Goal: Feedback & Contribution: Contribute content

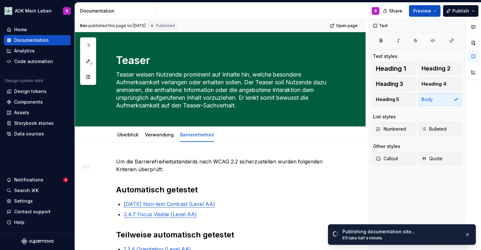
scroll to position [-3, 0]
type textarea "*"
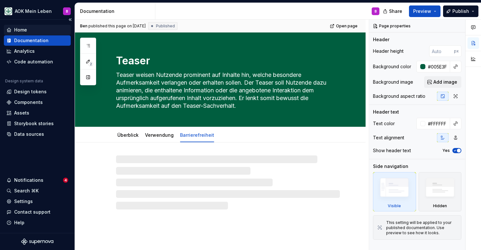
click at [23, 32] on div "Home" at bounding box center [20, 30] width 13 height 6
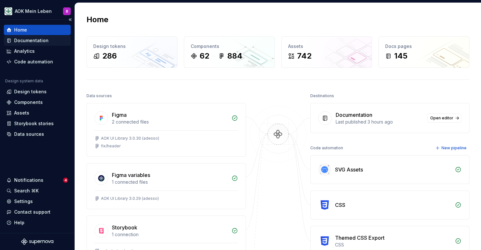
click at [30, 42] on div "Documentation" at bounding box center [31, 40] width 34 height 6
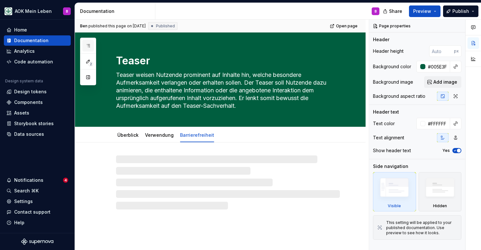
click at [88, 44] on icon "button" at bounding box center [88, 45] width 3 height 3
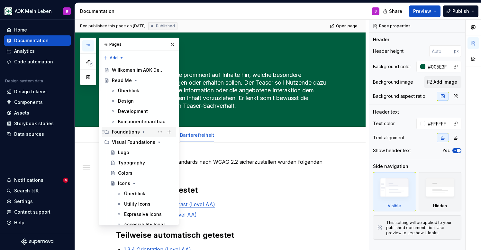
click at [143, 132] on icon "Page tree" at bounding box center [143, 132] width 1 height 2
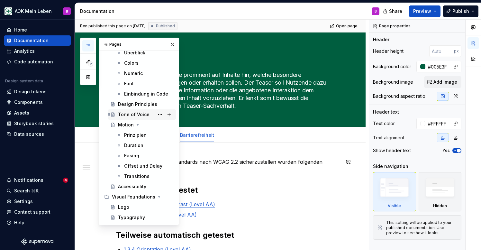
scroll to position [105, 0]
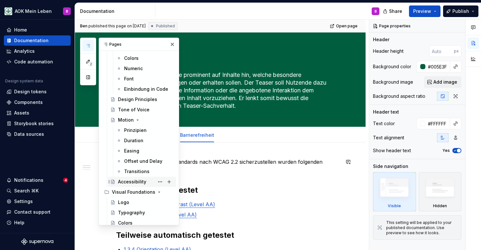
click at [142, 180] on div "Accessibility" at bounding box center [132, 182] width 28 height 6
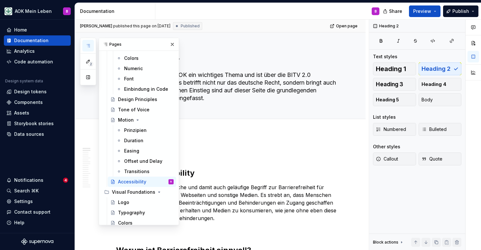
click at [90, 48] on button "button" at bounding box center [88, 46] width 12 height 12
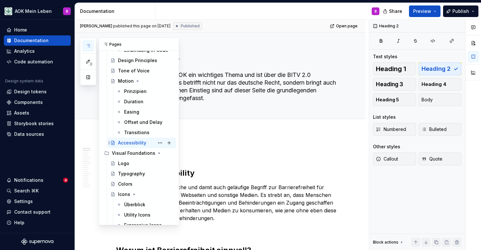
scroll to position [144, 0]
click at [131, 93] on div "Prinzipien" at bounding box center [135, 91] width 23 height 6
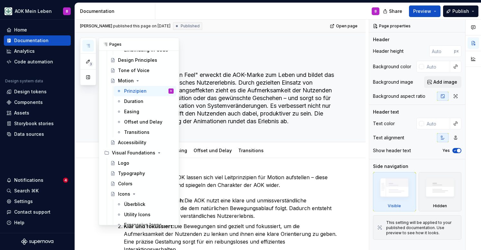
click at [88, 42] on button "button" at bounding box center [88, 46] width 12 height 12
click at [124, 140] on div "Accessibility" at bounding box center [132, 142] width 28 height 6
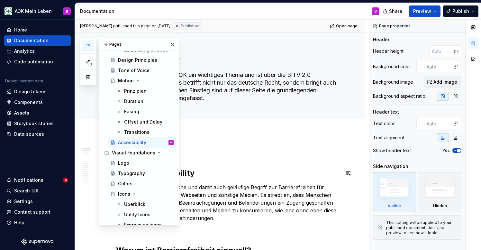
click at [235, 168] on h2 "Was ist Accessibility" at bounding box center [228, 173] width 224 height 10
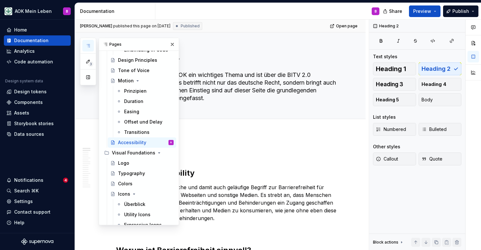
click at [87, 47] on icon "button" at bounding box center [88, 45] width 5 height 5
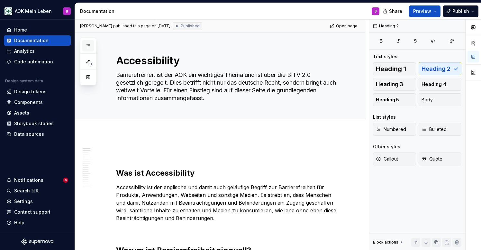
click at [87, 47] on icon "button" at bounding box center [88, 45] width 5 height 5
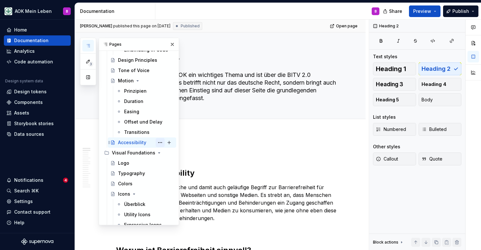
click at [161, 143] on button "Page tree" at bounding box center [160, 142] width 9 height 9
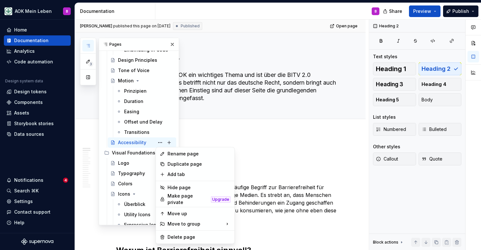
click at [136, 141] on div "3 Pages Add Accessibility guide for tree Page tree. Navigate the tree with the …" at bounding box center [129, 132] width 99 height 188
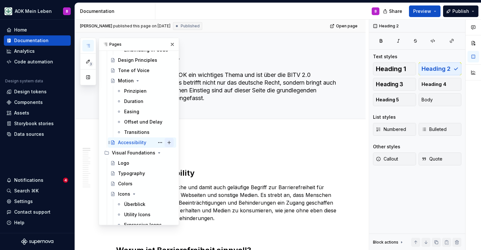
click at [169, 141] on button "Page tree" at bounding box center [169, 142] width 9 height 9
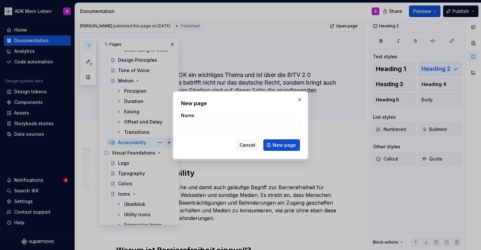
type textarea "*"
type input "Test"
click at [293, 143] on span "New page" at bounding box center [284, 145] width 23 height 6
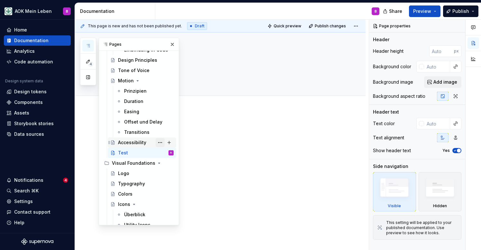
click at [161, 143] on button "Page tree" at bounding box center [160, 142] width 9 height 9
click at [126, 152] on div "4 Pages Add Accessibility guide for tree Page tree. Navigate the tree with the …" at bounding box center [129, 132] width 99 height 188
click at [163, 153] on button "Page tree" at bounding box center [160, 152] width 9 height 9
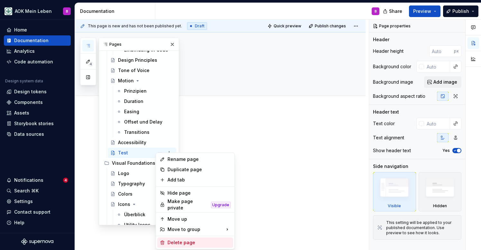
click at [172, 239] on div "Delete page" at bounding box center [199, 242] width 63 height 6
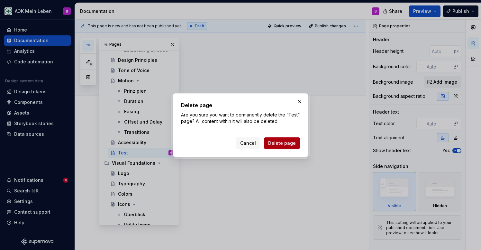
click at [282, 141] on span "Delete page" at bounding box center [282, 143] width 28 height 6
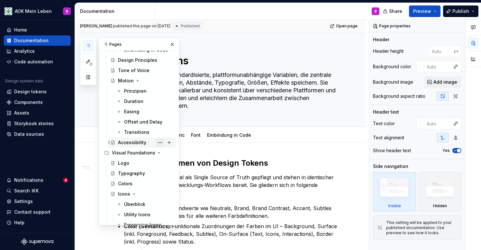
click at [160, 142] on button "Page tree" at bounding box center [160, 142] width 9 height 9
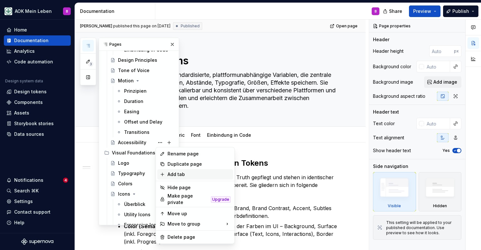
click at [179, 174] on div "Add tab" at bounding box center [199, 174] width 63 height 6
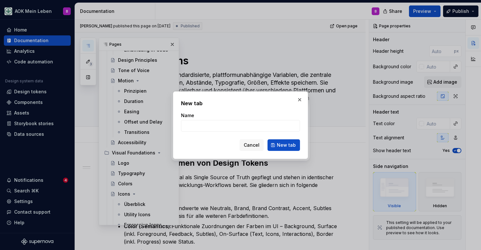
type textarea "*"
type input "Integrated"
click at [284, 148] on span "New tab" at bounding box center [286, 145] width 19 height 6
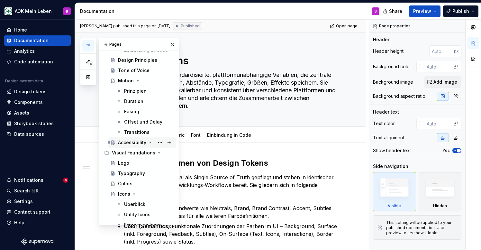
click at [128, 145] on div "Accessibility" at bounding box center [132, 142] width 28 height 6
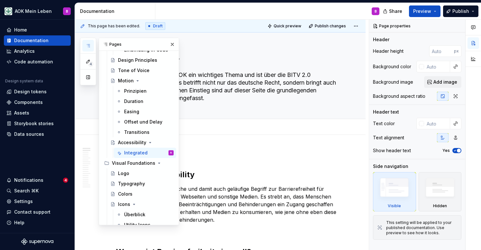
click at [89, 50] on button "button" at bounding box center [88, 46] width 12 height 12
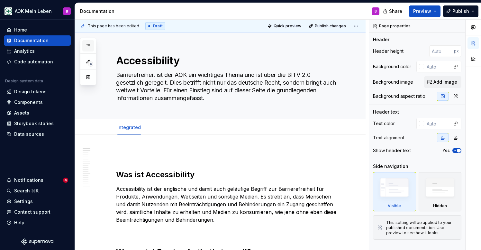
click at [89, 48] on icon "button" at bounding box center [88, 45] width 5 height 5
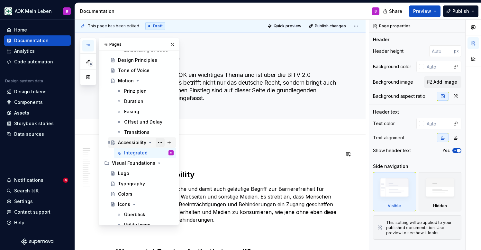
click at [158, 142] on button "Page tree" at bounding box center [160, 142] width 9 height 9
click at [132, 156] on div "4 Pages Add Accessibility guide for tree Page tree. Navigate the tree with the …" at bounding box center [129, 132] width 99 height 188
click at [149, 152] on div "Integrated B" at bounding box center [149, 152] width 50 height 9
click at [170, 154] on button "Page tree" at bounding box center [169, 152] width 9 height 9
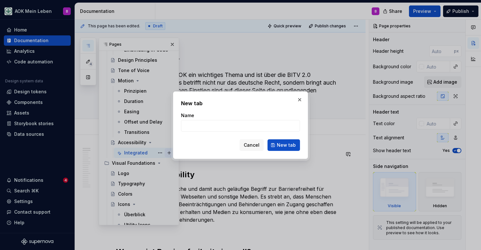
type textarea "*"
type input "Test"
click at [279, 148] on span "New tab" at bounding box center [286, 145] width 19 height 6
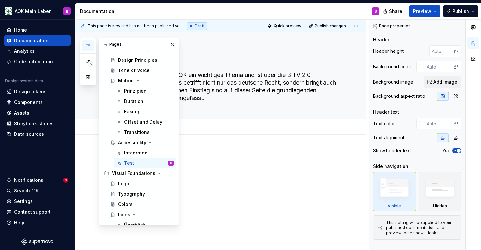
click at [88, 41] on button "button" at bounding box center [88, 46] width 12 height 12
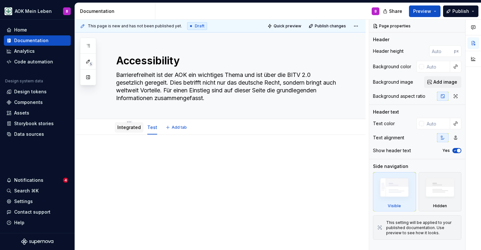
click at [126, 129] on link "Integrated" at bounding box center [128, 126] width 23 height 5
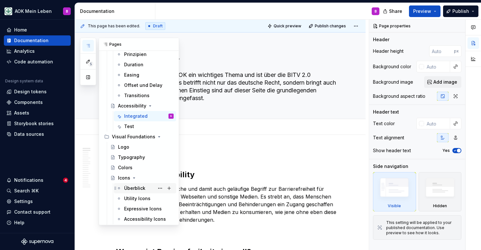
scroll to position [162, 0]
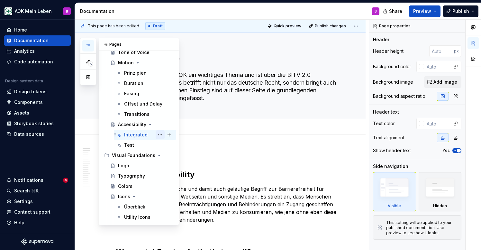
click at [158, 135] on button "Page tree" at bounding box center [160, 134] width 9 height 9
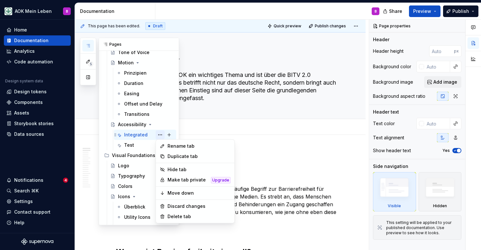
type textarea "*"
click at [175, 146] on div "Rename tab" at bounding box center [199, 146] width 63 height 6
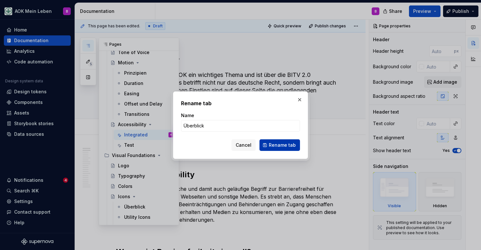
type input "Überblick"
click at [267, 145] on button "Rename tab" at bounding box center [280, 145] width 41 height 12
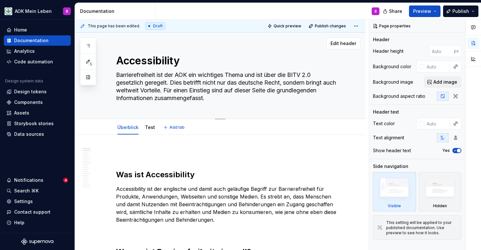
click at [243, 106] on div "Accessibility Barrierefreiheit ist der AOK ein wichtiges Thema und ist über die…" at bounding box center [228, 75] width 224 height 86
click at [232, 113] on div "Accessibility Barrierefreiheit ist der AOK ein wichtiges Thema und ist über die…" at bounding box center [228, 75] width 224 height 86
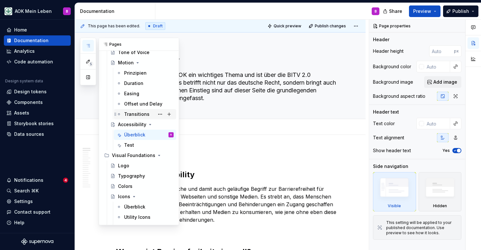
click at [132, 114] on div "Transitions" at bounding box center [136, 114] width 25 height 6
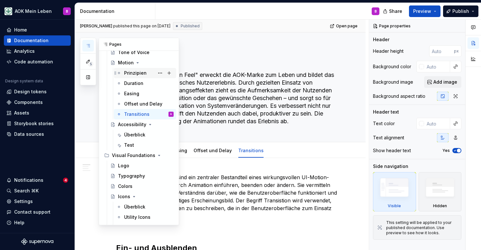
click at [129, 75] on div "Prinzipien" at bounding box center [135, 73] width 23 height 6
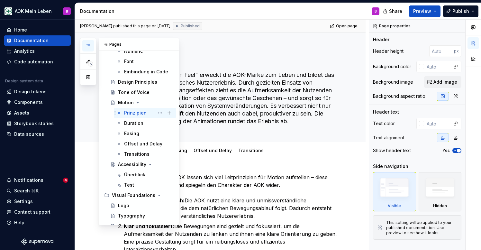
scroll to position [121, 0]
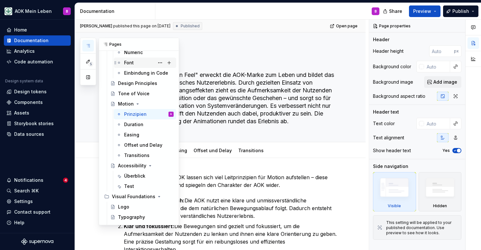
click at [130, 62] on div "Font" at bounding box center [129, 63] width 10 height 6
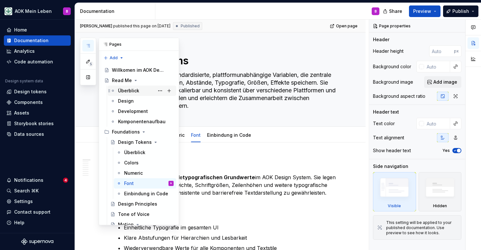
click at [126, 91] on div "Überblick" at bounding box center [128, 90] width 21 height 6
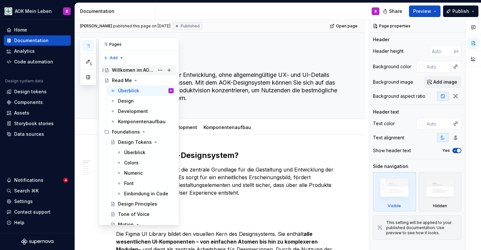
click at [128, 72] on div "Willkomen im AOK Designsystem!" at bounding box center [133, 70] width 42 height 6
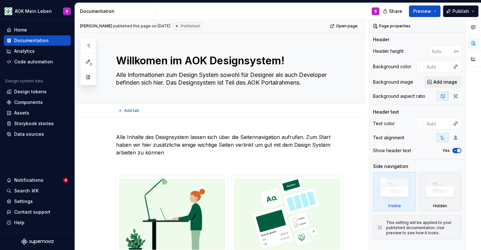
type textarea "*"
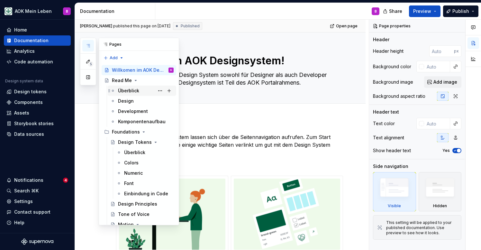
click at [127, 92] on div "Überblick" at bounding box center [128, 90] width 21 height 6
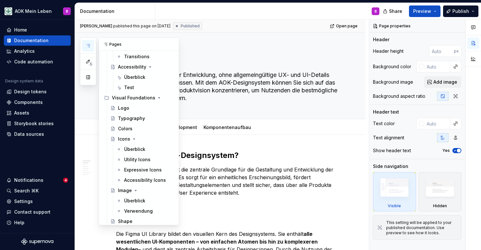
scroll to position [227, 0]
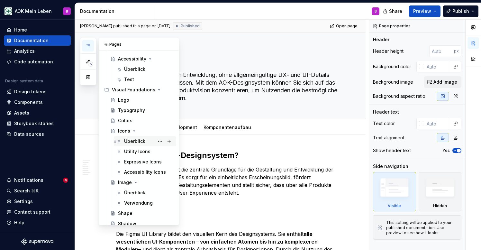
click at [127, 141] on div "Überblick" at bounding box center [134, 141] width 21 height 6
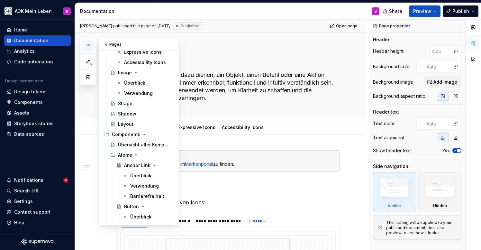
scroll to position [337, 0]
click at [131, 175] on div "Überblick" at bounding box center [140, 175] width 21 height 6
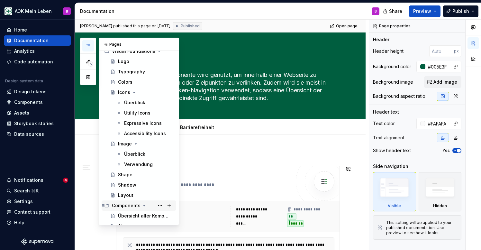
scroll to position [258, 0]
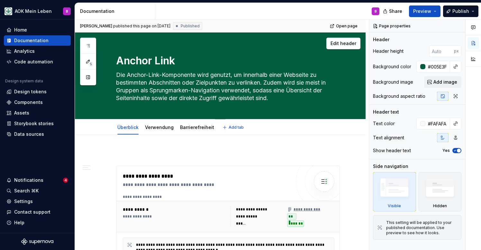
click at [279, 100] on textarea "Die Anchor-Link-Komponente wird genutzt, um innerhalb einer Webseite zu bestimm…" at bounding box center [227, 86] width 224 height 33
click at [435, 67] on input "#005E3F" at bounding box center [438, 67] width 25 height 12
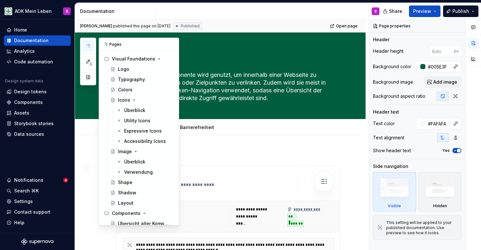
click at [90, 45] on icon "button" at bounding box center [88, 45] width 5 height 5
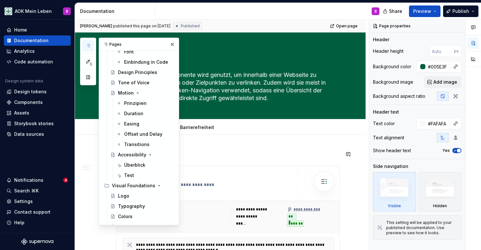
scroll to position [132, 0]
click at [129, 155] on div "Accessibility" at bounding box center [132, 154] width 28 height 6
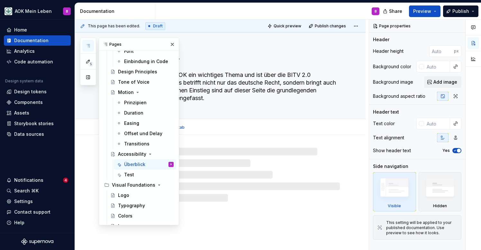
click at [240, 100] on textarea "Barrierefreiheit ist der AOK ein wichtiges Thema und ist über die BITV 2.0 gese…" at bounding box center [227, 86] width 224 height 33
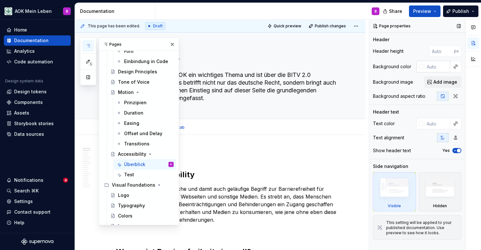
type textarea "*"
click at [436, 68] on input "text" at bounding box center [437, 67] width 26 height 12
paste input "#005E3F"
type input "#005E3F"
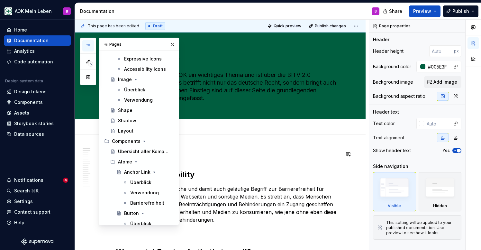
scroll to position [331, 0]
click at [139, 180] on div "Überblick" at bounding box center [140, 182] width 21 height 6
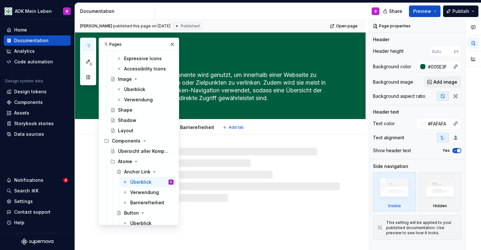
click at [263, 84] on textarea "Die Anchor-Link-Komponente wird genutzt, um innerhalb einer Webseite zu bestimm…" at bounding box center [227, 86] width 224 height 33
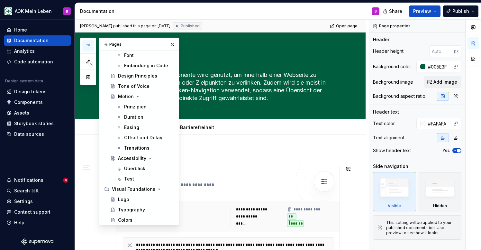
scroll to position [129, 0]
click at [134, 176] on div "Test" at bounding box center [149, 178] width 50 height 9
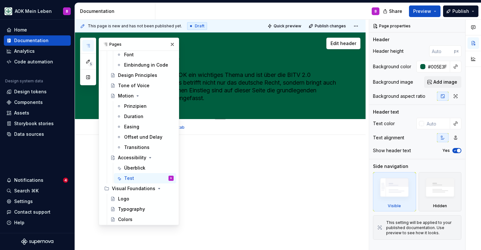
click at [259, 48] on div "Edit header" at bounding box center [218, 44] width 286 height 12
click at [274, 78] on textarea "Barrierefreiheit ist der AOK ein wichtiges Thema und ist über die BITV 2.0 gese…" at bounding box center [227, 86] width 224 height 33
click at [432, 125] on input "text" at bounding box center [437, 124] width 26 height 12
type textarea "*"
type input "FAFAFA"
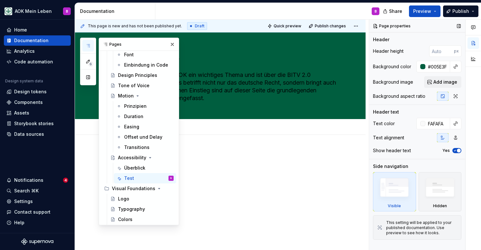
type textarea "*"
type input "#FAFAFA"
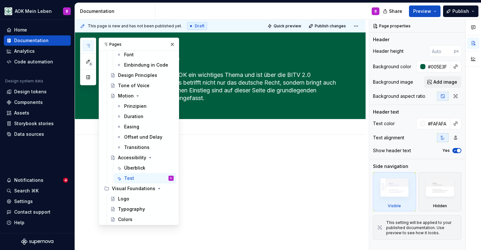
click at [91, 43] on button "button" at bounding box center [88, 46] width 12 height 12
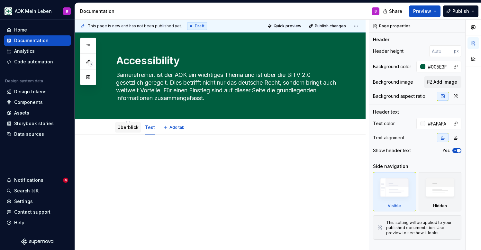
click at [130, 126] on link "Überblick" at bounding box center [127, 126] width 21 height 5
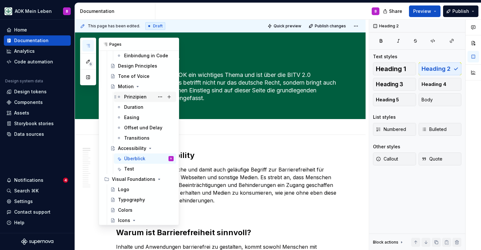
scroll to position [142, 0]
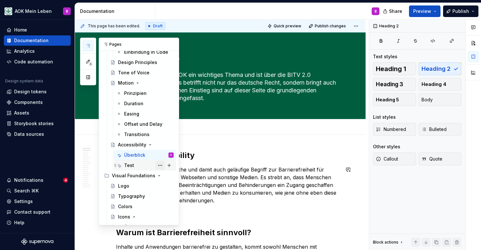
click at [159, 165] on button "Page tree" at bounding box center [160, 165] width 9 height 9
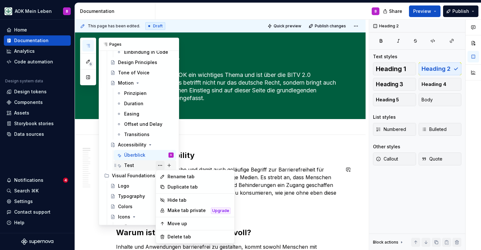
type textarea "*"
click at [173, 176] on div "Rename tab" at bounding box center [199, 176] width 63 height 6
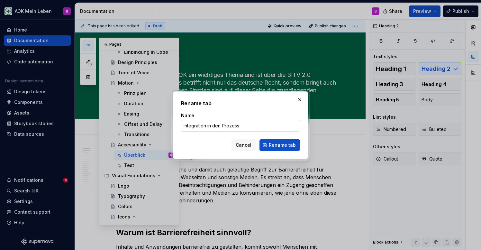
drag, startPoint x: 250, startPoint y: 127, endPoint x: 207, endPoint y: 126, distance: 42.5
click at [207, 126] on input "Integration in den Prozess" at bounding box center [240, 126] width 119 height 12
type input "Integration in SDLC"
click at [269, 146] on button "Rename tab" at bounding box center [280, 145] width 41 height 12
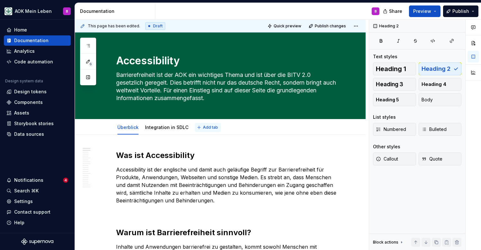
click at [203, 127] on span "Add tab" at bounding box center [210, 127] width 15 height 5
click at [153, 132] on div "Integration in SDLC" at bounding box center [166, 127] width 49 height 10
click at [160, 129] on link "Integration in SDLC" at bounding box center [166, 126] width 43 height 5
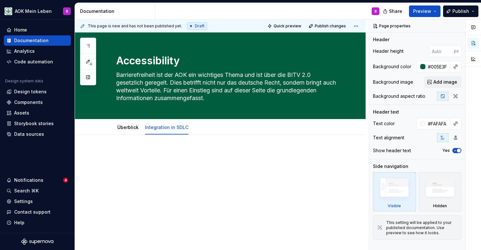
type textarea "*"
click at [196, 131] on button "Add tab" at bounding box center [208, 127] width 26 height 9
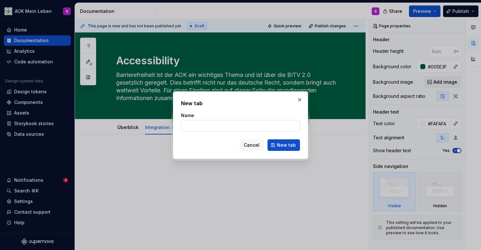
click at [195, 127] on input "Name" at bounding box center [240, 126] width 119 height 12
type input "Testfälle"
click at [284, 148] on button "New tab" at bounding box center [284, 145] width 32 height 12
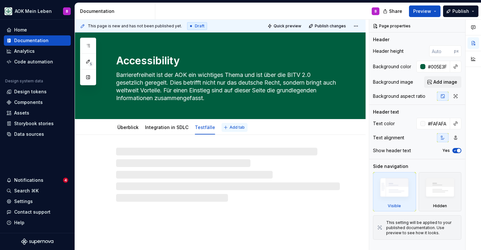
type textarea "*"
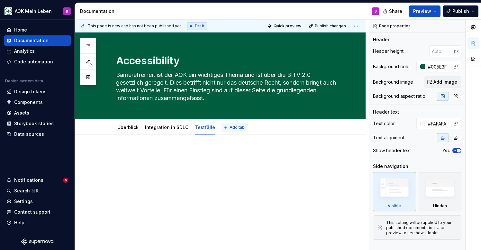
click at [223, 126] on button "Add tab" at bounding box center [235, 127] width 26 height 9
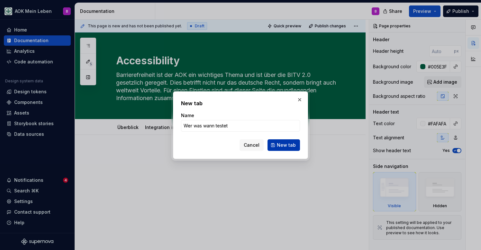
type input "Wer was wann testet"
click at [280, 146] on span "New tab" at bounding box center [286, 145] width 19 height 6
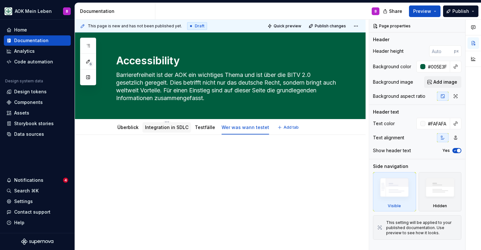
click at [166, 129] on link "Integration in SDLC" at bounding box center [166, 126] width 43 height 5
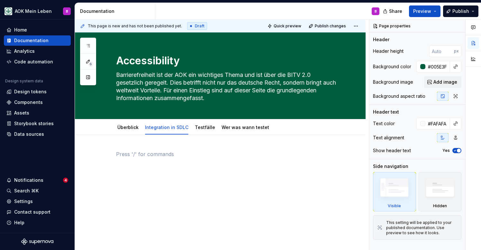
click at [172, 167] on div at bounding box center [228, 162] width 224 height 24
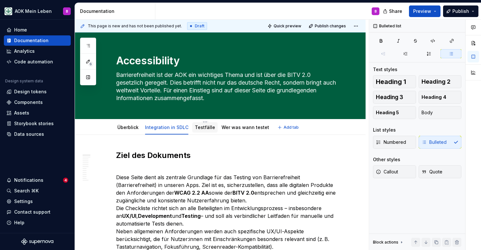
click at [200, 128] on link "Testfälle" at bounding box center [205, 126] width 20 height 5
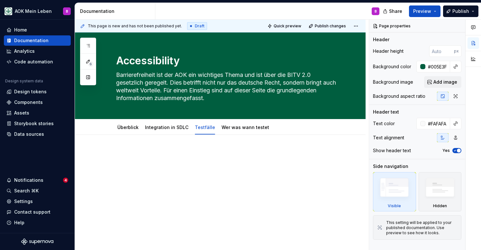
click at [171, 150] on div at bounding box center [220, 196] width 291 height 123
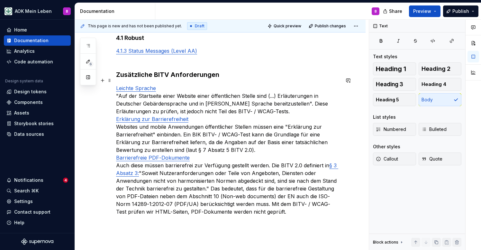
scroll to position [1877, 0]
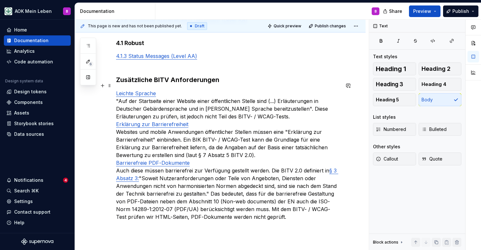
click at [270, 107] on p "Leichte Sprache "Auf der Startseite einer Website einer öffentlichen Stelle sin…" at bounding box center [228, 158] width 224 height 139
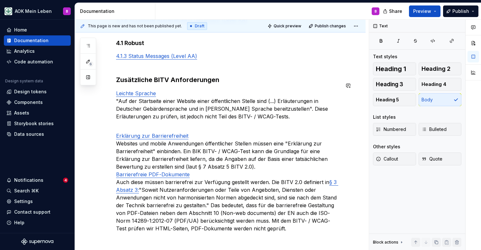
scroll to position [1822, 0]
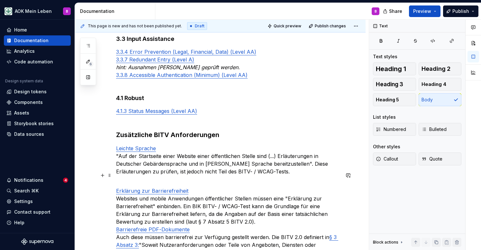
click at [261, 216] on p "Erklärung zur Barrierefreiheit Websites und mobile Anwendungen öffentlicher Ste…" at bounding box center [228, 237] width 224 height 116
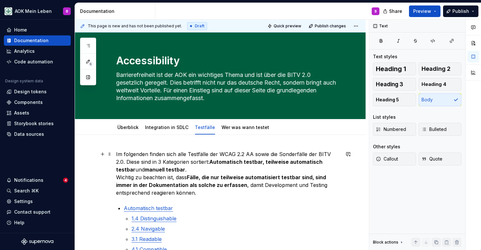
scroll to position [0, 0]
click at [237, 130] on link "Wer was wann testet" at bounding box center [246, 126] width 48 height 5
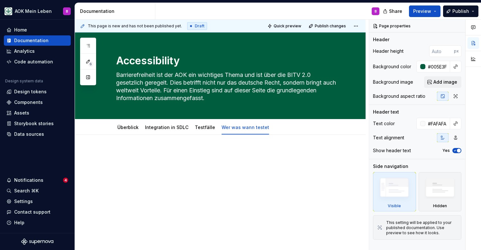
click at [201, 171] on div at bounding box center [228, 162] width 224 height 24
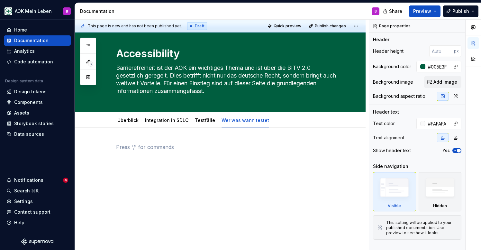
scroll to position [7, 0]
click at [163, 120] on link "Integration in SDLC" at bounding box center [166, 119] width 43 height 5
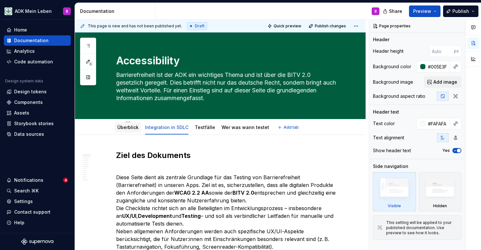
click at [129, 129] on link "Überblick" at bounding box center [127, 126] width 21 height 5
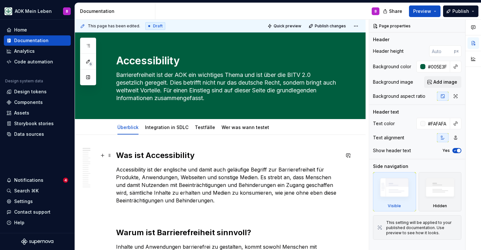
click at [140, 157] on h2 "Was ist Accessibility" at bounding box center [228, 155] width 224 height 10
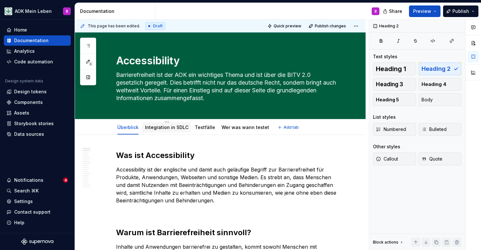
click at [155, 130] on div "Integration in SDLC" at bounding box center [166, 127] width 43 height 6
click at [155, 128] on link "Integration in SDLC" at bounding box center [166, 126] width 43 height 5
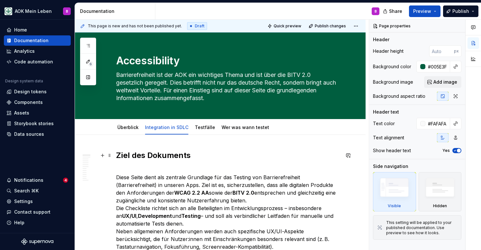
click at [158, 156] on h2 "Ziel des Dokuments" at bounding box center [228, 155] width 224 height 10
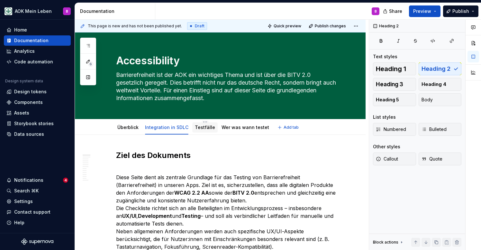
click at [200, 126] on link "Testfälle" at bounding box center [205, 126] width 20 height 5
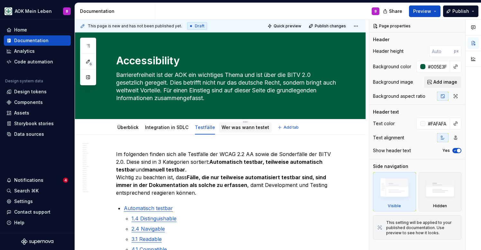
click at [234, 127] on link "Wer was wann testet" at bounding box center [246, 126] width 48 height 5
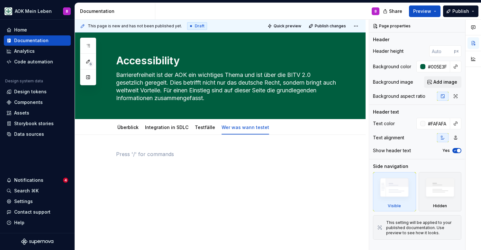
click at [240, 153] on p at bounding box center [228, 154] width 224 height 8
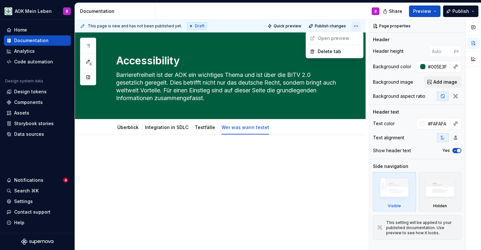
click at [361, 26] on html "AOK Mein Leben B Home Documentation Analytics Code automation Design system dat…" at bounding box center [240, 125] width 481 height 250
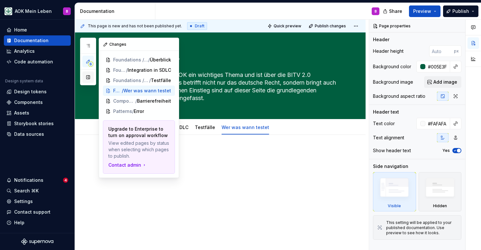
click at [89, 78] on button "button" at bounding box center [88, 77] width 12 height 12
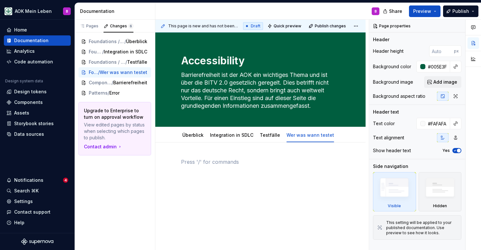
click at [199, 162] on p at bounding box center [260, 162] width 159 height 8
click at [150, 27] on button "button" at bounding box center [147, 26] width 9 height 9
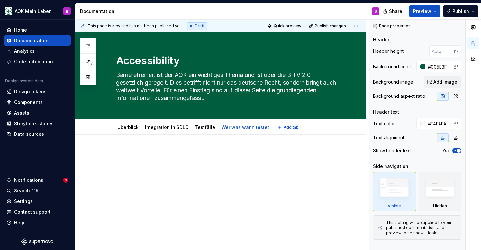
type textarea "*"
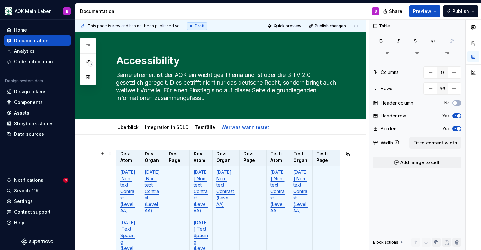
type textarea "*"
click at [322, 182] on td at bounding box center [325, 191] width 27 height 50
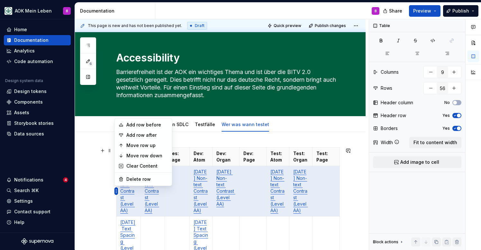
click at [116, 191] on html "AOK Mein Leben B Home Documentation Analytics Code automation Design system dat…" at bounding box center [240, 125] width 481 height 250
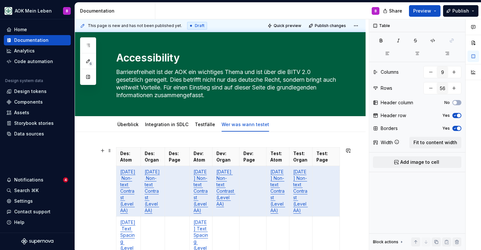
click at [191, 138] on html "AOK Mein Leben B Home Documentation Analytics Code automation Design system dat…" at bounding box center [240, 125] width 481 height 250
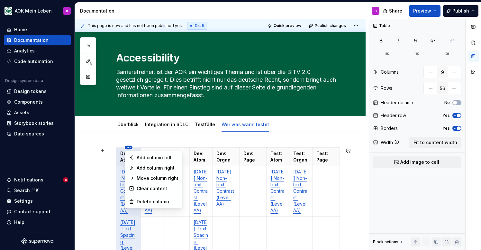
click at [130, 148] on html "AOK Mein Leben B Home Documentation Analytics Code automation Design system dat…" at bounding box center [240, 125] width 481 height 250
click at [143, 158] on div "Add column left" at bounding box center [158, 157] width 42 height 6
type input "10"
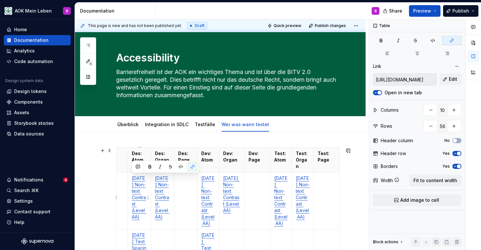
drag, startPoint x: 144, startPoint y: 218, endPoint x: 131, endPoint y: 179, distance: 41.4
click at [131, 179] on td "[DATE] Non-text Contrast (Level AA)" at bounding box center [139, 200] width 23 height 57
copy link "[DATE] Non-text Contrast (Level AA)"
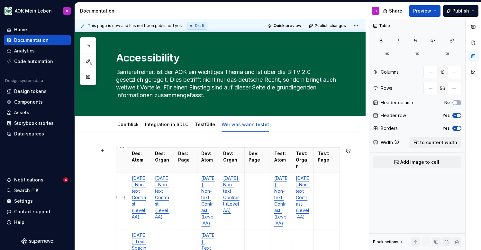
click at [123, 181] on p at bounding box center [122, 178] width 4 height 6
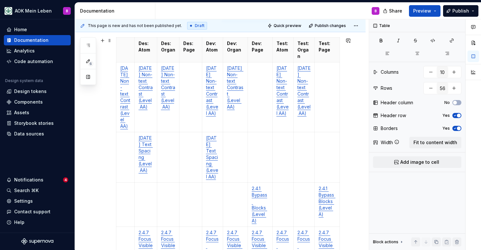
scroll to position [120, 0]
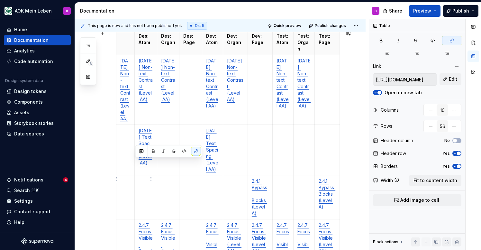
drag, startPoint x: 149, startPoint y: 197, endPoint x: 134, endPoint y: 163, distance: 37.3
click at [134, 163] on td "[DATE] Text Spacing (Level AA)" at bounding box center [145, 150] width 23 height 50
copy link "[DATE] Text Spacing (Level AA)"
click at [125, 166] on td at bounding box center [125, 150] width 18 height 50
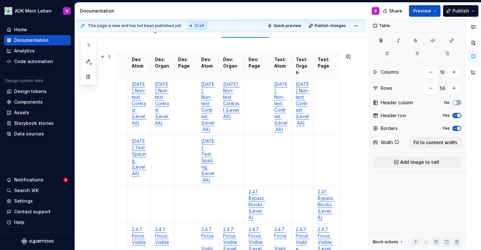
scroll to position [95, 0]
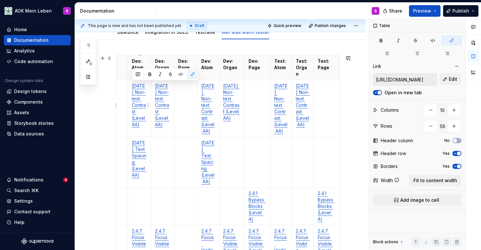
drag, startPoint x: 143, startPoint y: 126, endPoint x: 130, endPoint y: 87, distance: 40.7
click at [130, 87] on td "[DATE] Non-text Contrast (Level AA)" at bounding box center [139, 108] width 23 height 57
copy link "[DATE] Non-text Contrast (Level AA)"
click at [119, 90] on td at bounding box center [122, 108] width 12 height 57
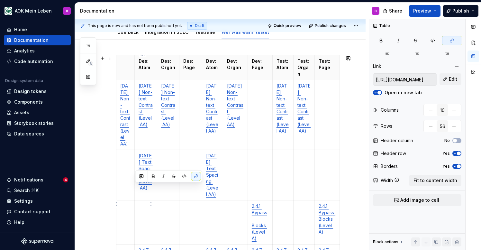
drag, startPoint x: 147, startPoint y: 221, endPoint x: 133, endPoint y: 189, distance: 34.4
click at [134, 189] on td "[DATE] Text Spacing (Level AA)" at bounding box center [145, 175] width 23 height 50
copy link "[DATE] Text Spacing (Level AA)"
click at [123, 195] on td at bounding box center [125, 175] width 18 height 50
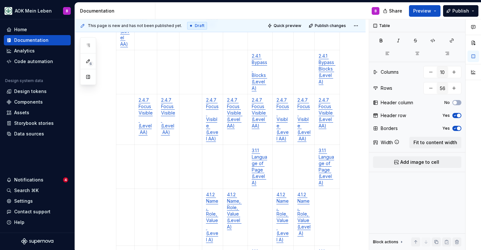
scroll to position [265, 0]
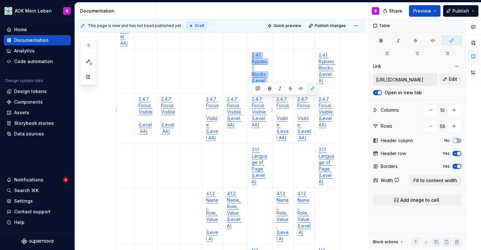
drag, startPoint x: 273, startPoint y: 122, endPoint x: 251, endPoint y: 101, distance: 30.7
click at [251, 93] on td "2.4.1 Bypass Blocks (Level A)" at bounding box center [260, 71] width 25 height 44
copy link "2.4.1 Bypass Blocks (Level A)"
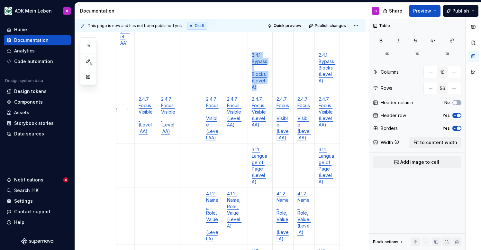
click at [124, 93] on td at bounding box center [125, 71] width 18 height 44
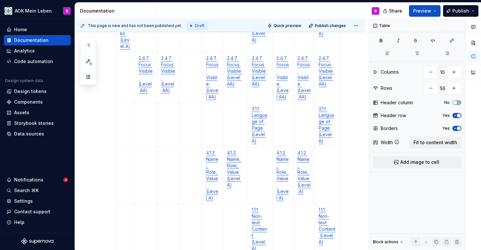
scroll to position [314, 0]
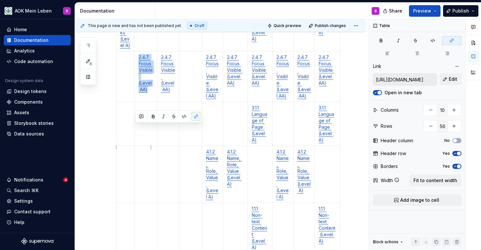
drag, startPoint x: 146, startPoint y: 165, endPoint x: 135, endPoint y: 130, distance: 36.9
click at [135, 102] on td "2.4.7 Focus Visible (Level AA)" at bounding box center [145, 76] width 23 height 50
copy link "2.4.7 Focus Visible (Level AA)"
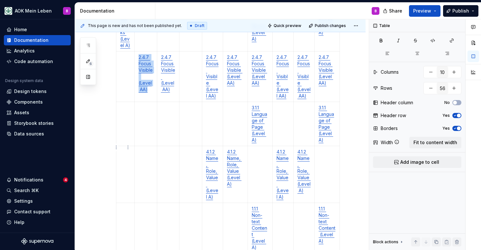
click at [123, 102] on td at bounding box center [125, 76] width 18 height 50
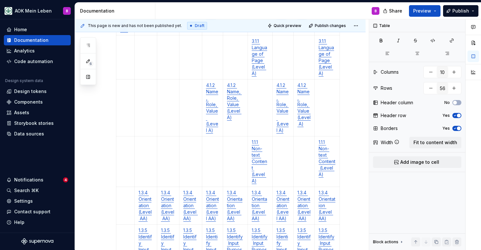
scroll to position [395, 0]
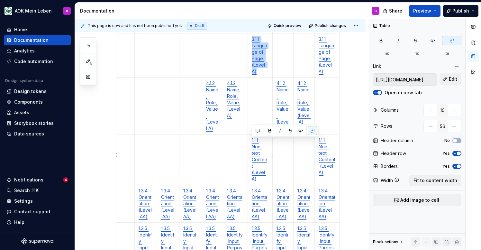
drag, startPoint x: 272, startPoint y: 170, endPoint x: 251, endPoint y: 143, distance: 33.5
click at [251, 78] on td "3.1.1 Language of Page (Level A)" at bounding box center [260, 55] width 25 height 44
copy link "3.1.1 Language of Page (Level A)"
click at [123, 78] on td at bounding box center [125, 55] width 18 height 44
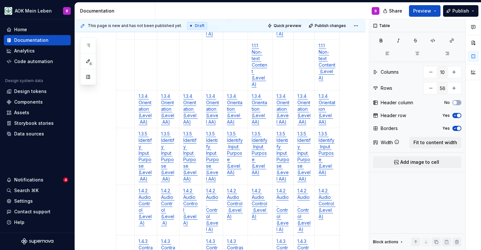
scroll to position [517, 0]
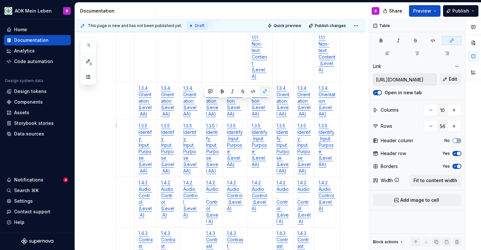
drag, startPoint x: 215, startPoint y: 149, endPoint x: 204, endPoint y: 104, distance: 46.0
click at [206, 29] on p "4.1.2 Name, Role, Value (Level A)" at bounding box center [212, 2] width 13 height 51
copy link "4.1.2 Name, Role, Value (Level A)"
click at [124, 32] on td at bounding box center [125, 3] width 18 height 57
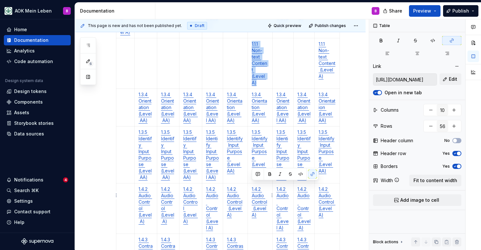
drag, startPoint x: 272, startPoint y: 207, endPoint x: 252, endPoint y: 186, distance: 29.3
click at [252, 89] on td "1.1.1 Non-text Content (Level A)" at bounding box center [260, 63] width 25 height 50
copy link "1.1.1 Non-text Content (Level A)"
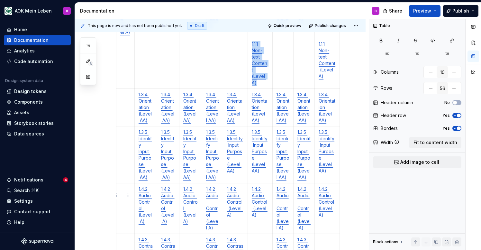
click at [123, 89] on td at bounding box center [125, 63] width 18 height 50
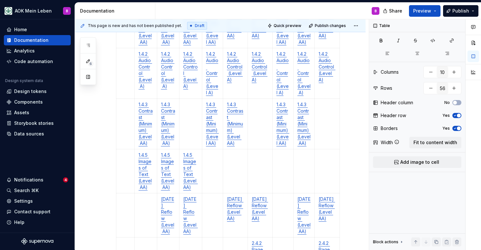
scroll to position [663, 0]
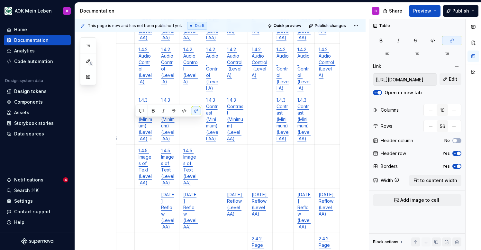
drag, startPoint x: 151, startPoint y: 151, endPoint x: 135, endPoint y: 124, distance: 31.4
copy link "1.3.4 Orientation (Level AA)"
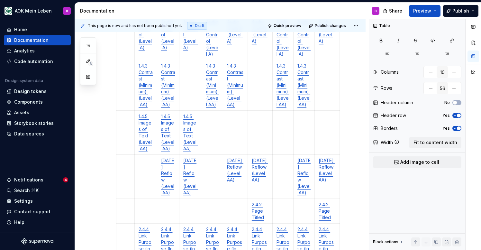
scroll to position [718, 0]
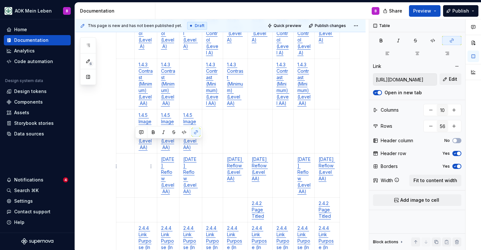
drag, startPoint x: 149, startPoint y: 191, endPoint x: 134, endPoint y: 146, distance: 47.1
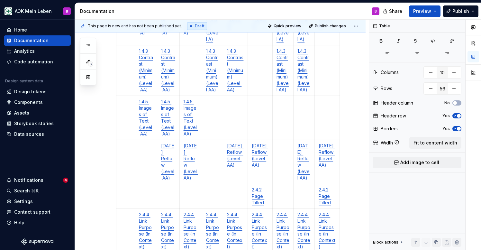
scroll to position [739, 0]
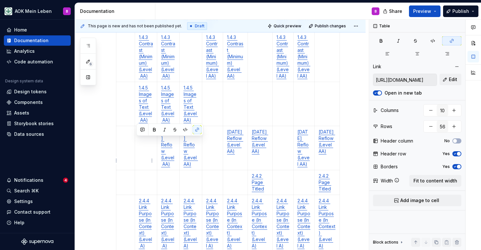
drag, startPoint x: 147, startPoint y: 176, endPoint x: 136, endPoint y: 142, distance: 35.6
click at [139, 22] on p "1.4.2 Audio Control (Level A)" at bounding box center [146, 3] width 14 height 39
click at [124, 32] on td at bounding box center [125, 6] width 19 height 50
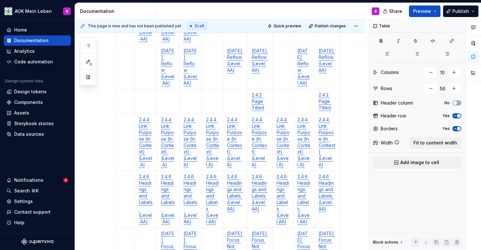
scroll to position [833, 0]
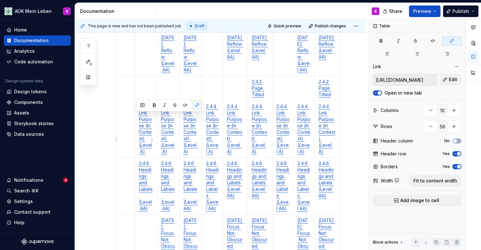
drag, startPoint x: 148, startPoint y: 160, endPoint x: 136, endPoint y: 119, distance: 42.4
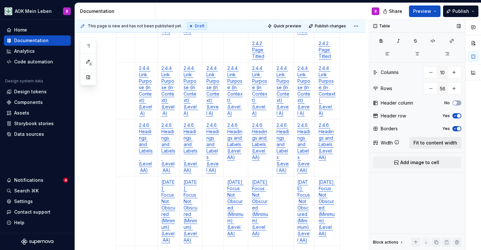
scroll to position [872, 0]
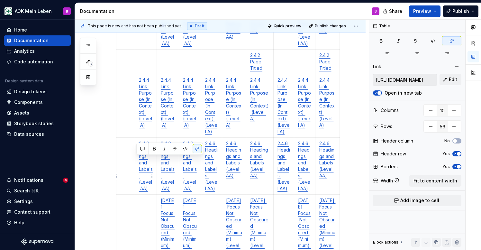
drag, startPoint x: 148, startPoint y: 193, endPoint x: 136, endPoint y: 161, distance: 34.2
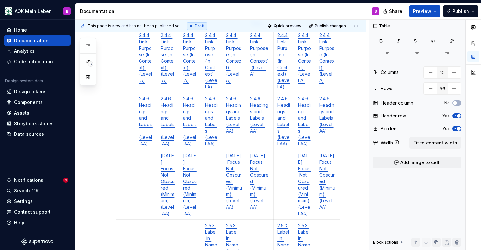
scroll to position [950, 0]
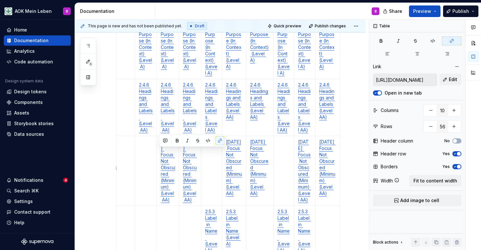
drag, startPoint x: 175, startPoint y: 182, endPoint x: 160, endPoint y: 151, distance: 34.2
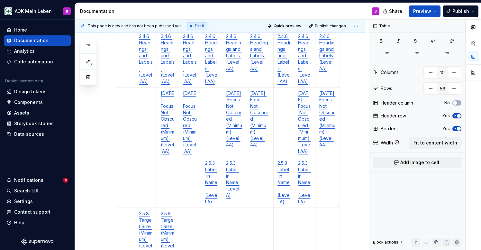
scroll to position [1011, 0]
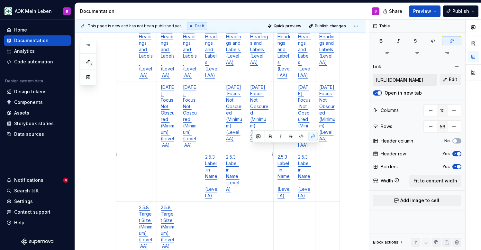
drag, startPoint x: 266, startPoint y: 161, endPoint x: 253, endPoint y: 146, distance: 20.5
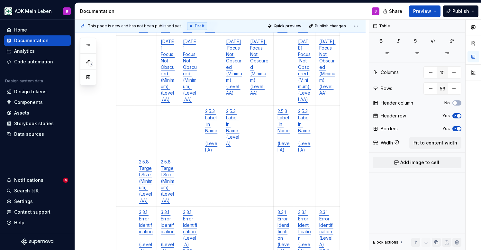
scroll to position [1080, 0]
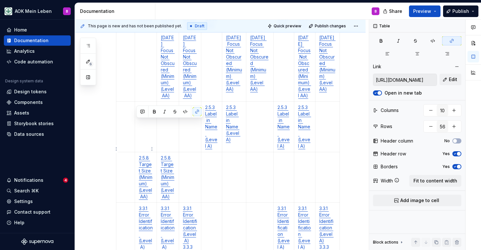
drag, startPoint x: 143, startPoint y: 170, endPoint x: 136, endPoint y: 125, distance: 45.3
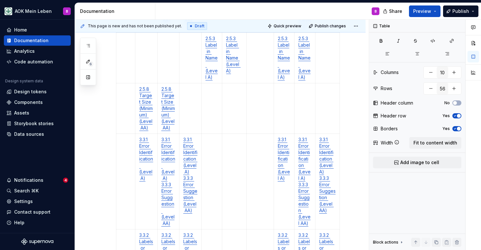
scroll to position [1130, 0]
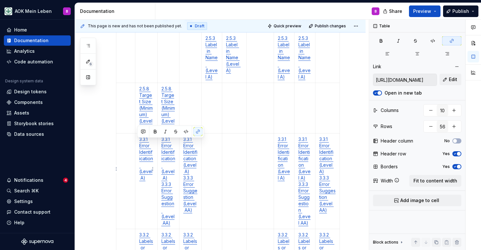
drag, startPoint x: 152, startPoint y: 191, endPoint x: 137, endPoint y: 144, distance: 49.3
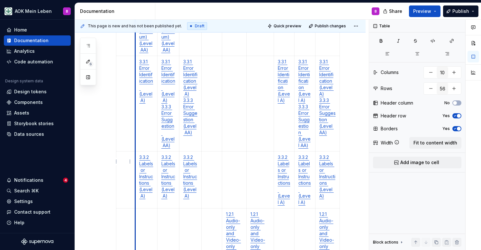
scroll to position [1230, 0]
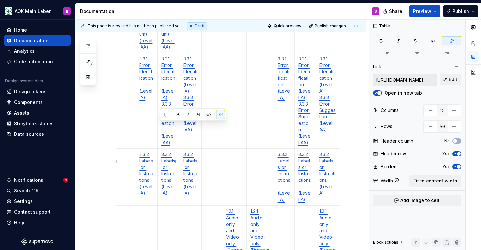
drag, startPoint x: 171, startPoint y: 179, endPoint x: 159, endPoint y: 127, distance: 53.6
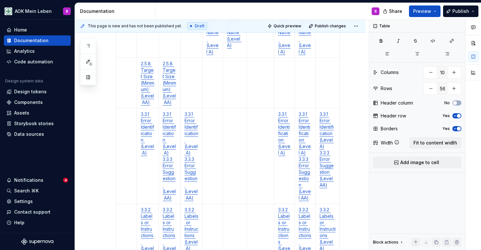
scroll to position [1053, 0]
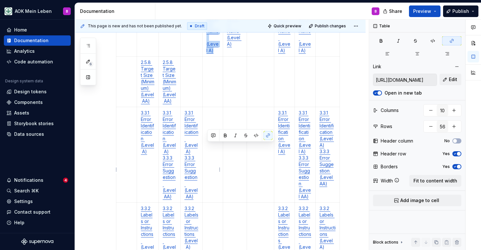
drag, startPoint x: 218, startPoint y: 194, endPoint x: 207, endPoint y: 148, distance: 47.3
click at [207, 54] on p "2.5.3 Label in Name (Level A)" at bounding box center [212, 31] width 13 height 45
click at [125, 57] on td at bounding box center [126, 31] width 21 height 50
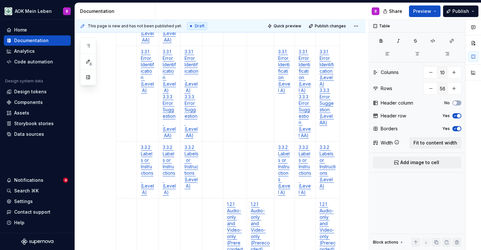
scroll to position [1128, 0]
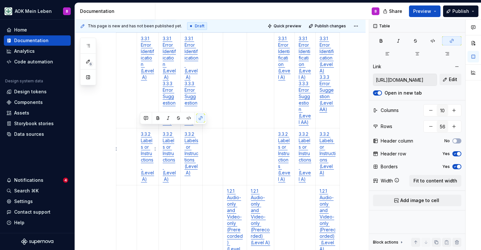
drag, startPoint x: 156, startPoint y: 169, endPoint x: 140, endPoint y: 132, distance: 41.3
click at [140, 33] on td "2.5.8 Target Size (Minimum) (Level AA)" at bounding box center [148, 7] width 22 height 50
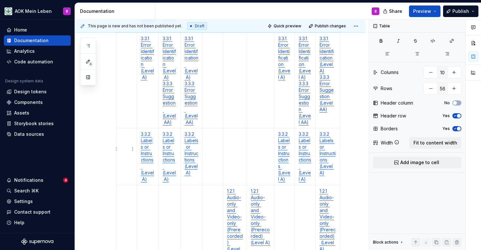
click at [127, 33] on td at bounding box center [126, 7] width 21 height 50
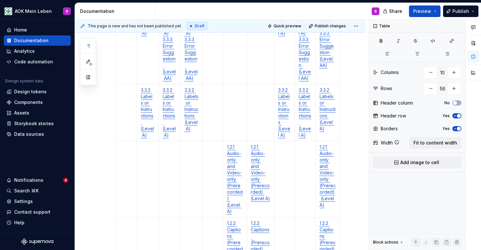
scroll to position [1206, 0]
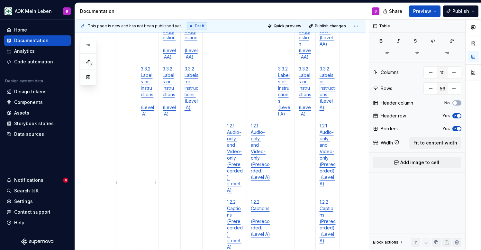
click at [150, 63] on td "3.3.1 Error Identification (Level A)" at bounding box center [148, 16] width 22 height 96
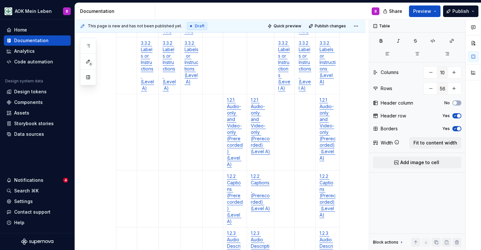
scroll to position [1235, 0]
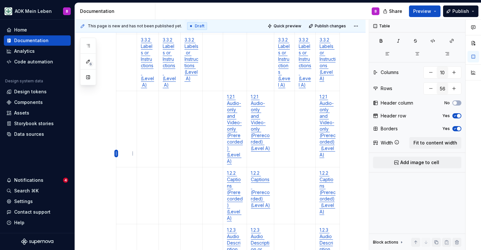
click at [117, 152] on html "AOK Mein Leben B Home Documentation Analytics Code automation Design system dat…" at bounding box center [240, 125] width 481 height 250
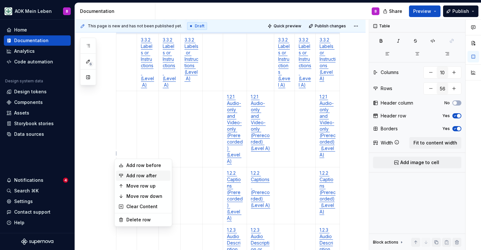
click at [128, 179] on div "Add row after" at bounding box center [147, 175] width 42 height 6
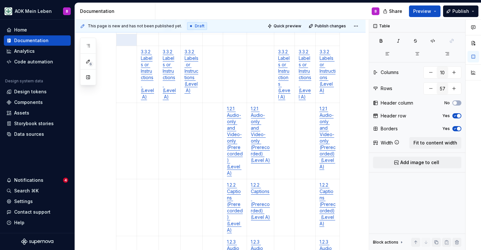
type input "57"
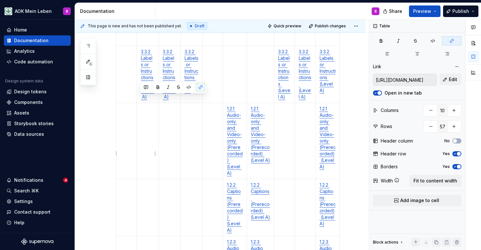
drag, startPoint x: 152, startPoint y: 141, endPoint x: 140, endPoint y: 101, distance: 42.2
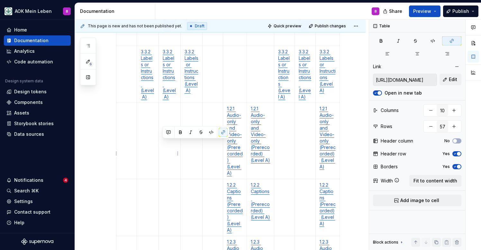
type input "[URL][DOMAIN_NAME]"
drag, startPoint x: 174, startPoint y: 176, endPoint x: 162, endPoint y: 132, distance: 45.6
click at [126, 43] on p at bounding box center [126, 40] width 13 height 6
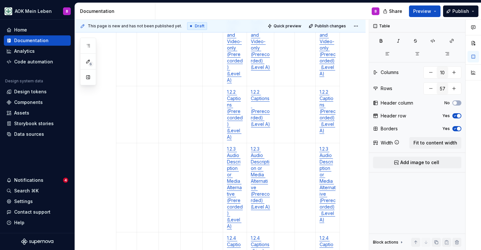
scroll to position [1388, 0]
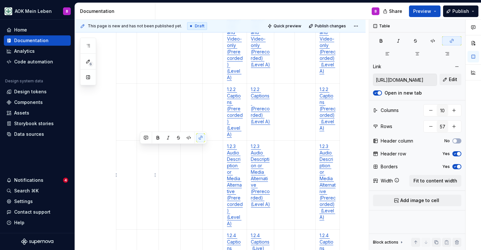
drag, startPoint x: 151, startPoint y: 192, endPoint x: 141, endPoint y: 150, distance: 43.0
drag, startPoint x: 174, startPoint y: 190, endPoint x: 166, endPoint y: 163, distance: 28.7
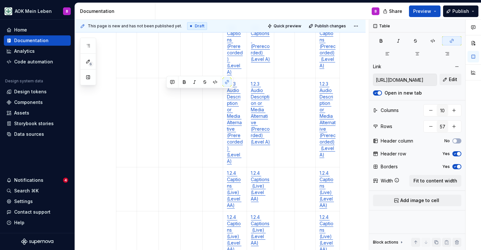
scroll to position [1457, 0]
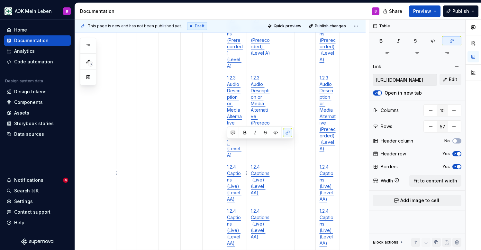
drag, startPoint x: 235, startPoint y: 205, endPoint x: 227, endPoint y: 144, distance: 61.3
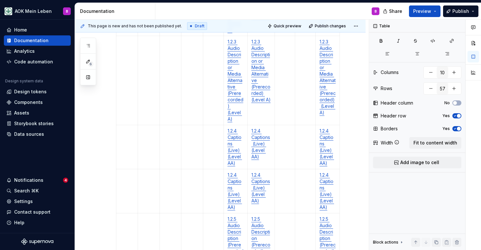
scroll to position [1483, 0]
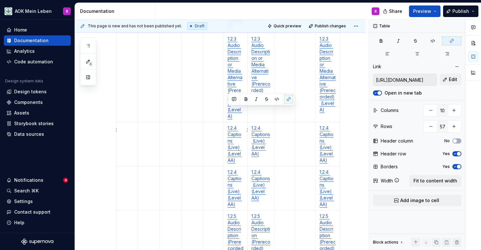
drag, startPoint x: 238, startPoint y: 151, endPoint x: 228, endPoint y: 111, distance: 41.1
click at [228, 33] on td "1.2.2 Captions (Prerecorded) (Level A)" at bounding box center [236, 4] width 24 height 57
click at [124, 33] on td at bounding box center [127, 4] width 22 height 57
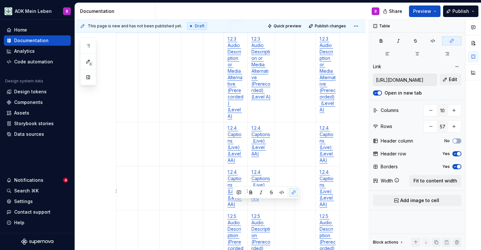
scroll to position [1491, 0]
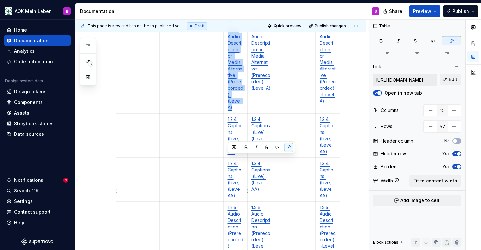
drag, startPoint x: 240, startPoint y: 234, endPoint x: 229, endPoint y: 158, distance: 77.3
click at [229, 111] on p "1.2.3 Audio Description or Media Alternative (Prerecorded) (Level A)" at bounding box center [236, 69] width 16 height 84
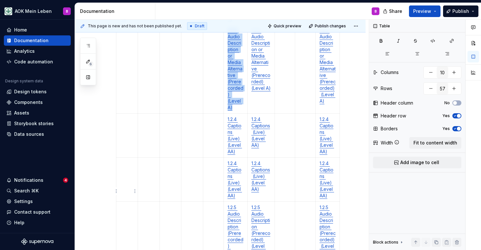
click at [121, 114] on td at bounding box center [127, 68] width 22 height 89
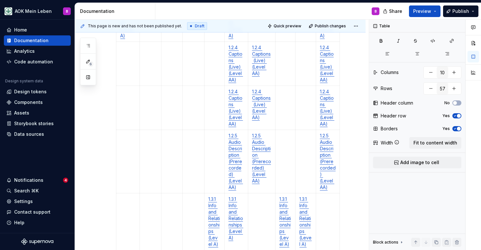
scroll to position [1599, 0]
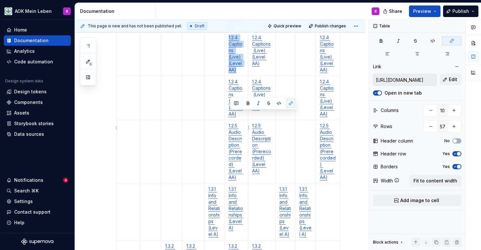
drag, startPoint x: 243, startPoint y: 143, endPoint x: 231, endPoint y: 116, distance: 29.5
click at [231, 73] on p "1.2.4 Captions (Live) (Level AA)" at bounding box center [236, 53] width 15 height 39
click at [124, 76] on td at bounding box center [127, 54] width 23 height 44
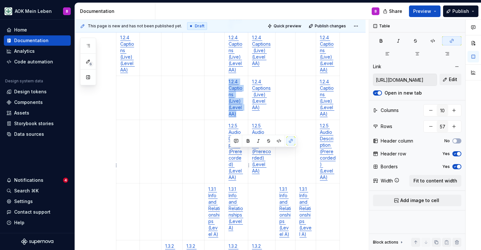
drag, startPoint x: 243, startPoint y: 182, endPoint x: 231, endPoint y: 152, distance: 31.6
click at [231, 120] on td "1.2.4 Captions (Live) (Level AA)" at bounding box center [235, 98] width 23 height 44
click at [126, 120] on td at bounding box center [127, 98] width 23 height 44
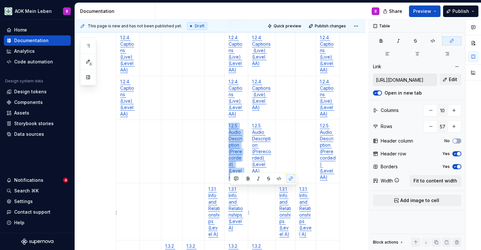
drag, startPoint x: 239, startPoint y: 234, endPoint x: 230, endPoint y: 191, distance: 43.7
click at [230, 180] on p "1.2.5 Audio Description (Prerecorded) (Level AA)" at bounding box center [236, 152] width 15 height 58
click at [132, 183] on td at bounding box center [127, 151] width 23 height 63
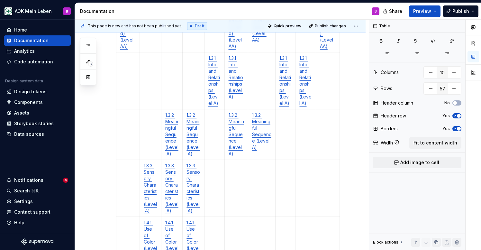
scroll to position [1736, 0]
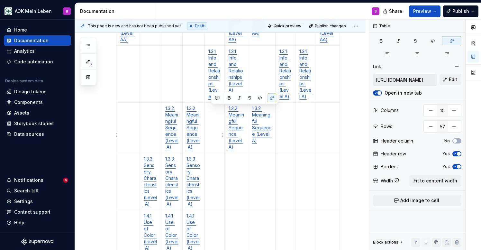
drag, startPoint x: 220, startPoint y: 162, endPoint x: 211, endPoint y: 110, distance: 52.2
click at [211, 100] on p "1.3.1 Info and Relationships (Level A)" at bounding box center [214, 73] width 12 height 51
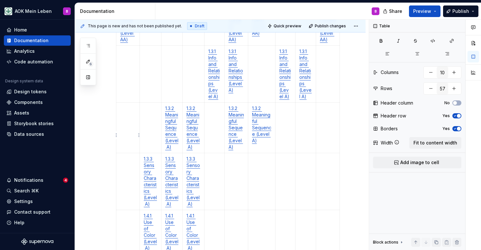
click at [128, 103] on td at bounding box center [127, 74] width 23 height 57
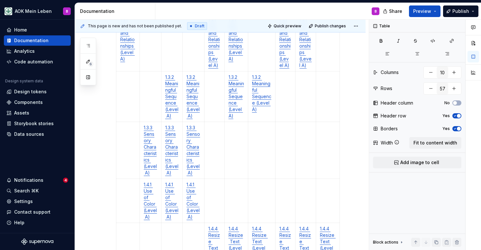
scroll to position [1787, 0]
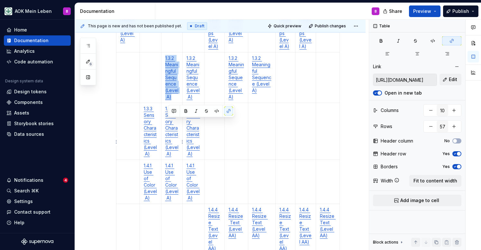
drag, startPoint x: 180, startPoint y: 163, endPoint x: 168, endPoint y: 123, distance: 42.5
click at [168, 100] on p "1.3.2 Meaningful Sequence (Level A)" at bounding box center [172, 77] width 14 height 45
click at [128, 103] on td at bounding box center [127, 77] width 23 height 50
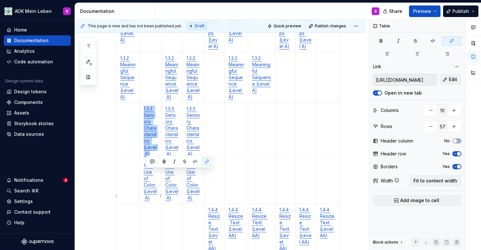
drag, startPoint x: 157, startPoint y: 219, endPoint x: 147, endPoint y: 174, distance: 46.2
click at [147, 157] on p "1.3.3 Sensory Characteristics (Level A)" at bounding box center [151, 130] width 14 height 51
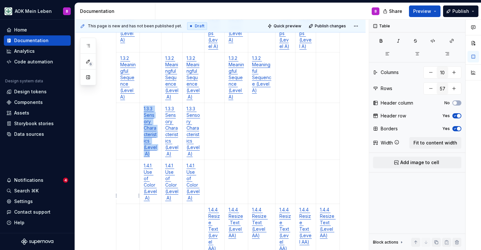
click at [124, 160] on td at bounding box center [127, 131] width 23 height 57
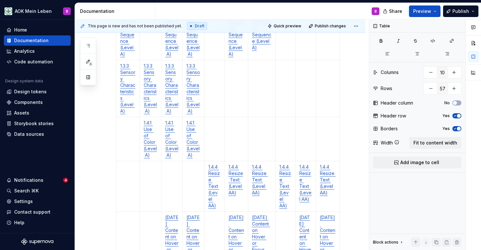
scroll to position [1865, 0]
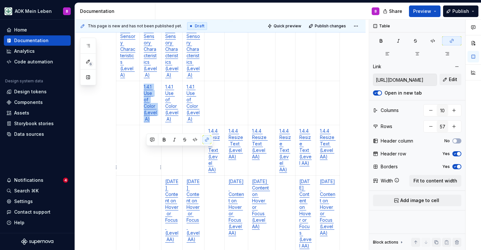
drag, startPoint x: 160, startPoint y: 185, endPoint x: 144, endPoint y: 153, distance: 35.5
click at [144, 125] on td "1.4.1 Use of Color (Level A)" at bounding box center [151, 103] width 22 height 44
click at [125, 125] on td at bounding box center [127, 103] width 23 height 44
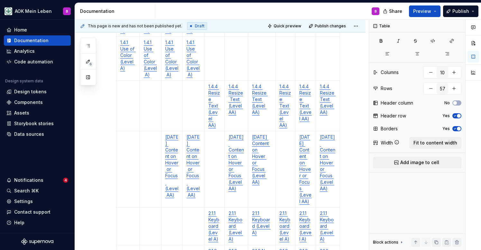
scroll to position [1912, 0]
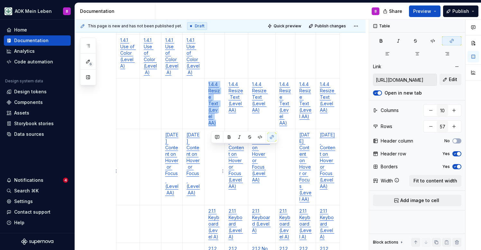
drag, startPoint x: 222, startPoint y: 196, endPoint x: 210, endPoint y: 151, distance: 46.4
click at [210, 129] on td "1.4.4 Resize Text (Level AA)" at bounding box center [214, 103] width 20 height 50
click at [130, 129] on td at bounding box center [127, 103] width 23 height 50
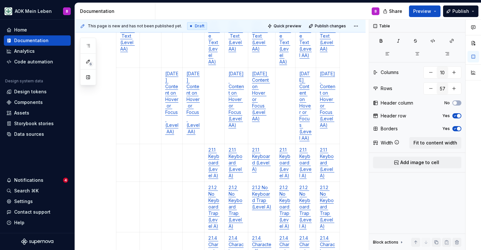
scroll to position [1981, 0]
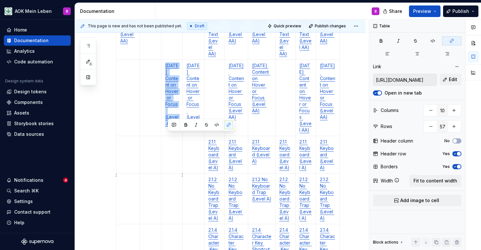
drag, startPoint x: 181, startPoint y: 190, endPoint x: 167, endPoint y: 137, distance: 54.4
click at [167, 136] on td "[DATE] Content on Hover or Focus (Level AA)" at bounding box center [172, 98] width 22 height 76
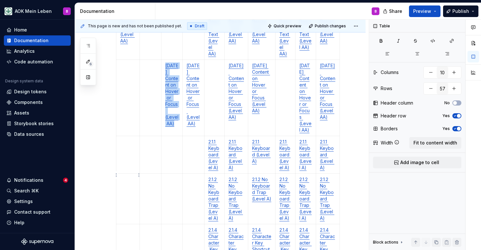
click at [131, 136] on td at bounding box center [127, 98] width 23 height 76
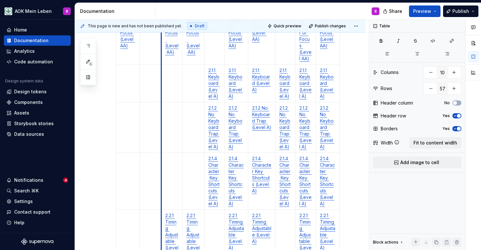
scroll to position [2085, 0]
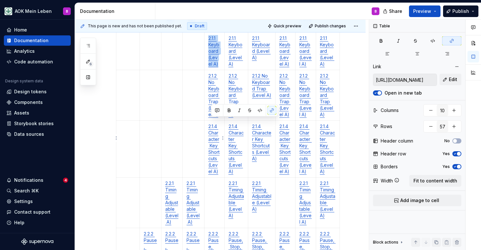
drag, startPoint x: 223, startPoint y: 156, endPoint x: 211, endPoint y: 121, distance: 36.7
click at [211, 70] on td "2.1.1 Keyboard (Level A)" at bounding box center [214, 51] width 20 height 38
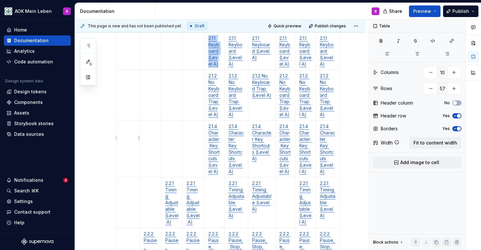
click at [132, 70] on td at bounding box center [127, 51] width 23 height 38
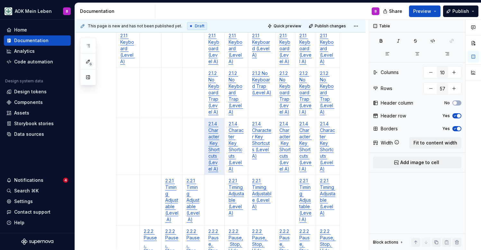
scroll to position [2091, 0]
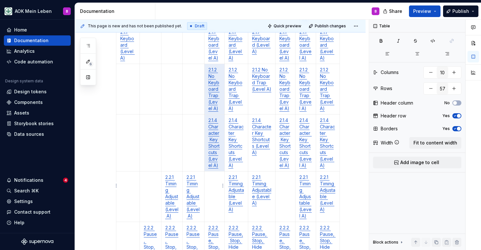
drag, startPoint x: 223, startPoint y: 219, endPoint x: 218, endPoint y: 191, distance: 28.1
click at [218, 114] on td "2.1.2 No Keyboard Trap (Level A)" at bounding box center [214, 89] width 20 height 50
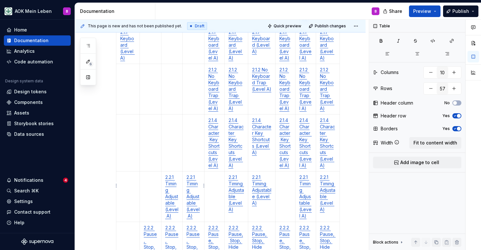
click at [190, 114] on td at bounding box center [194, 89] width 22 height 50
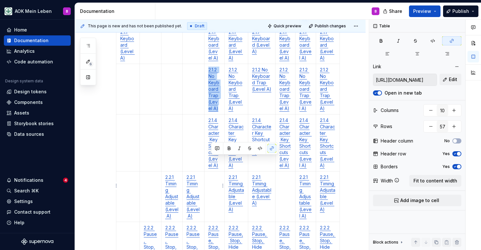
drag, startPoint x: 222, startPoint y: 211, endPoint x: 211, endPoint y: 161, distance: 51.4
click at [211, 114] on td "2.1.2 No Keyboard Trap (Level A)" at bounding box center [214, 89] width 20 height 50
click at [133, 114] on td at bounding box center [127, 89] width 23 height 50
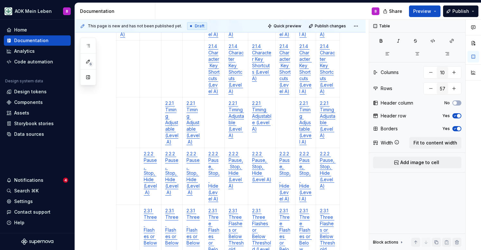
scroll to position [2182, 0]
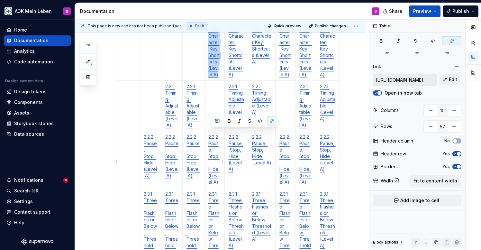
drag, startPoint x: 224, startPoint y: 192, endPoint x: 209, endPoint y: 133, distance: 60.5
click at [209, 81] on td "2.1.4 Character Key Shortcuts (Level A)" at bounding box center [214, 52] width 20 height 57
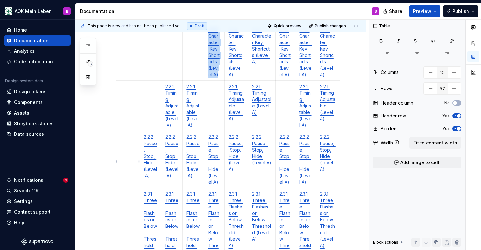
click at [132, 81] on td at bounding box center [127, 52] width 23 height 57
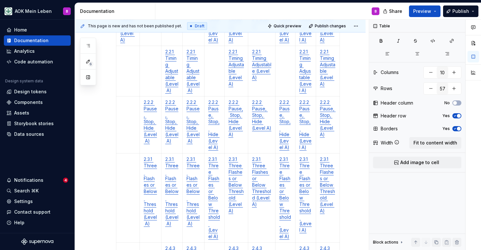
scroll to position [2230, 0]
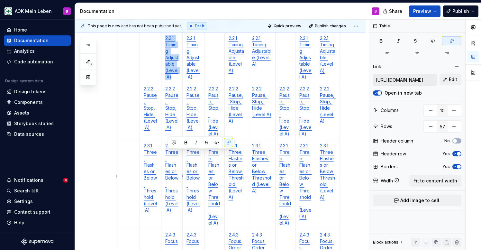
drag, startPoint x: 177, startPoint y: 196, endPoint x: 166, endPoint y: 154, distance: 43.7
click at [166, 83] on td "2.2.1 Timing Adjustable (Level A)" at bounding box center [172, 57] width 22 height 50
click at [130, 83] on td at bounding box center [127, 57] width 23 height 50
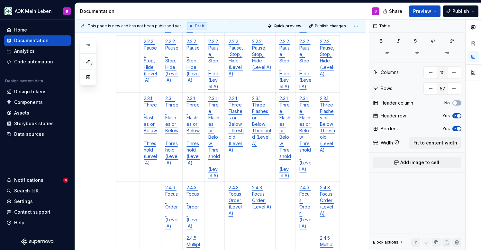
scroll to position [2293, 0]
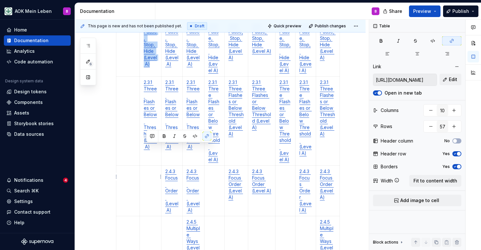
drag, startPoint x: 159, startPoint y: 189, endPoint x: 146, endPoint y: 148, distance: 42.9
click at [146, 67] on p "2.2.2 Pause, Stop, Hide (Level A)" at bounding box center [151, 44] width 14 height 45
click at [127, 77] on td at bounding box center [127, 48] width 23 height 57
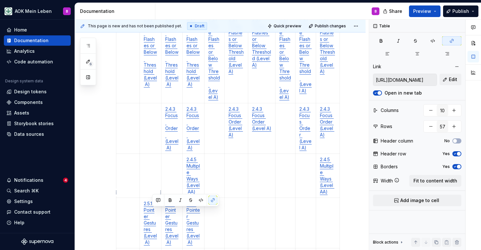
scroll to position [2357, 0]
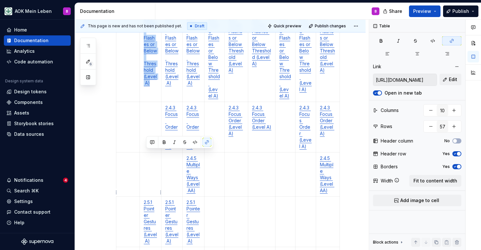
drag, startPoint x: 158, startPoint y: 222, endPoint x: 145, endPoint y: 155, distance: 67.8
click at [145, 102] on td "2.3.1 Three Flashes or Below Threshold (Level A)" at bounding box center [151, 57] width 22 height 89
click at [126, 22] on p at bounding box center [127, 18] width 15 height 6
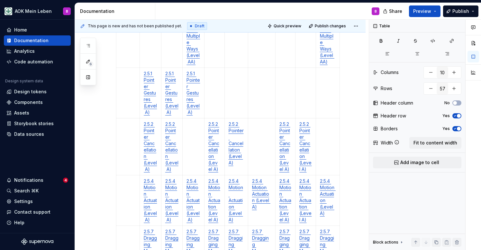
scroll to position [2486, 0]
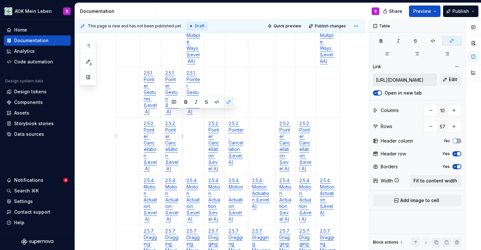
drag, startPoint x: 179, startPoint y: 145, endPoint x: 168, endPoint y: 114, distance: 33.1
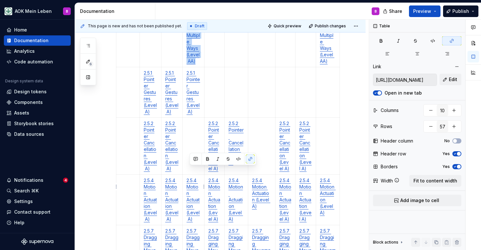
drag, startPoint x: 202, startPoint y: 206, endPoint x: 189, endPoint y: 171, distance: 37.2
click at [189, 67] on td "2.4.5 Multiple Ways (Level AA)" at bounding box center [194, 45] width 22 height 44
click at [133, 67] on td at bounding box center [127, 45] width 23 height 44
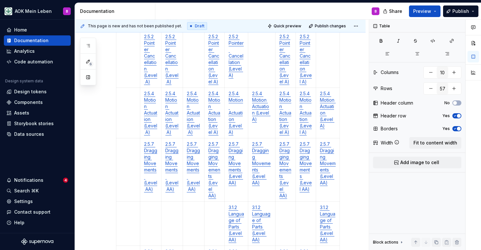
scroll to position [2594, 0]
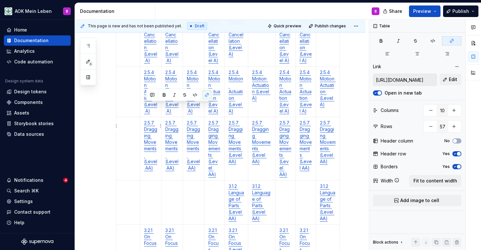
drag, startPoint x: 159, startPoint y: 146, endPoint x: 146, endPoint y: 106, distance: 42.0
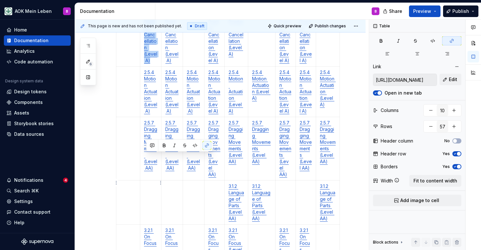
drag, startPoint x: 158, startPoint y: 203, endPoint x: 146, endPoint y: 157, distance: 46.9
click at [146, 64] on p "2.5.2 Pointer Cancellation (Level A)" at bounding box center [150, 37] width 13 height 51
click at [128, 67] on td at bounding box center [128, 38] width 24 height 57
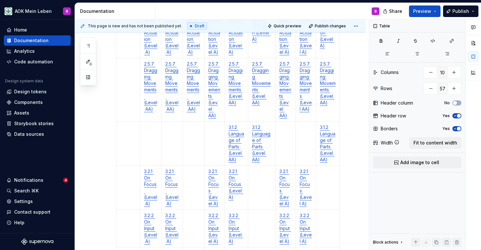
scroll to position [2689, 0]
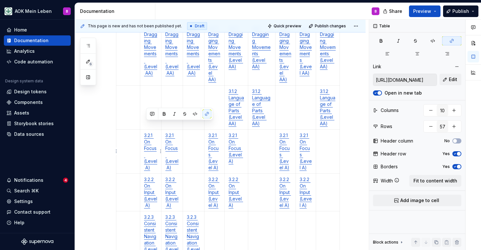
drag, startPoint x: 156, startPoint y: 165, endPoint x: 146, endPoint y: 127, distance: 39.9
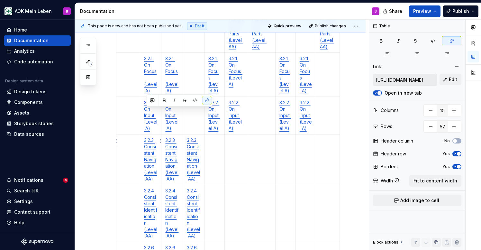
drag, startPoint x: 160, startPoint y: 160, endPoint x: 145, endPoint y: 113, distance: 48.8
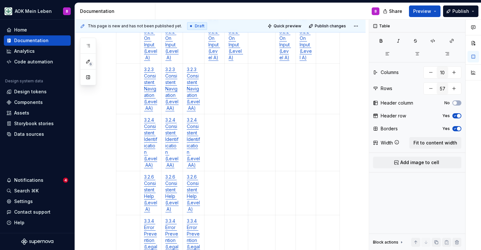
scroll to position [2839, 0]
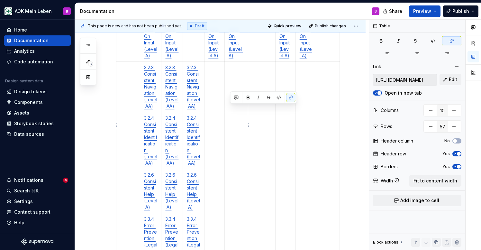
drag, startPoint x: 245, startPoint y: 142, endPoint x: 230, endPoint y: 106, distance: 38.3
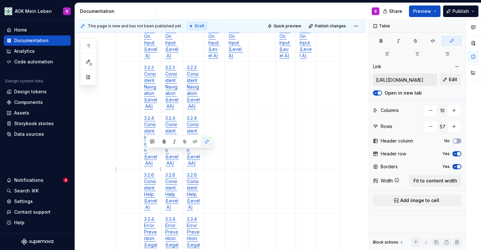
drag, startPoint x: 160, startPoint y: 186, endPoint x: 147, endPoint y: 154, distance: 34.2
click at [147, 24] on td "3.2.1 On Focus (Level A)" at bounding box center [150, 2] width 21 height 44
click at [124, 24] on td at bounding box center [128, 2] width 24 height 44
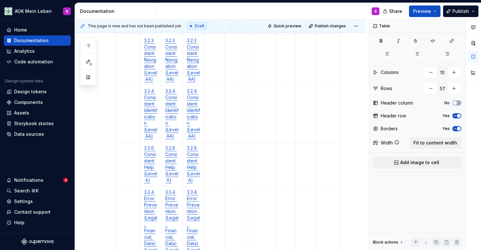
scroll to position [2872, 0]
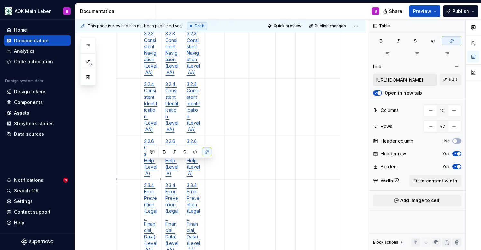
drag, startPoint x: 159, startPoint y: 191, endPoint x: 147, endPoint y: 165, distance: 28.9
click at [147, 25] on p "3.2.2 On Input (Level A)" at bounding box center [150, 9] width 13 height 32
click at [127, 28] on td at bounding box center [128, 9] width 24 height 38
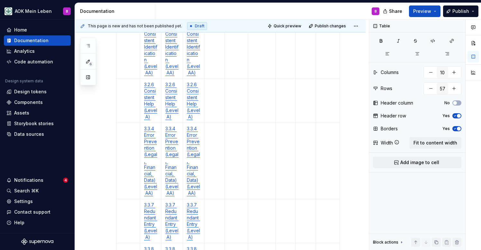
scroll to position [2955, 0]
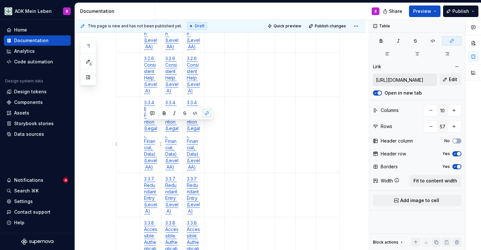
drag, startPoint x: 161, startPoint y: 165, endPoint x: 147, endPoint y: 126, distance: 41.5
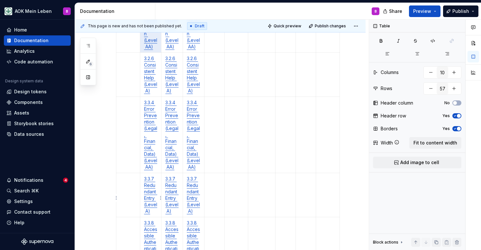
drag, startPoint x: 159, startPoint y: 222, endPoint x: 149, endPoint y: 179, distance: 44.2
click at [149, 50] on p "3.2.4 Consistent Identification (Level AA)" at bounding box center [150, 23] width 13 height 51
click at [134, 53] on td at bounding box center [128, 24] width 24 height 57
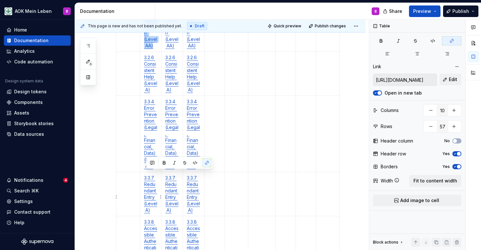
drag, startPoint x: 157, startPoint y: 221, endPoint x: 147, endPoint y: 176, distance: 46.2
click at [147, 49] on p "3.2.4 Consistent Identification (Level AA)" at bounding box center [150, 22] width 13 height 51
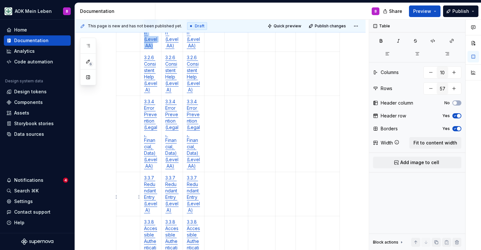
click at [132, 52] on td at bounding box center [128, 23] width 24 height 57
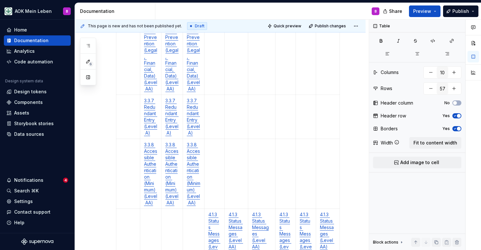
scroll to position [3066, 0]
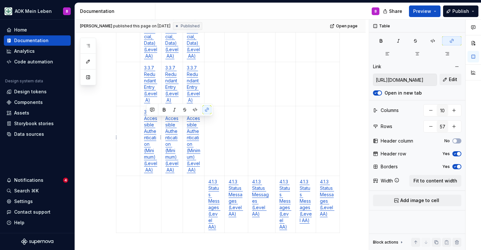
drag, startPoint x: 160, startPoint y: 155, endPoint x: 146, endPoint y: 123, distance: 35.6
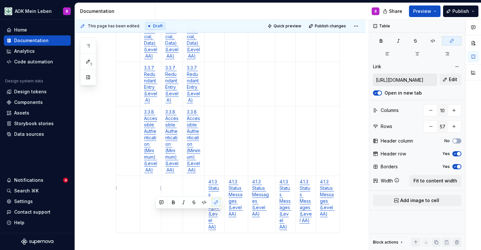
scroll to position [3075, 0]
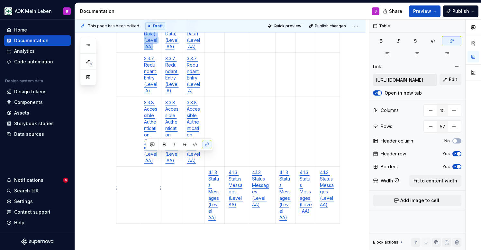
drag, startPoint x: 159, startPoint y: 230, endPoint x: 146, endPoint y: 157, distance: 73.8
click at [146, 50] on p "3.3.4 Error Prevention (Legal, Financial, Data) (Level AA)" at bounding box center [150, 14] width 13 height 71
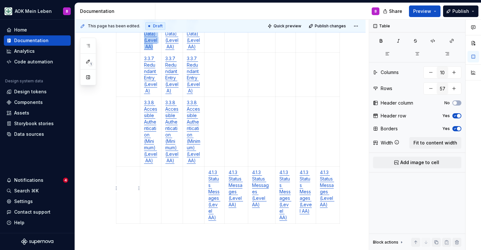
click at [130, 53] on td at bounding box center [128, 15] width 24 height 76
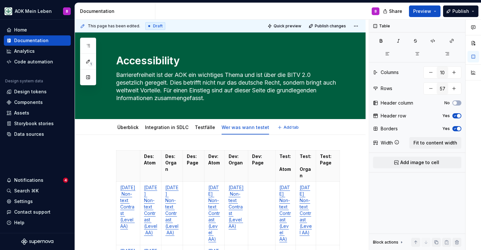
scroll to position [0, 0]
click at [123, 130] on div "Überblick" at bounding box center [127, 127] width 21 height 6
click at [128, 127] on link "Überblick" at bounding box center [127, 126] width 21 height 5
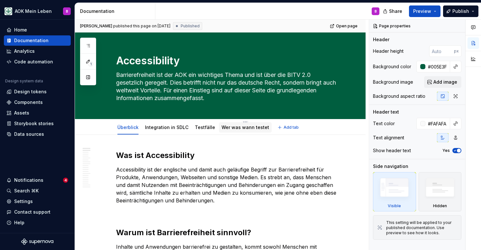
click at [237, 127] on link "Wer was wann testet" at bounding box center [246, 126] width 48 height 5
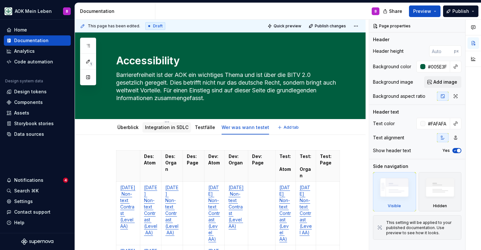
click at [151, 129] on link "Integration in SDLC" at bounding box center [166, 126] width 43 height 5
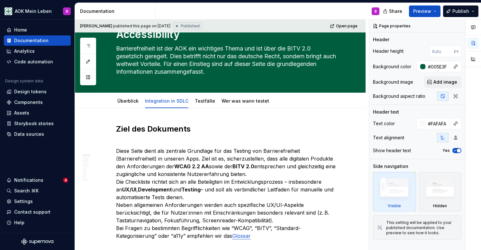
scroll to position [25, 0]
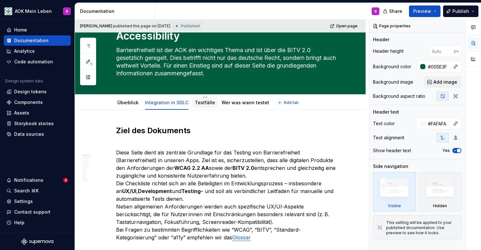
click at [200, 103] on link "Testfälle" at bounding box center [205, 102] width 20 height 5
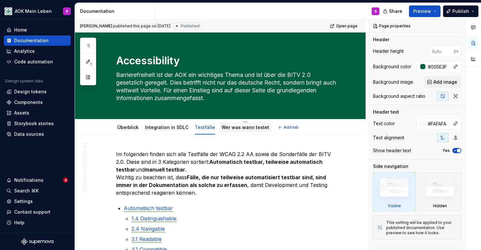
click at [234, 129] on link "Wer was wann testet" at bounding box center [246, 126] width 48 height 5
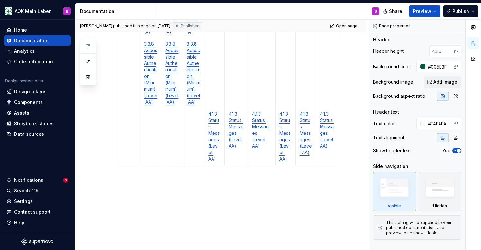
scroll to position [3213, 0]
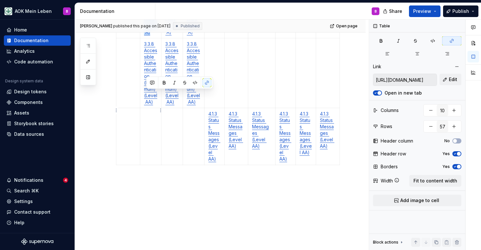
drag, startPoint x: 158, startPoint y: 127, endPoint x: 147, endPoint y: 95, distance: 34.0
click at [147, 35] on p "3.3.7 Redundant Entry (Level A)" at bounding box center [150, 16] width 13 height 39
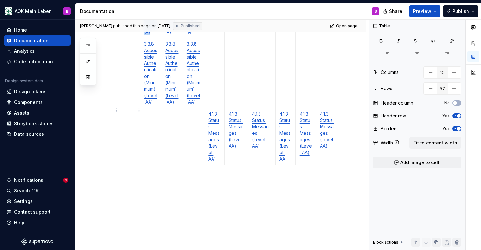
click at [129, 38] on td at bounding box center [128, 16] width 24 height 44
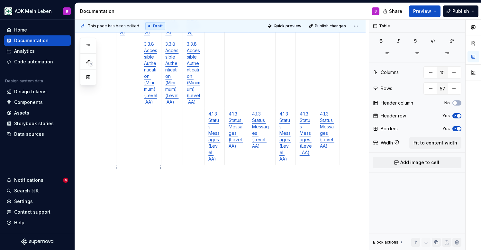
type textarea "*"
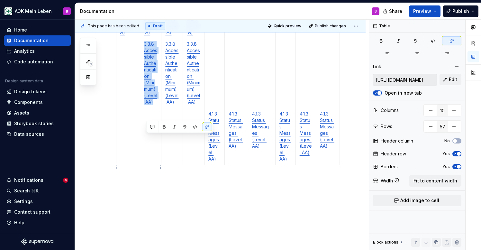
drag, startPoint x: 158, startPoint y: 197, endPoint x: 146, endPoint y: 140, distance: 57.6
click at [146, 105] on p "3.3.8 Accessible Authentication (Minimum) (Level AA)" at bounding box center [150, 73] width 13 height 64
click at [133, 108] on td at bounding box center [128, 73] width 24 height 70
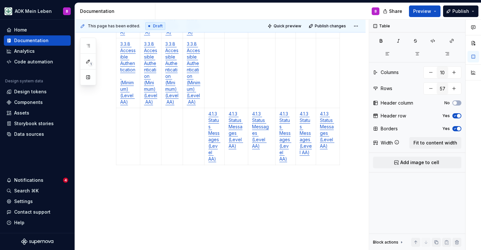
scroll to position [3256, 0]
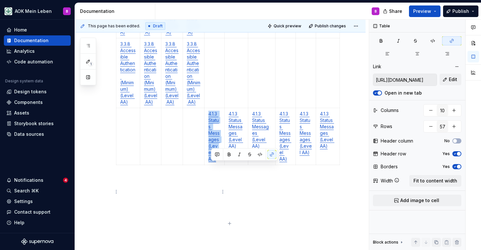
drag, startPoint x: 223, startPoint y: 217, endPoint x: 210, endPoint y: 167, distance: 51.7
click at [210, 165] on td "4.1.3 Status Messages (Level AA)" at bounding box center [215, 136] width 20 height 57
click at [128, 165] on td at bounding box center [128, 136] width 24 height 57
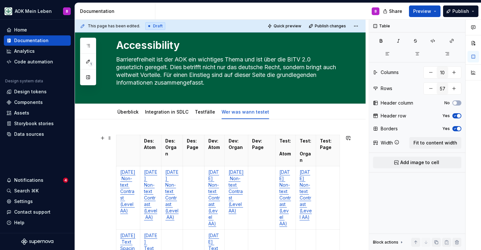
scroll to position [16, 0]
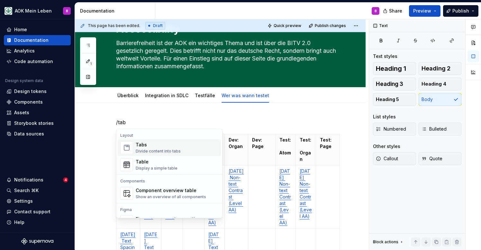
click at [150, 143] on div "Tabs" at bounding box center [158, 145] width 45 height 6
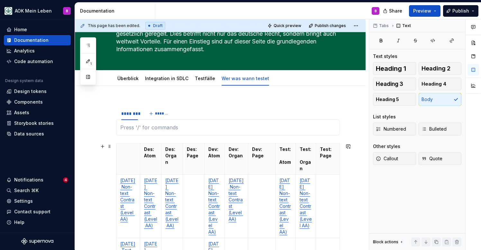
scroll to position [56, 0]
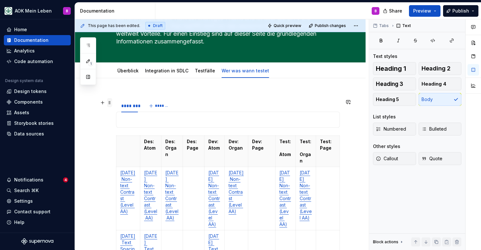
click at [107, 102] on span at bounding box center [109, 102] width 5 height 9
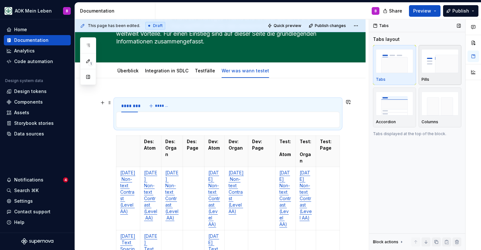
click at [433, 76] on div "Pills" at bounding box center [440, 65] width 37 height 34
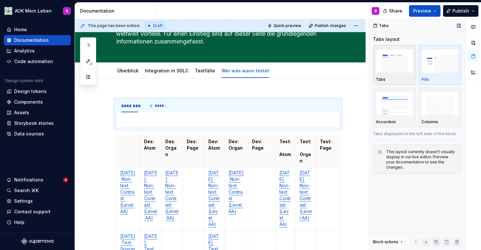
click at [406, 68] on img "button" at bounding box center [394, 60] width 37 height 23
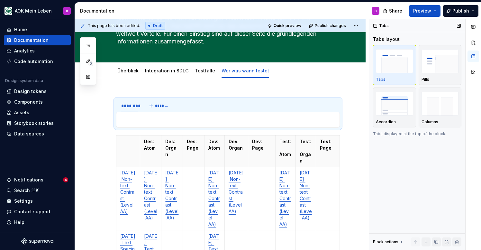
scroll to position [136, 0]
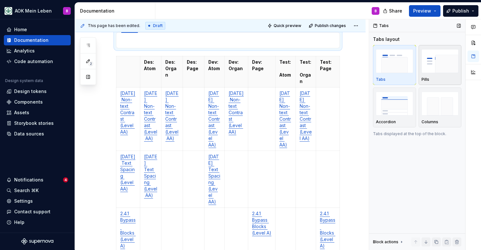
click at [426, 70] on img "button" at bounding box center [440, 60] width 37 height 23
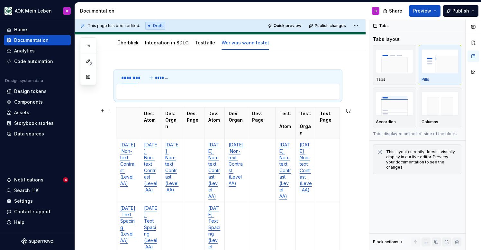
scroll to position [80, 0]
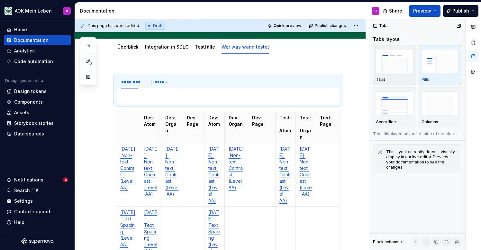
click at [399, 65] on img "button" at bounding box center [394, 60] width 37 height 23
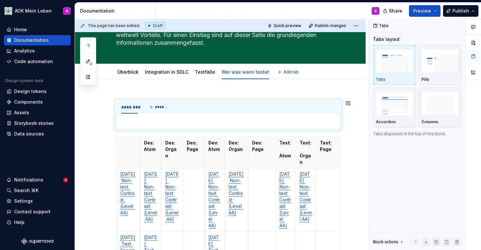
scroll to position [59, 0]
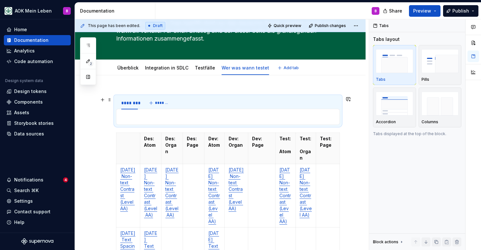
type textarea "*"
click at [389, 103] on img "button" at bounding box center [394, 103] width 37 height 23
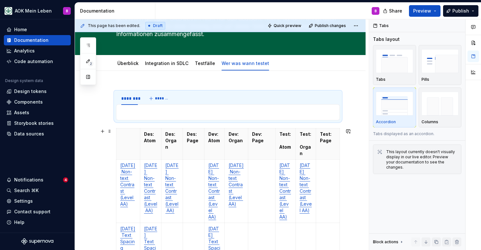
scroll to position [49, 0]
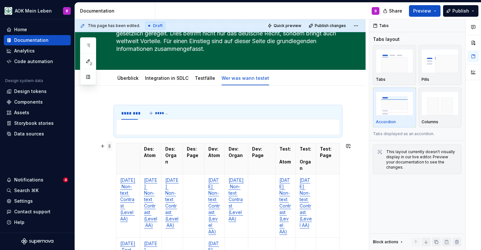
click at [109, 146] on span at bounding box center [109, 146] width 5 height 9
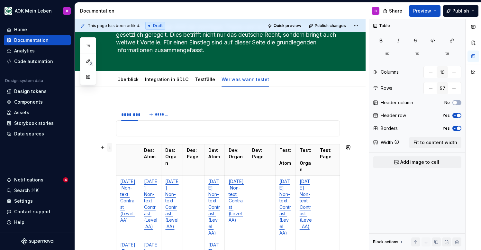
scroll to position [42, 0]
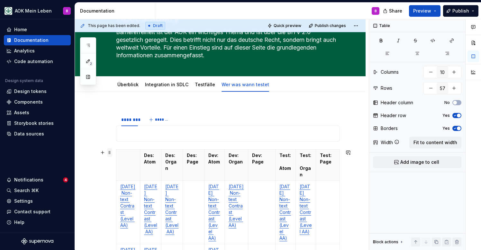
click at [112, 154] on span at bounding box center [109, 152] width 5 height 9
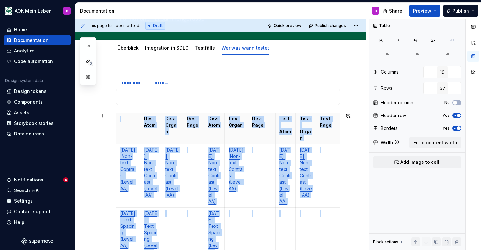
scroll to position [79, 0]
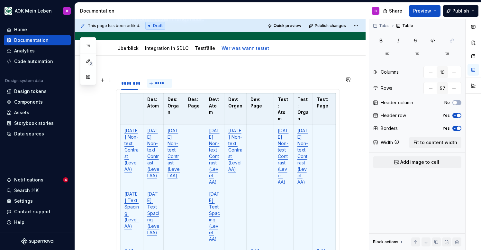
click at [156, 81] on span "*******" at bounding box center [162, 83] width 14 height 5
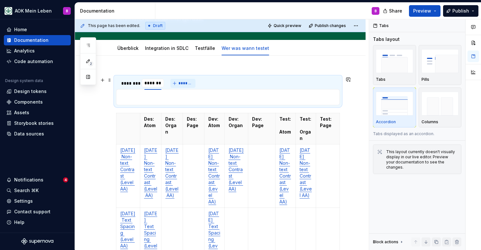
scroll to position [0, 0]
type input "**"
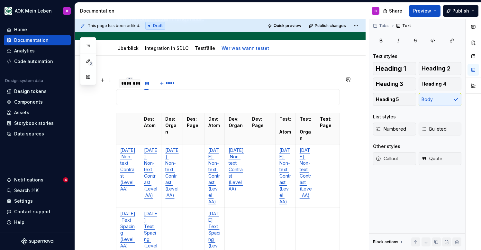
click at [133, 85] on div "********" at bounding box center [129, 83] width 17 height 6
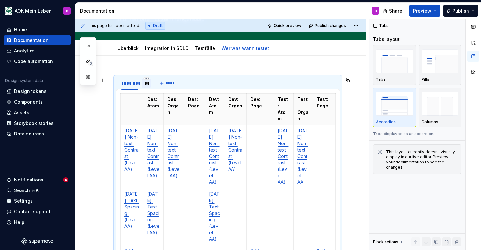
click at [146, 85] on div "**" at bounding box center [146, 83] width 4 height 6
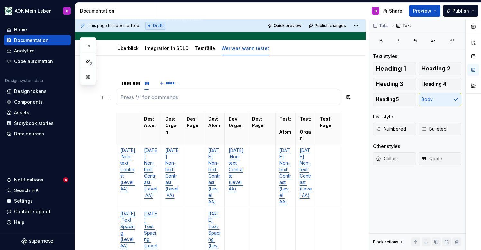
click at [145, 97] on p at bounding box center [227, 97] width 215 height 8
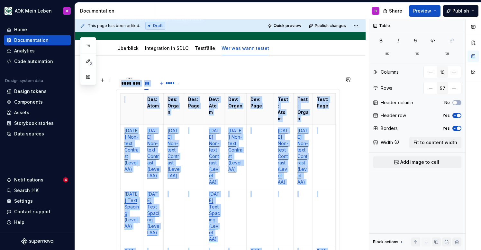
click at [133, 85] on div "********" at bounding box center [129, 83] width 17 height 6
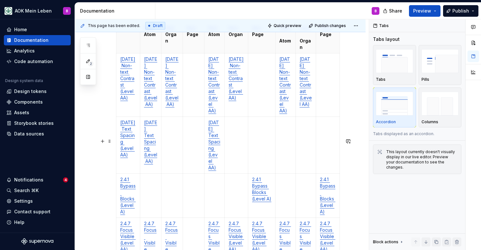
scroll to position [3360, 0]
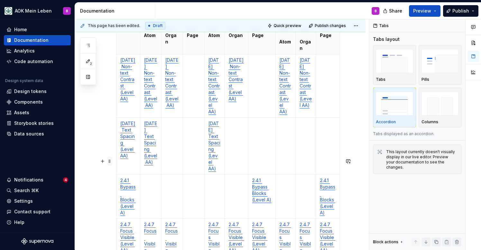
click at [110, 160] on span at bounding box center [109, 161] width 5 height 9
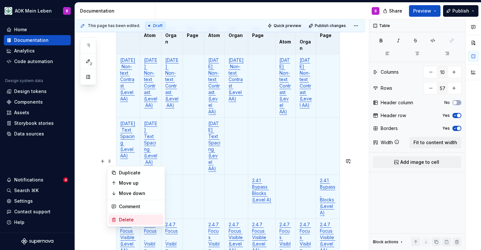
click at [123, 219] on div "Delete" at bounding box center [140, 219] width 42 height 6
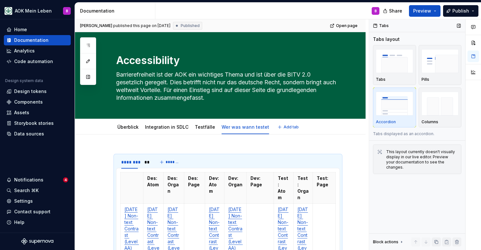
scroll to position [0, 0]
click at [394, 11] on span "Share" at bounding box center [395, 11] width 13 height 6
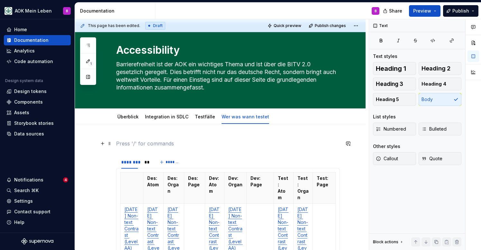
click at [125, 144] on p at bounding box center [228, 144] width 224 height 8
click at [197, 160] on div "******** ** *******" at bounding box center [228, 162] width 224 height 13
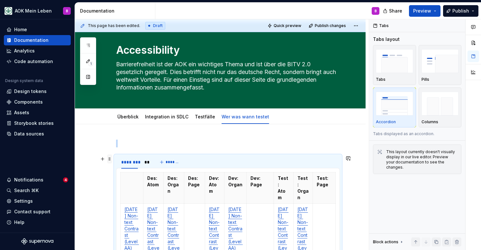
click at [110, 158] on span at bounding box center [109, 158] width 5 height 9
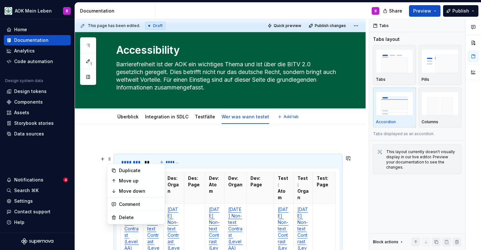
type textarea "*"
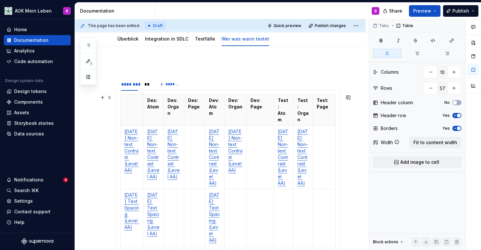
scroll to position [106, 0]
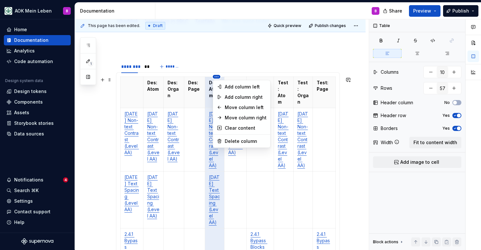
click at [217, 78] on html "AOK Mein Leben B Home Documentation Analytics Code automation Design system dat…" at bounding box center [240, 125] width 481 height 250
click at [227, 145] on div "Delete column" at bounding box center [242, 141] width 55 height 10
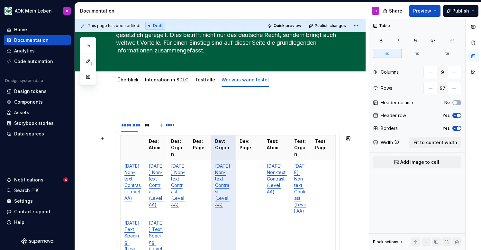
scroll to position [48, 0]
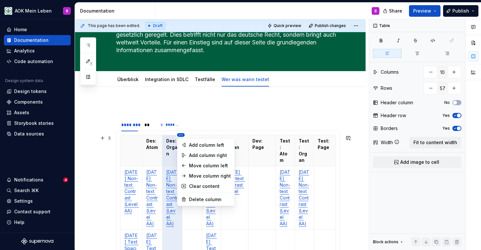
click at [181, 136] on html "AOK Mein Leben B Home Documentation Analytics Code automation Design system dat…" at bounding box center [240, 125] width 481 height 250
click at [191, 199] on div "Delete column" at bounding box center [210, 199] width 42 height 6
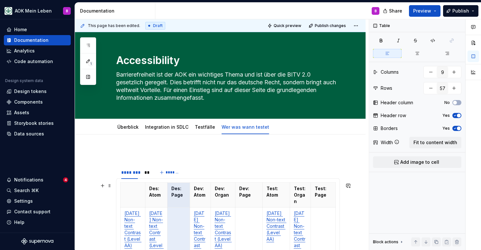
scroll to position [0, 0]
click at [225, 182] on html "AOK Mein Leben B Home Documentation Analytics Code automation Design system dat…" at bounding box center [240, 125] width 481 height 250
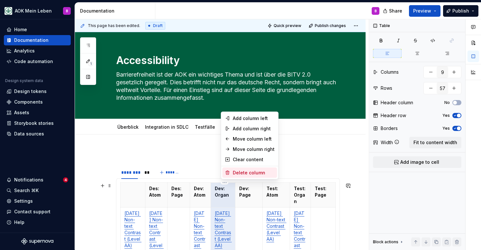
click at [237, 175] on div "Delete column" at bounding box center [254, 172] width 42 height 6
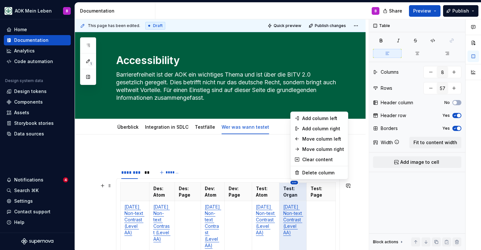
click at [292, 184] on html "AOK Mein Leben B Home Documentation Analytics Code automation Design system dat…" at bounding box center [240, 125] width 481 height 250
click at [303, 173] on div "Delete column" at bounding box center [323, 172] width 42 height 6
type input "7"
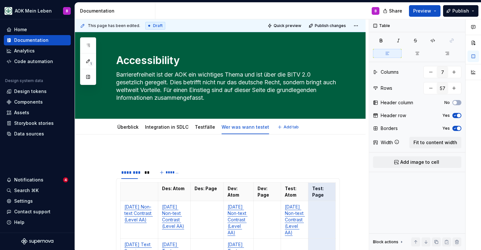
type textarea "*"
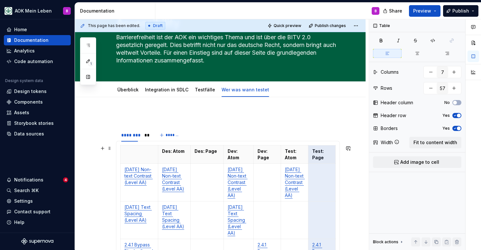
scroll to position [38, 0]
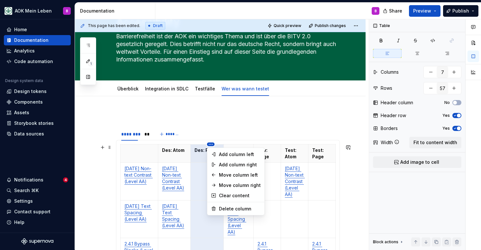
click at [211, 144] on html "AOK Mein Leben B Home Documentation Analytics Code automation Design system dat…" at bounding box center [240, 125] width 481 height 250
click at [223, 207] on div "Delete column" at bounding box center [240, 209] width 42 height 6
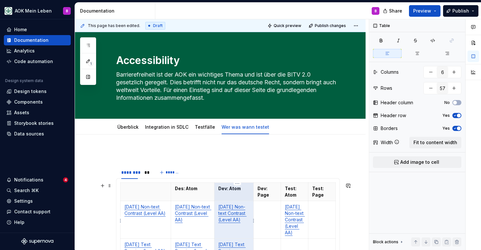
scroll to position [0, 0]
click at [272, 184] on html "AOK Mein Leben B Home Documentation Analytics Code automation Design system dat…" at bounding box center [240, 125] width 481 height 250
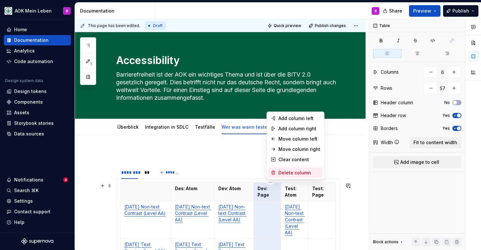
click at [278, 174] on div "Delete column" at bounding box center [295, 173] width 55 height 10
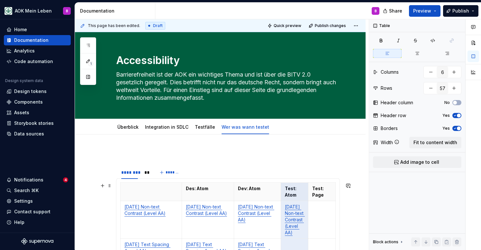
type input "5"
click at [332, 194] on p "Test: Page" at bounding box center [321, 191] width 19 height 13
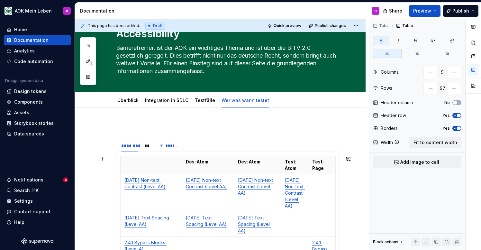
scroll to position [27, 0]
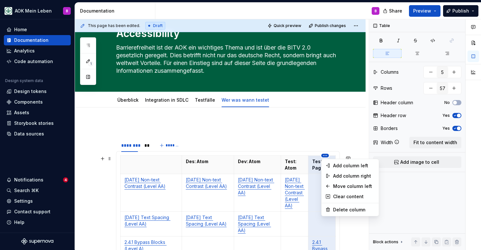
click at [324, 156] on html "AOK Mein Leben B Home Documentation Analytics Code automation Design system dat…" at bounding box center [240, 125] width 481 height 250
click at [340, 212] on div "Delete column" at bounding box center [354, 209] width 42 height 6
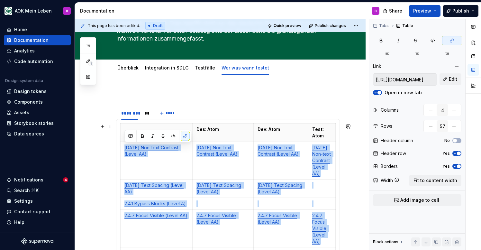
scroll to position [57, 0]
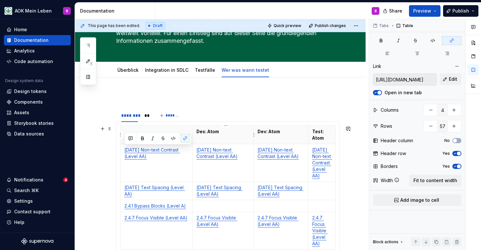
click at [223, 133] on p "Des: Atom" at bounding box center [223, 131] width 53 height 6
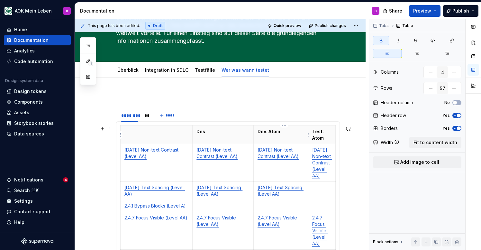
click at [293, 132] on p "Dev: Atom" at bounding box center [281, 131] width 47 height 6
click at [332, 138] on p "Test: Atom" at bounding box center [321, 134] width 19 height 13
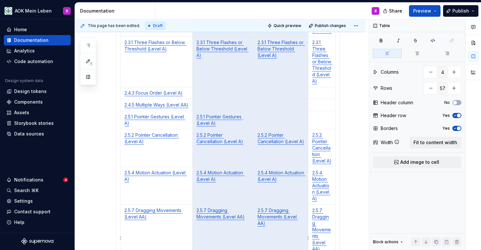
scroll to position [1259, 0]
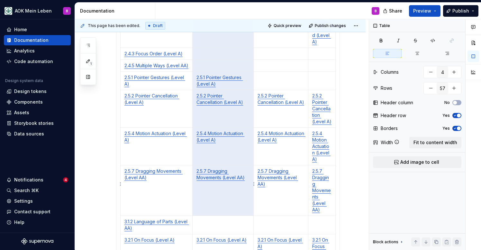
drag, startPoint x: 231, startPoint y: 160, endPoint x: 254, endPoint y: 188, distance: 36.8
click at [244, 206] on td "2.5.7 Dragging Movements (Level AA)" at bounding box center [223, 190] width 61 height 50
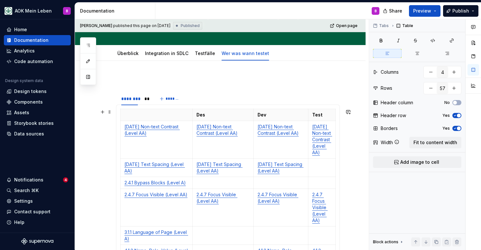
scroll to position [77, 0]
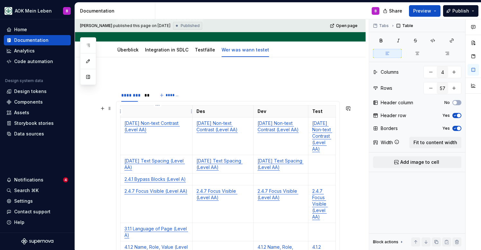
click at [156, 111] on p at bounding box center [156, 111] width 64 height 6
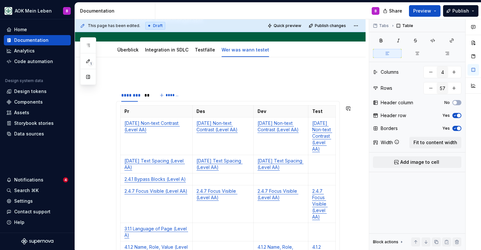
type textarea "*"
click at [131, 96] on div "********" at bounding box center [129, 95] width 17 height 6
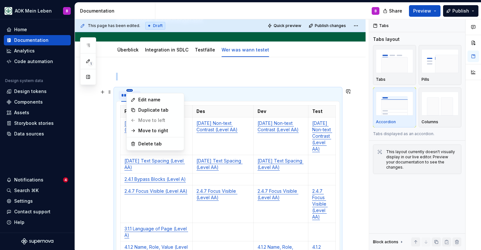
click at [130, 90] on html "AOK Mein Leben B Home Documentation Analytics Code automation Design system dat…" at bounding box center [240, 125] width 481 height 250
click at [140, 100] on div "Edit name" at bounding box center [159, 99] width 42 height 6
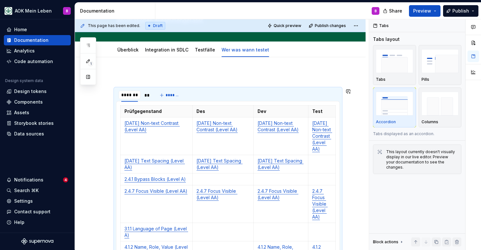
scroll to position [0, 0]
type input "****"
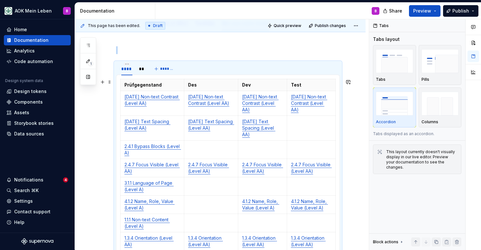
scroll to position [82, 0]
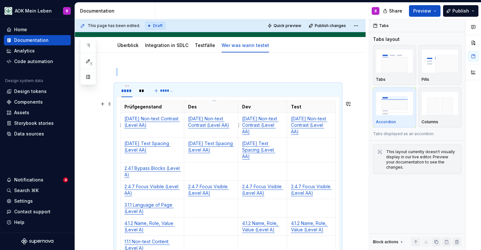
click at [227, 131] on td "[DATE] Non-text Contrast (Level AA)" at bounding box center [211, 125] width 54 height 25
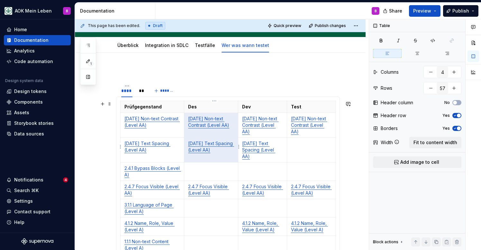
drag, startPoint x: 220, startPoint y: 132, endPoint x: 220, endPoint y: 146, distance: 13.8
click at [470, 47] on button "button" at bounding box center [474, 43] width 12 height 12
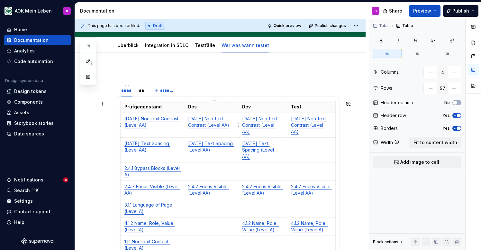
click at [234, 135] on td "[DATE] Non-text Contrast (Level AA)" at bounding box center [211, 125] width 54 height 25
click at [399, 26] on div "Table" at bounding box center [405, 25] width 22 height 9
click at [473, 57] on button "button" at bounding box center [474, 56] width 12 height 12
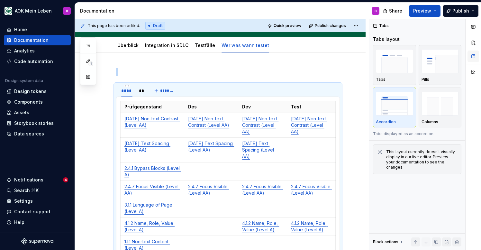
scroll to position [146, 0]
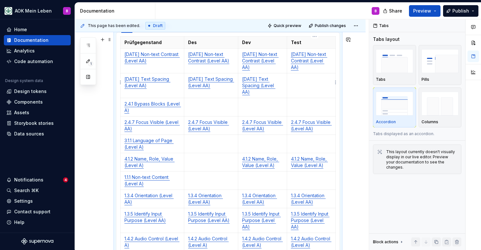
click at [319, 85] on td at bounding box center [311, 85] width 49 height 25
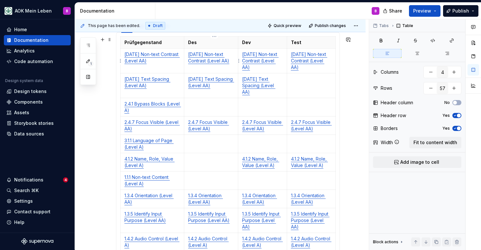
click at [235, 71] on td "[DATE] Non-text Contrast (Level AA)" at bounding box center [211, 61] width 54 height 25
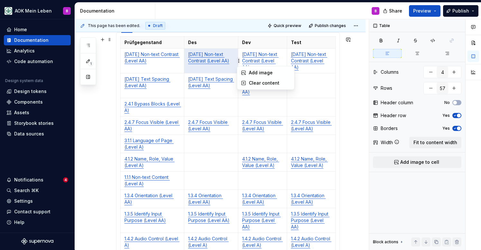
click at [239, 61] on html "AOK Mein Leben B Home Documentation Analytics Code automation Design system dat…" at bounding box center [240, 125] width 481 height 250
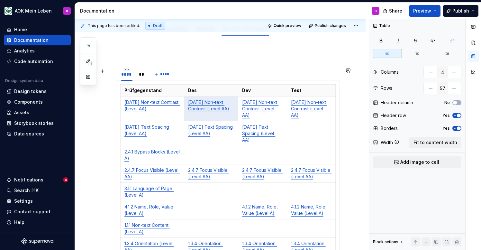
scroll to position [90, 0]
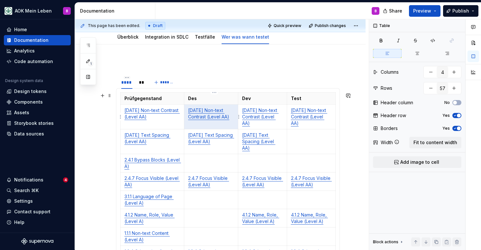
click at [235, 124] on td "[DATE] Non-text Contrast (Level AA)" at bounding box center [211, 117] width 54 height 25
click at [239, 117] on html "AOK Mein Leben B Home Documentation Analytics Code automation Design system dat…" at bounding box center [240, 125] width 481 height 250
click at [249, 139] on div "Clear content" at bounding box center [270, 139] width 42 height 6
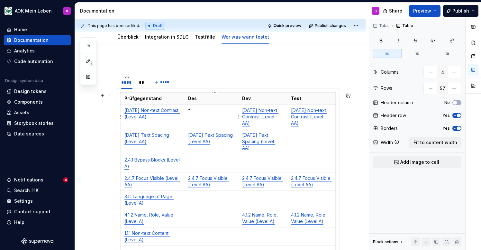
click at [209, 124] on td "*" at bounding box center [211, 117] width 54 height 25
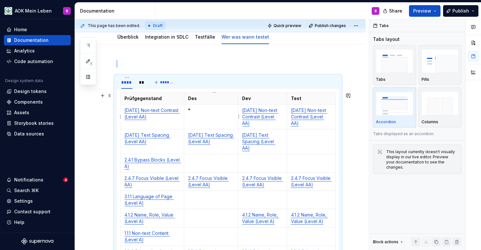
click at [212, 116] on td "*" at bounding box center [211, 117] width 54 height 25
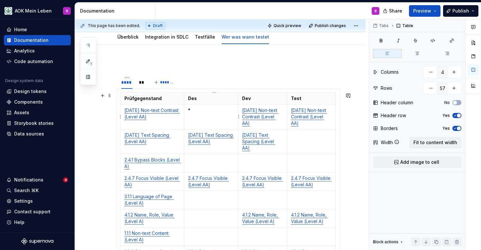
click at [222, 124] on td "*" at bounding box center [211, 117] width 54 height 25
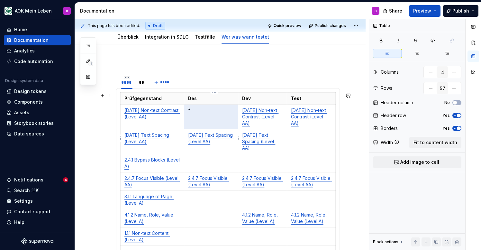
click at [226, 144] on p "[DATE] Text Spacing (Level AA)" at bounding box center [211, 138] width 46 height 13
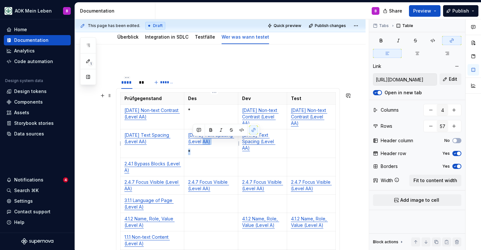
drag, startPoint x: 224, startPoint y: 153, endPoint x: 206, endPoint y: 140, distance: 22.6
click at [206, 140] on td "[DATE] Text Spacing (Level AA) *" at bounding box center [211, 143] width 54 height 29
click at [213, 152] on p "*" at bounding box center [211, 152] width 46 height 6
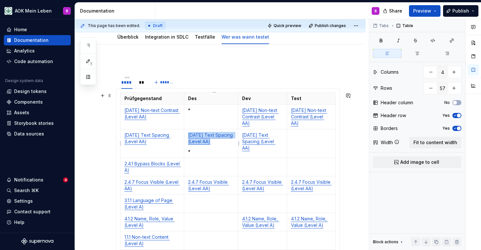
click at [213, 152] on p "*" at bounding box center [211, 152] width 46 height 6
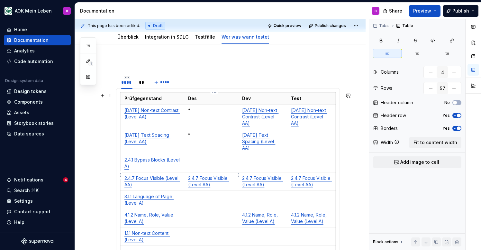
click at [221, 179] on p "2.4.7 Focus Visible (Level AA)" at bounding box center [211, 181] width 46 height 13
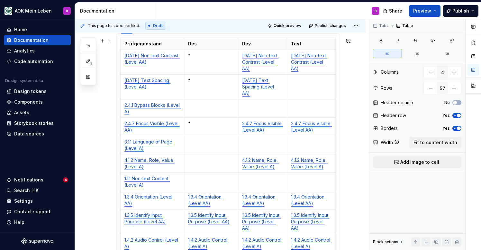
scroll to position [156, 0]
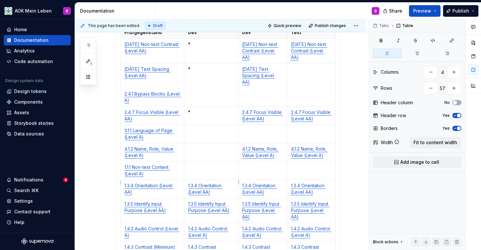
click at [226, 189] on td "1.3.4 Orientation (Level AA)" at bounding box center [211, 189] width 54 height 18
click at [228, 213] on td "1.3.5 Identify Input Purpose (Level AA)" at bounding box center [211, 210] width 54 height 25
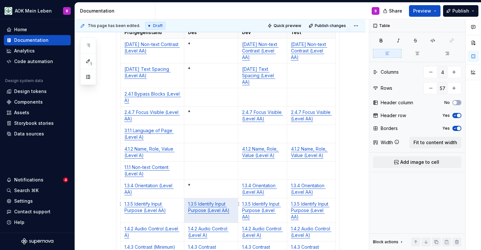
click at [228, 213] on td "1.3.5 Identify Input Purpose (Level AA)" at bounding box center [211, 210] width 54 height 25
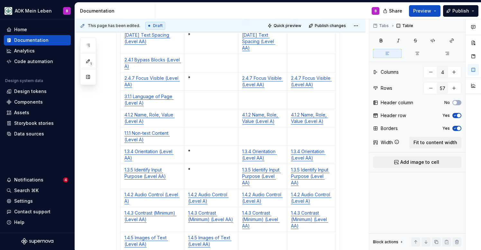
scroll to position [197, 0]
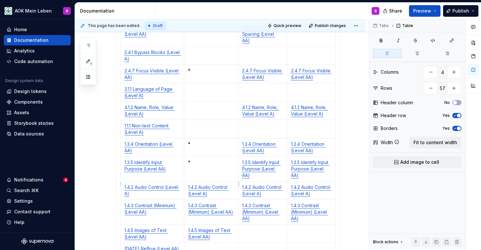
click at [225, 190] on p "1.4.2 Audio Control (Level A)" at bounding box center [211, 190] width 46 height 13
click at [227, 212] on td "1.4.3 Contrast (Minimum) (Level AA)" at bounding box center [211, 212] width 54 height 25
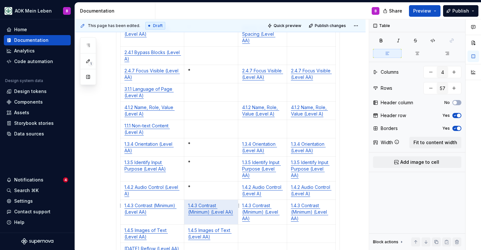
click at [227, 212] on td "1.4.3 Contrast (Minimum) (Level AA)" at bounding box center [211, 212] width 54 height 25
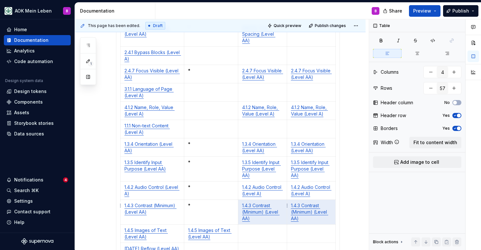
drag, startPoint x: 315, startPoint y: 215, endPoint x: 270, endPoint y: 207, distance: 45.4
click at [270, 207] on tr "1.4.3 Contrast (Minimum) (Level AA) * 1.4.3 Contrast (Minimum) (Level AA) 1.4.3…" at bounding box center [228, 212] width 215 height 25
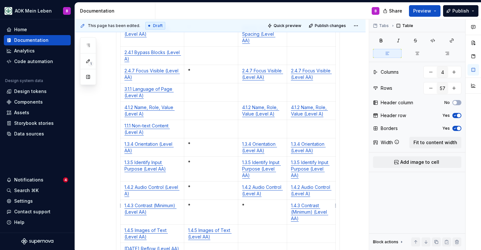
click at [309, 212] on p "1.4.3 Contrast (Minimum) (Level AA)" at bounding box center [311, 211] width 41 height 19
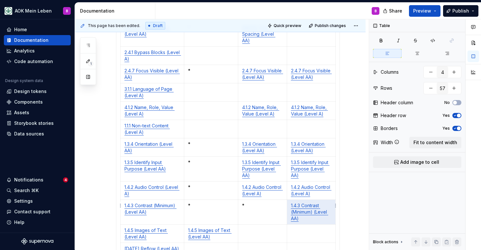
click at [309, 212] on p "1.4.3 Contrast (Minimum) (Level AA)" at bounding box center [311, 211] width 41 height 19
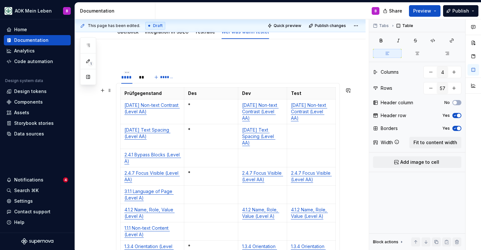
scroll to position [75, 0]
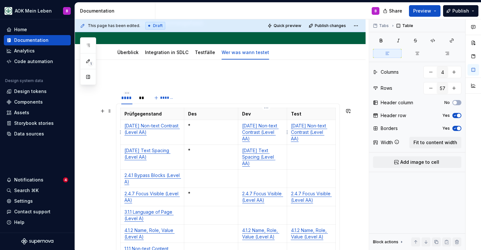
click at [275, 138] on p "[DATE] Non-text Contrast (Level AA)" at bounding box center [262, 132] width 41 height 19
click at [311, 141] on p "[DATE] Non-text Contrast (Level AA)" at bounding box center [311, 132] width 41 height 19
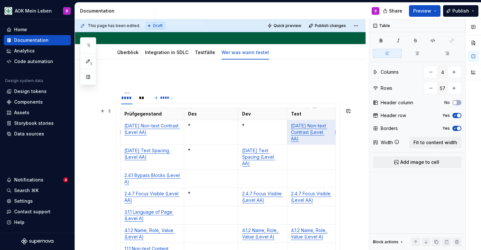
click at [311, 141] on p "[DATE] Non-text Contrast (Level AA)" at bounding box center [311, 132] width 41 height 19
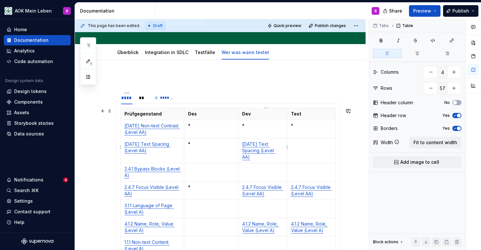
click at [281, 152] on p "[DATE] Text Spacing (Level AA)" at bounding box center [262, 150] width 41 height 19
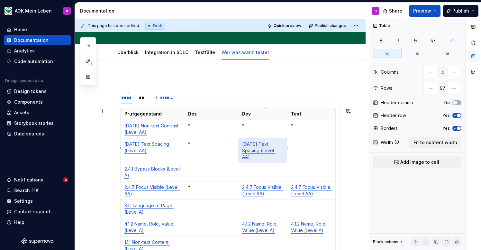
click at [281, 152] on p "[DATE] Text Spacing (Level AA)" at bounding box center [262, 150] width 41 height 19
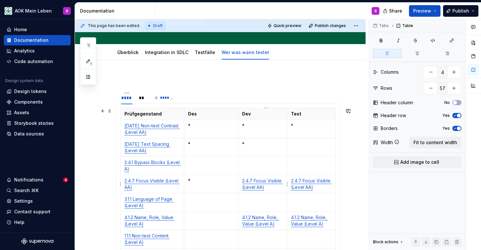
click at [281, 189] on p "2.4.7 Focus Visible (Level AA)" at bounding box center [262, 184] width 41 height 13
click at [326, 187] on p "2.4.7 Focus Visible (Level AA)" at bounding box center [311, 184] width 41 height 13
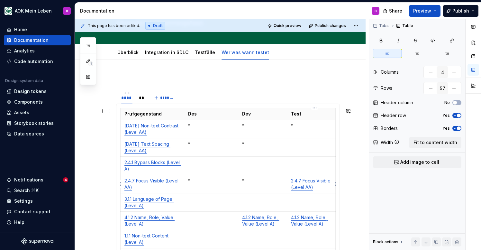
click at [326, 187] on p "2.4.7 Focus Visible (Level AA)" at bounding box center [311, 184] width 41 height 13
click at [283, 226] on p "4.1.2 Name, Role, Value (Level A)" at bounding box center [262, 220] width 41 height 13
click at [331, 227] on td "4.1.2 Name, Role, Value (Level A)" at bounding box center [311, 221] width 49 height 18
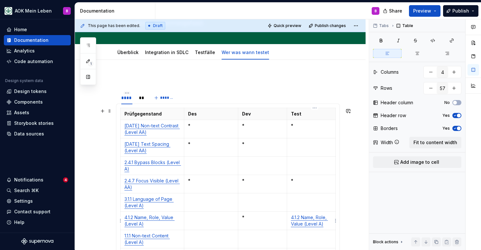
click at [331, 227] on td "4.1.2 Name, Role, Value (Level A)" at bounding box center [311, 221] width 49 height 18
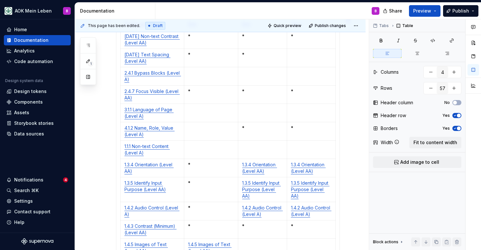
scroll to position [187, 0]
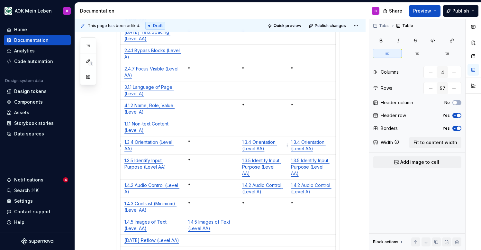
click at [284, 152] on td "1.3.4 Orientation (Level AA)" at bounding box center [262, 145] width 49 height 18
click at [325, 151] on p "1.3.4 Orientation (Level AA)" at bounding box center [311, 145] width 41 height 13
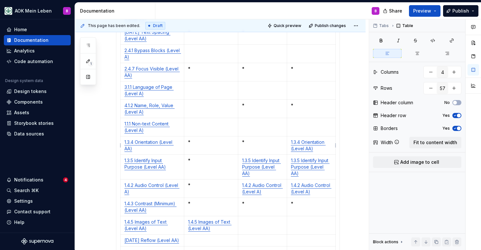
click at [325, 151] on p "1.3.4 Orientation (Level AA)" at bounding box center [311, 145] width 41 height 13
click at [282, 169] on p "1.3.5 Identify Input Purpose (Level AA)" at bounding box center [262, 166] width 41 height 19
click at [316, 169] on p "1.3.5 Identify Input Purpose (Level AA)" at bounding box center [311, 166] width 41 height 19
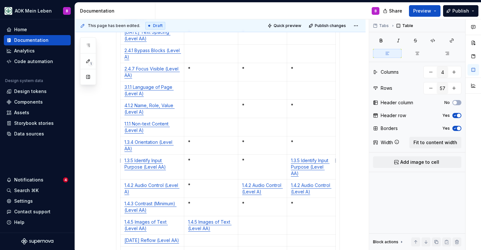
click at [316, 169] on p "1.3.5 Identify Input Purpose (Level AA)" at bounding box center [311, 166] width 41 height 19
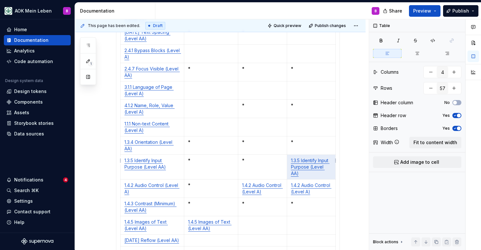
click at [316, 169] on p "1.3.5 Identify Input Purpose (Level AA)" at bounding box center [311, 166] width 41 height 19
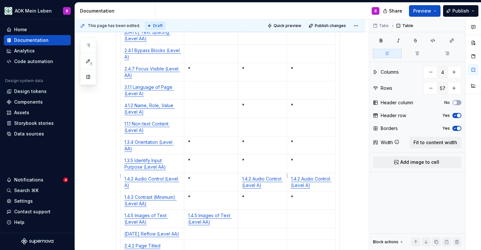
click at [280, 182] on td "1.4.2 Audio Control (Level A)" at bounding box center [262, 182] width 49 height 18
click at [319, 181] on p "1.4.2 Audio Control (Level A)" at bounding box center [311, 182] width 41 height 13
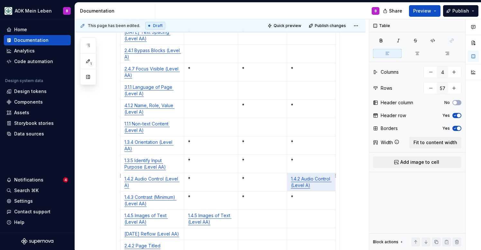
click at [319, 181] on p "1.4.2 Audio Control (Level A)" at bounding box center [311, 182] width 41 height 13
click at [228, 218] on p "1.4.5 Images of Text (Level AA)" at bounding box center [211, 218] width 46 height 13
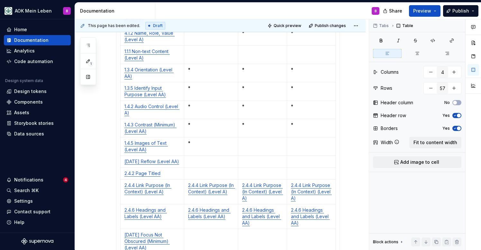
scroll to position [266, 0]
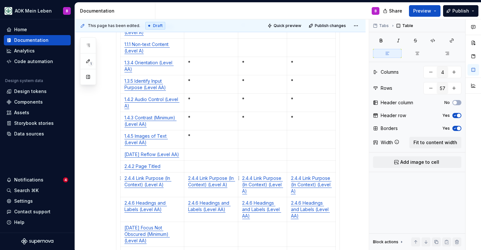
click at [236, 186] on td "2.4.4 Link Purpose (In Context) (Level A)" at bounding box center [211, 184] width 54 height 25
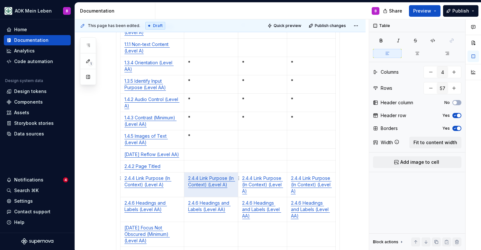
click at [236, 186] on td "2.4.4 Link Purpose (In Context) (Level A)" at bounding box center [211, 184] width 54 height 25
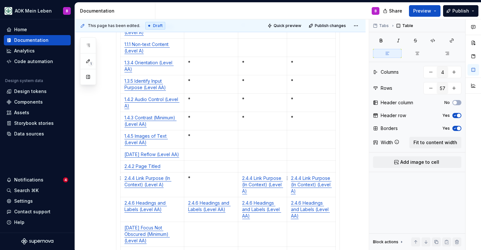
click at [271, 187] on p "2.4.4 Link Purpose (In Context) (Level A)" at bounding box center [262, 184] width 41 height 19
click at [309, 186] on p "2.4.4 Link Purpose (In Context) (Level A)" at bounding box center [311, 184] width 41 height 19
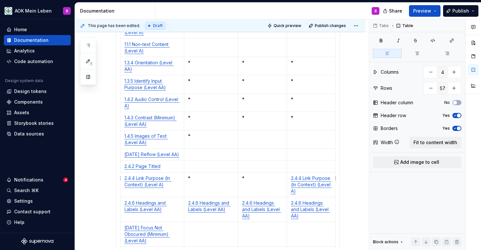
click at [309, 186] on p "2.4.4 Link Purpose (In Context) (Level A)" at bounding box center [311, 184] width 41 height 19
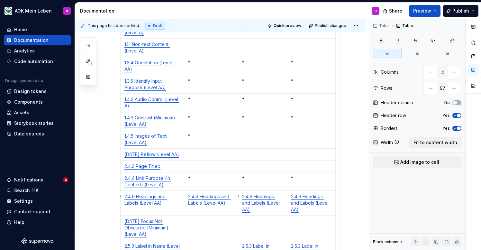
click at [234, 205] on td "2.4.6 Headings and Labels (Level AA)" at bounding box center [211, 203] width 54 height 25
click at [266, 204] on p "2.4.6 Headings and Labels (Level AA)" at bounding box center [262, 202] width 41 height 19
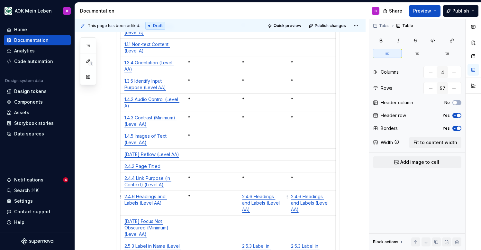
click at [266, 204] on p "2.4.6 Headings and Labels (Level AA)" at bounding box center [262, 202] width 41 height 19
click at [307, 205] on p "2.4.6 Headings and Labels (Level AA)" at bounding box center [311, 202] width 41 height 19
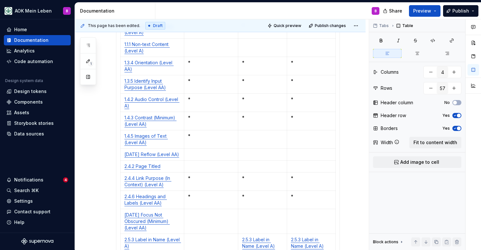
scroll to position [304, 0]
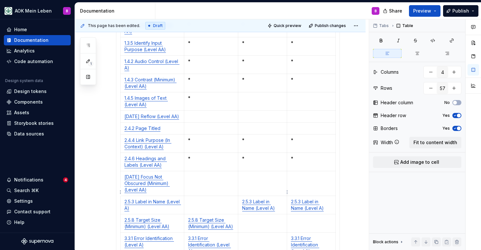
click at [282, 198] on p "2.5.3 Label in Name (Level A)" at bounding box center [262, 204] width 41 height 13
click at [332, 198] on p "2.5.3 Label in Name (Level A)" at bounding box center [311, 204] width 41 height 13
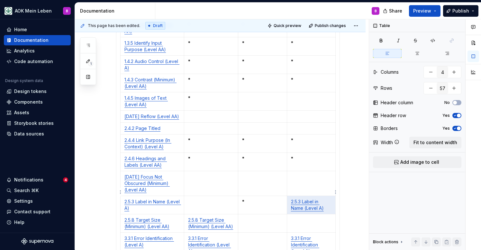
click at [332, 198] on p "2.5.3 Label in Name (Level A)" at bounding box center [311, 204] width 41 height 13
click at [238, 216] on td "2.5.8 Target Size (Minimum) (Level AA)" at bounding box center [211, 223] width 54 height 18
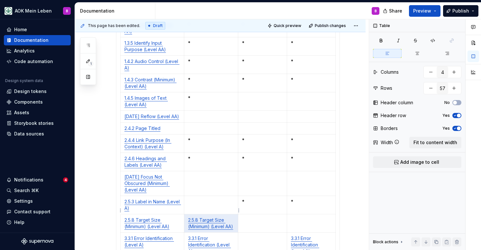
click at [238, 216] on td "2.5.8 Target Size (Minimum) (Level AA)" at bounding box center [211, 223] width 54 height 18
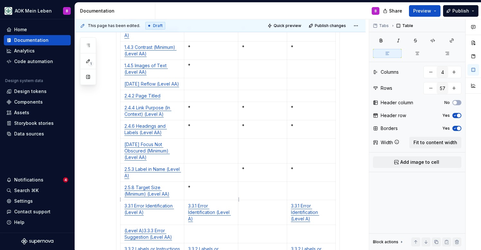
click at [234, 206] on p "3.3.1 Error Identification (Level A)" at bounding box center [211, 212] width 46 height 19
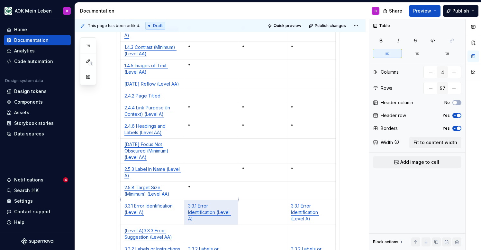
click at [234, 206] on p "3.3.1 Error Identification (Level A)" at bounding box center [211, 212] width 46 height 19
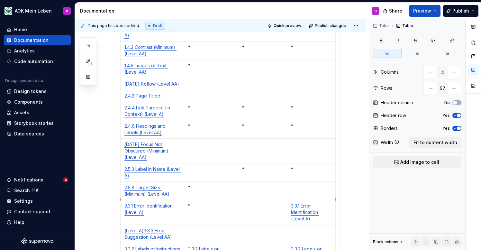
click at [319, 207] on p "3.3.1 Error Identification (Level A)" at bounding box center [311, 212] width 41 height 19
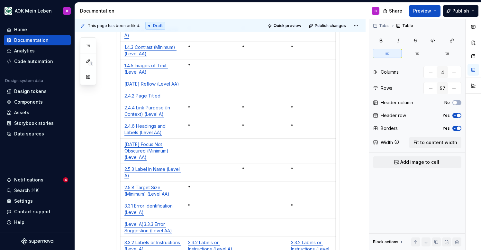
scroll to position [363, 0]
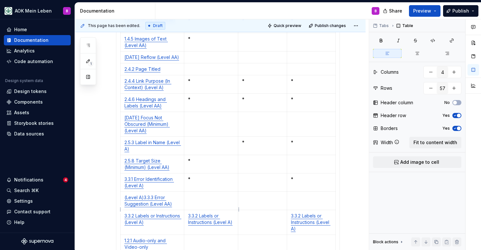
click at [238, 220] on td "3.3.2 Labels or Instructions (Level A)" at bounding box center [211, 222] width 54 height 25
click at [320, 216] on p "3.3.2 Labels or Instructions (Level A)" at bounding box center [311, 222] width 41 height 19
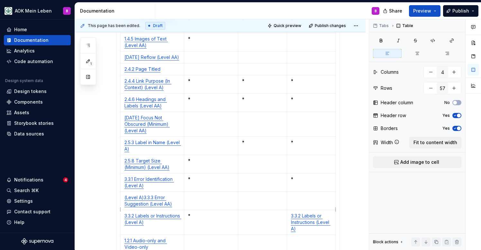
click at [320, 216] on p "3.3.2 Labels or Instructions (Level A)" at bounding box center [311, 222] width 41 height 19
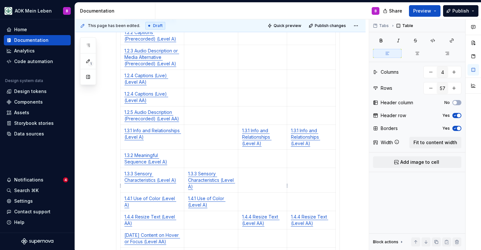
scroll to position [593, 0]
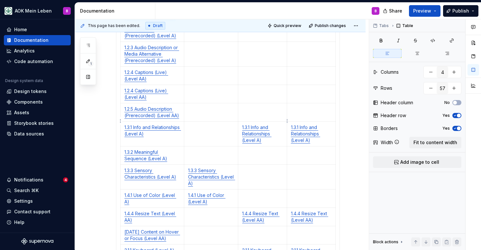
click at [272, 131] on td "1.3.1 Info and Relationships (Level A)" at bounding box center [262, 134] width 49 height 25
click at [322, 131] on td "1.3.1 Info and Relationships (Level A)" at bounding box center [311, 134] width 49 height 25
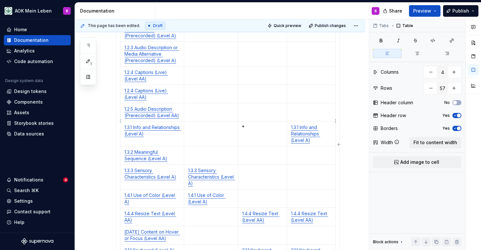
click at [322, 131] on td "1.3.1 Info and Relationships (Level A)" at bounding box center [311, 134] width 49 height 25
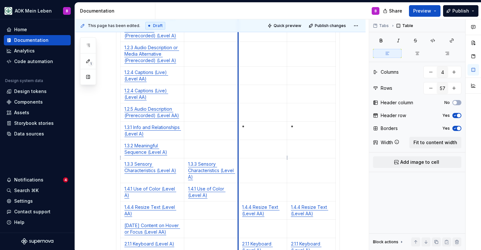
click at [238, 167] on td "1.3.3 Sensory Characteristics (Level A)" at bounding box center [211, 170] width 54 height 25
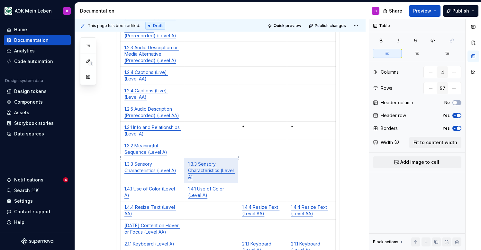
click at [238, 167] on td "1.3.3 Sensory Characteristics (Level A)" at bounding box center [211, 170] width 54 height 25
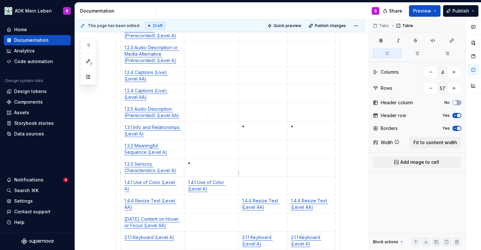
click at [234, 179] on p "1.4.1 Use of Color (Level A)" at bounding box center [211, 185] width 46 height 13
click at [275, 197] on p "1.4.4 Resize Text (Level AA)" at bounding box center [262, 203] width 41 height 13
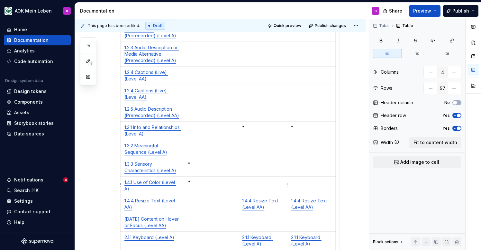
click at [275, 197] on p "1.4.4 Resize Text (Level AA)" at bounding box center [262, 203] width 41 height 13
click at [331, 195] on td "1.4.4 Resize Text (Level AA)" at bounding box center [311, 204] width 49 height 18
click at [283, 234] on p "2.1.1 Keyboard (Level A)" at bounding box center [262, 240] width 41 height 13
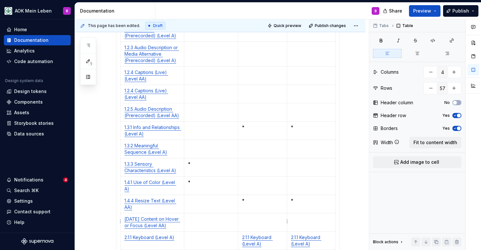
click at [283, 234] on p "2.1.1 Keyboard (Level A)" at bounding box center [262, 240] width 41 height 13
click at [320, 224] on tbody "Prüfgegenstand Des Dev Test [DATE] Non-text Contrast (Level AA) * * * [DATE] Te…" at bounding box center [228, 138] width 215 height 1096
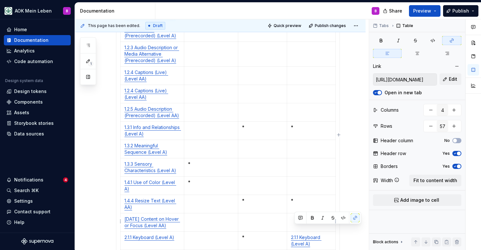
scroll to position [600, 0]
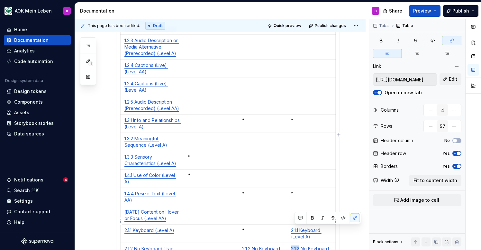
click at [320, 243] on td "2.1.2 No Keyboard Trap (Level A)" at bounding box center [311, 252] width 49 height 18
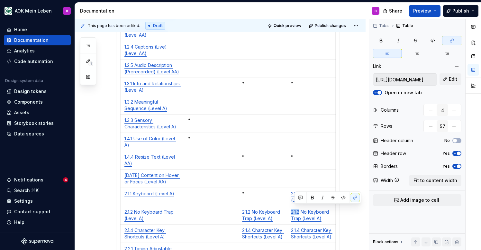
scroll to position [642, 0]
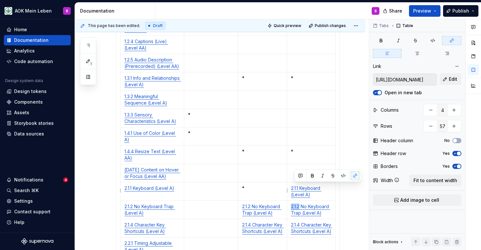
click at [287, 201] on td "2.1.2 No Keyboard Trap (Level A)" at bounding box center [262, 210] width 49 height 18
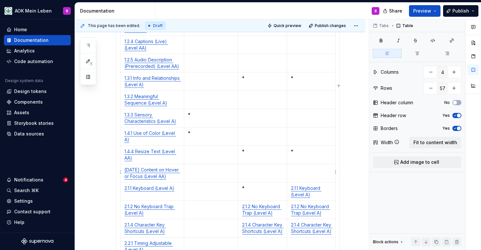
click at [322, 185] on p "2.1.1 Keyboard (Level A)" at bounding box center [311, 191] width 41 height 13
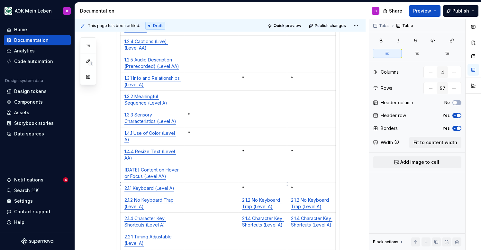
click at [283, 197] on p "2.1.2 No Keyboard Trap (Level A)" at bounding box center [262, 203] width 41 height 13
click at [329, 197] on p "2.1.2 No Keyboard Trap (Level A)" at bounding box center [311, 203] width 41 height 13
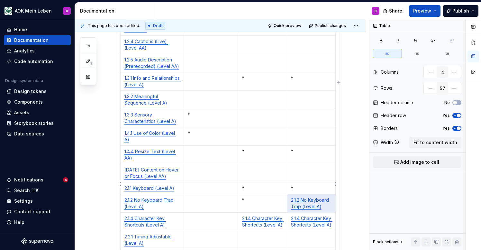
click at [329, 197] on p "2.1.2 No Keyboard Trap (Level A)" at bounding box center [311, 203] width 41 height 13
click at [279, 215] on p "2.1.4 Character Key Shortcuts (Level A)" at bounding box center [262, 221] width 41 height 13
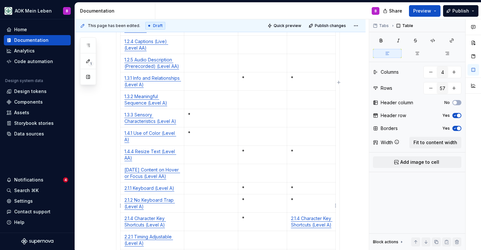
click at [321, 215] on p "2.1.4 Character Key Shortcuts (Level A)" at bounding box center [311, 221] width 41 height 13
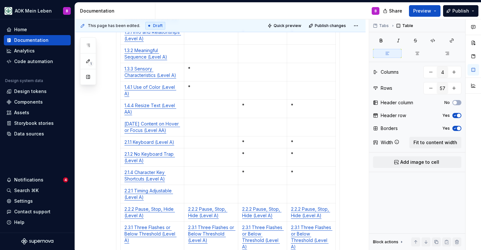
scroll to position [692, 0]
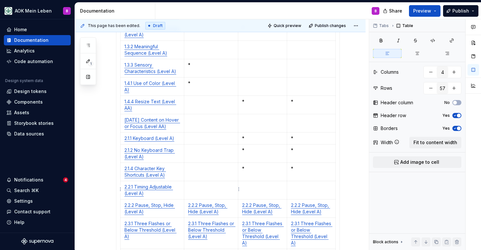
click at [238, 199] on td "2.2.2 Pause, Stop, Hide (Level A)" at bounding box center [211, 208] width 54 height 18
click at [283, 202] on p "2.2.2 Pause, Stop, Hide (Level A)" at bounding box center [262, 208] width 41 height 13
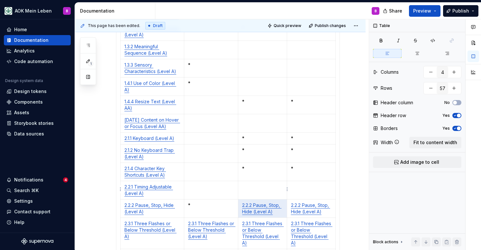
click at [283, 202] on p "2.2.2 Pause, Stop, Hide (Level A)" at bounding box center [262, 208] width 41 height 13
click at [332, 202] on p "2.2.2 Pause, Stop, Hide (Level A)" at bounding box center [311, 208] width 41 height 13
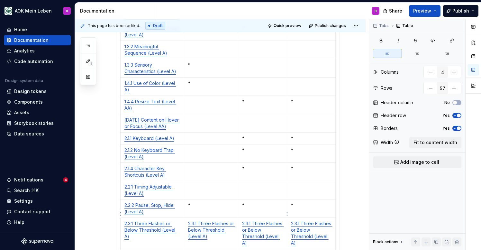
click at [277, 226] on p "2.3.1 Three Flashes or Below Threshold (Level A)" at bounding box center [262, 233] width 41 height 26
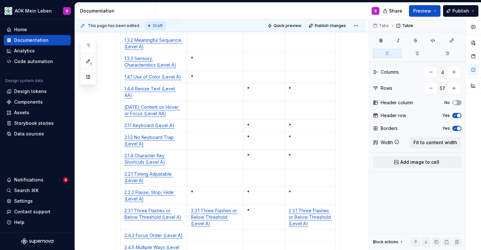
scroll to position [0, 0]
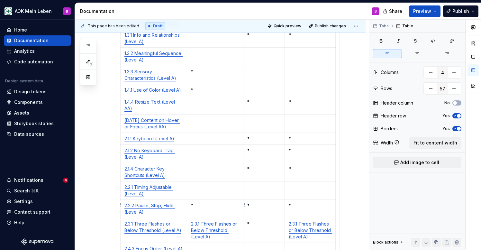
click at [233, 218] on td "2.3.1 Three Flashes or Below Threshold (Level A)" at bounding box center [215, 230] width 56 height 25
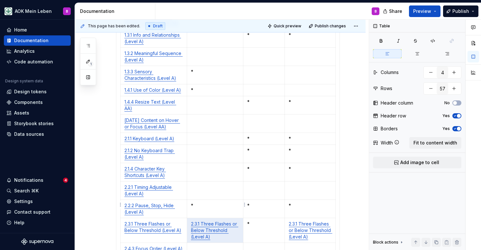
click at [233, 218] on td "2.3.1 Three Flashes or Below Threshold (Level A)" at bounding box center [215, 230] width 56 height 25
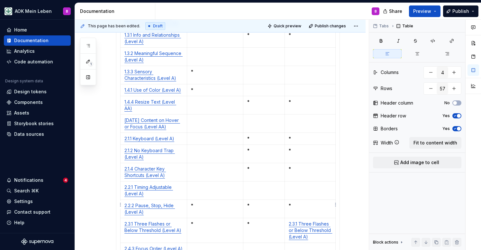
click at [318, 221] on p "2.3.1 Three Flashes or Below Threshold (Level A)" at bounding box center [310, 230] width 43 height 19
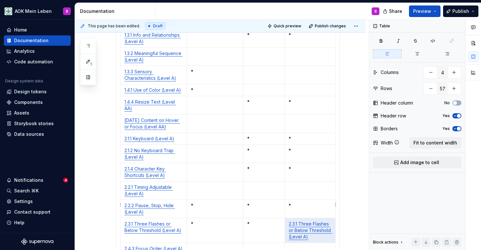
click at [318, 221] on p "2.3.1 Three Flashes or Below Threshold (Level A)" at bounding box center [310, 230] width 43 height 19
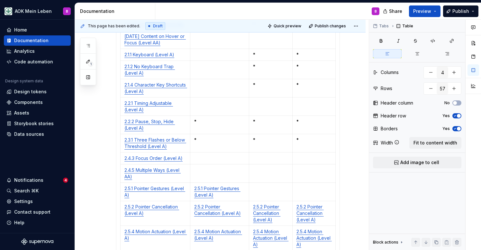
scroll to position [737, 0]
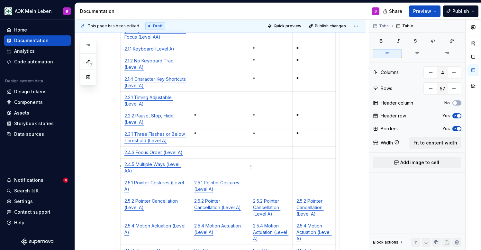
click at [229, 179] on p "2.5.1 Pointer Gestures (Level A)" at bounding box center [219, 185] width 51 height 13
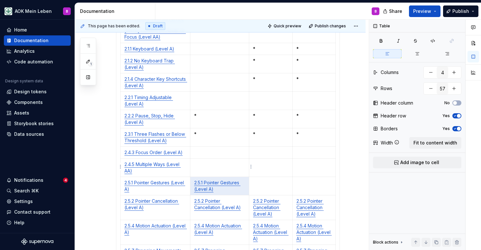
click at [229, 179] on p "2.5.1 Pointer Gestures (Level A)" at bounding box center [219, 185] width 51 height 13
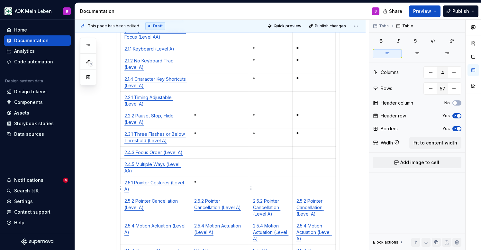
click at [242, 197] on td "2.5.2 Pointer Cancellation (Level A)" at bounding box center [219, 207] width 59 height 25
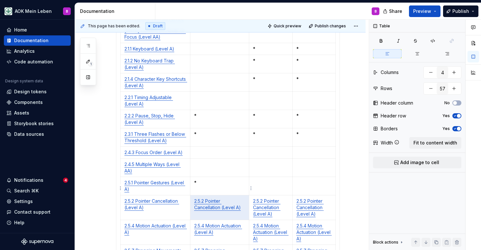
click at [242, 197] on td "2.5.2 Pointer Cancellation (Level A)" at bounding box center [219, 207] width 59 height 25
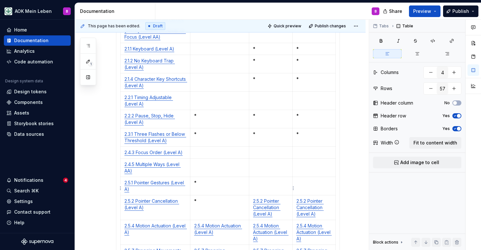
click at [286, 198] on p "2.5.2 Pointer Cancellation (Level A)" at bounding box center [270, 207] width 35 height 19
click at [328, 198] on p "2.5.2 Pointer Cancellation (Level A)" at bounding box center [314, 207] width 35 height 19
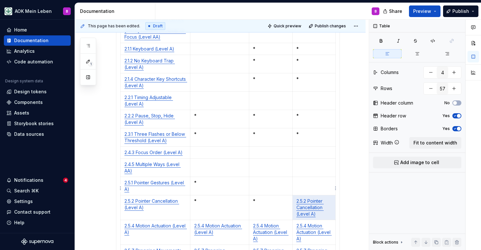
click at [328, 198] on p "2.5.2 Pointer Cancellation (Level A)" at bounding box center [314, 207] width 35 height 19
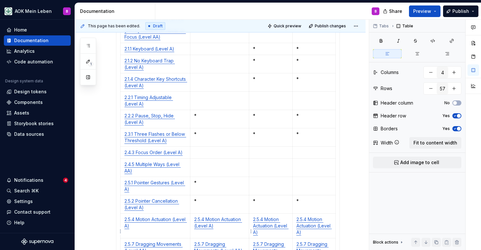
click at [244, 216] on td "2.5.4 Motion Actuation (Level A)" at bounding box center [219, 226] width 59 height 25
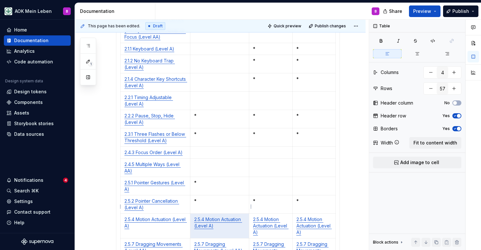
click at [244, 216] on td "2.5.4 Motion Actuation (Level A)" at bounding box center [219, 226] width 59 height 25
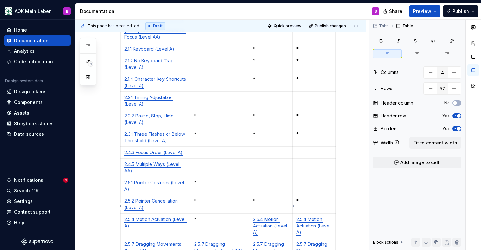
click at [287, 216] on p "2.5.4 Motion Actuation (Level A)" at bounding box center [270, 225] width 35 height 19
click at [325, 216] on p "2.5.4 Motion Actuation (Level A)" at bounding box center [314, 225] width 35 height 19
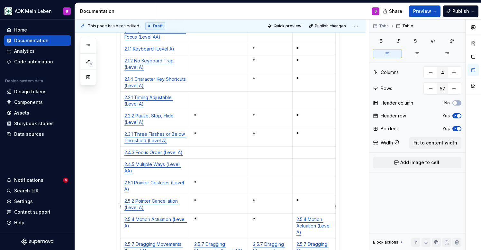
click at [325, 216] on p "2.5.4 Motion Actuation (Level A)" at bounding box center [314, 225] width 35 height 19
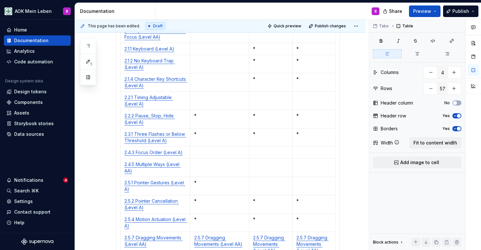
scroll to position [757, 0]
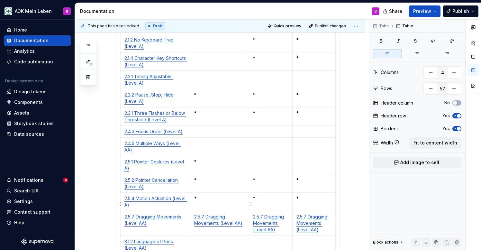
click at [249, 212] on td "2.5.7 Dragging Movements (Level AA)" at bounding box center [219, 223] width 59 height 25
click at [288, 214] on p "2.5.7 Dragging Movements (Level AA)" at bounding box center [270, 223] width 35 height 19
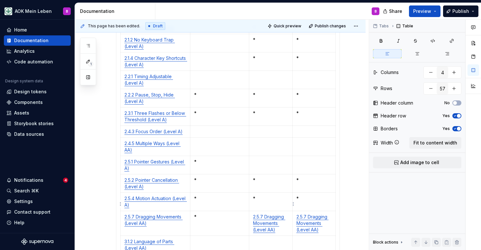
click at [288, 214] on p "2.5.7 Dragging Movements (Level AA)" at bounding box center [270, 223] width 35 height 19
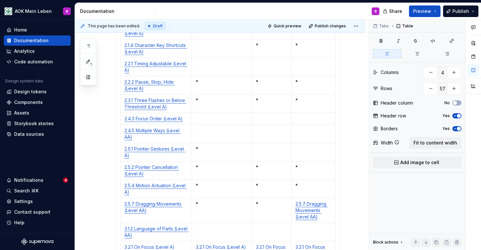
scroll to position [745, 0]
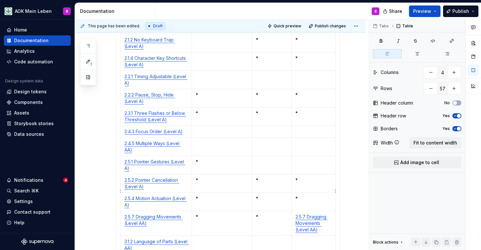
click at [330, 214] on p "2.5.7 Dragging Movements (Level AA)" at bounding box center [314, 223] width 36 height 19
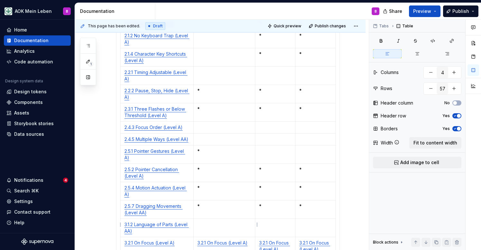
click at [252, 237] on td "3.2.1 On Focus (Level A)" at bounding box center [224, 246] width 62 height 18
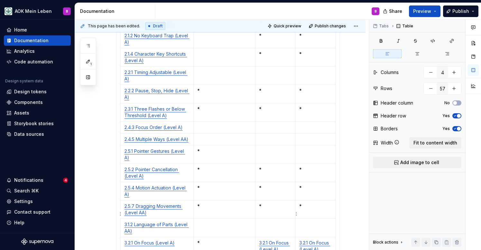
click at [290, 240] on p "3.2.1 On Focus (Level A)" at bounding box center [275, 246] width 32 height 13
click at [332, 240] on p "3.2.1 On Focus (Level A)" at bounding box center [315, 246] width 32 height 13
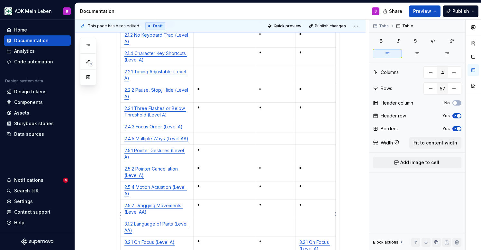
click at [332, 239] on p "3.2.1 On Focus (Level A)" at bounding box center [315, 245] width 32 height 13
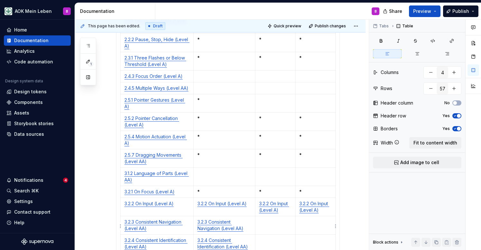
scroll to position [797, 0]
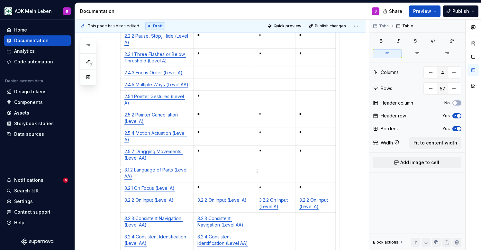
click at [254, 194] on td "3.2.2 On Input (Level A)" at bounding box center [224, 203] width 62 height 18
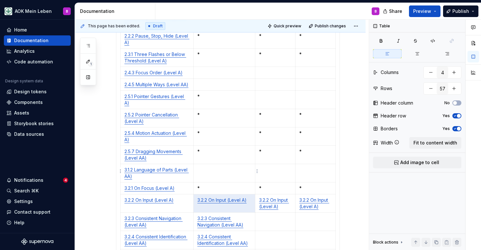
click at [254, 194] on td "3.2.2 On Input (Level A)" at bounding box center [224, 203] width 62 height 18
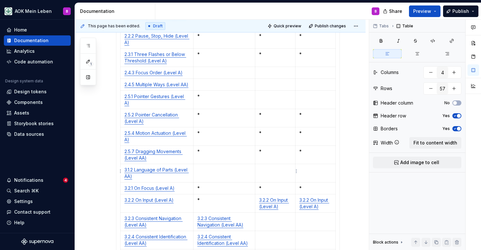
click at [291, 197] on p "3.2.2 On Input (Level A)" at bounding box center [275, 203] width 32 height 13
click at [329, 197] on p "3.2.2 On Input (Level A)" at bounding box center [315, 203] width 32 height 13
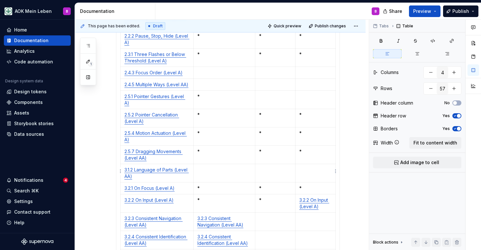
click at [329, 197] on p "3.2.2 On Input (Level A)" at bounding box center [315, 203] width 32 height 13
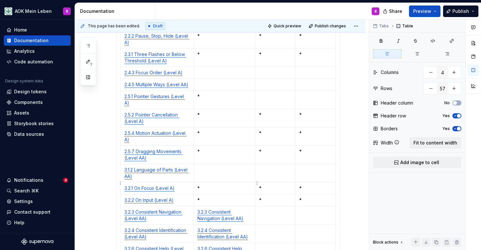
click at [251, 209] on p "3.2.3 Consistent Navigation (Level AA)" at bounding box center [224, 215] width 54 height 13
click at [251, 227] on p "3.2.4 Consistent Identification (Level AA)" at bounding box center [224, 233] width 54 height 13
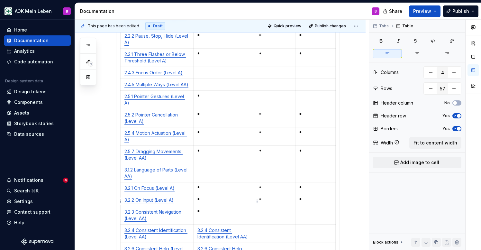
click at [251, 227] on p "3.2.4 Consistent Identification (Level AA)" at bounding box center [224, 233] width 54 height 13
click at [251, 245] on p "3.2.6 Consistent Help (Level A)" at bounding box center [224, 251] width 54 height 13
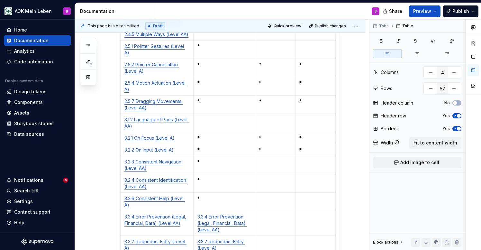
scroll to position [850, 0]
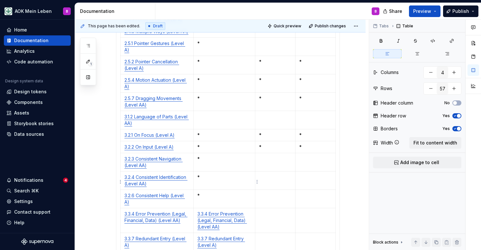
click at [250, 208] on td "3.3.4 Error Prevention (Legal, Financial, Data) (Level AA)" at bounding box center [224, 220] width 62 height 25
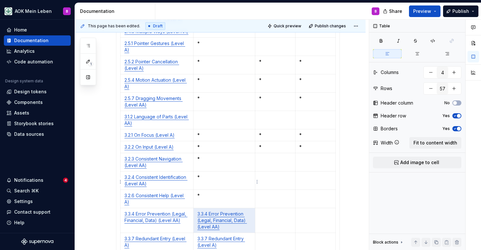
click at [250, 208] on td "3.3.4 Error Prevention (Legal, Financial, Data) (Level AA)" at bounding box center [224, 220] width 62 height 25
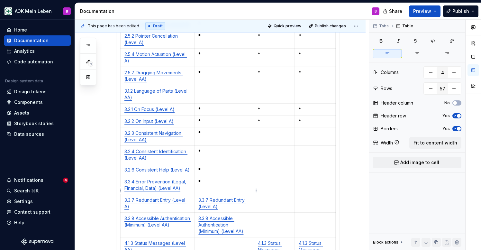
scroll to position [844, 0]
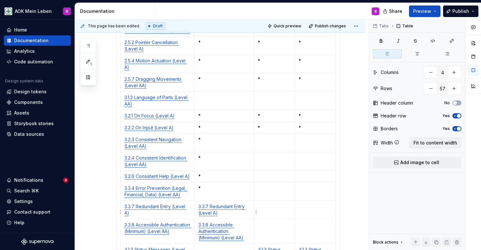
click at [250, 201] on td "3.3.7 Redundant Entry (Level A)" at bounding box center [225, 210] width 60 height 18
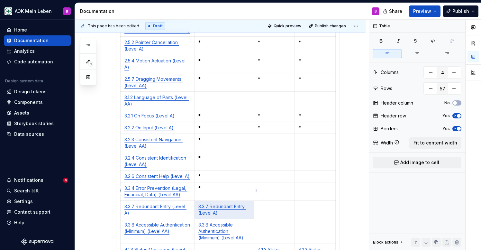
click at [250, 201] on td "3.3.7 Redundant Entry (Level A)" at bounding box center [225, 210] width 60 height 18
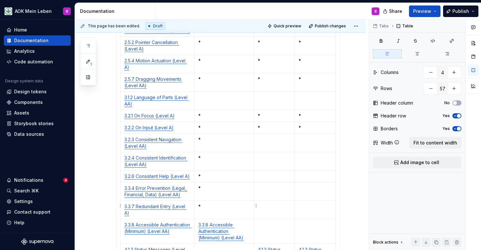
click at [254, 219] on td "3.3.8 Accessible Authentication (Minimum) (Level AA)" at bounding box center [225, 231] width 60 height 25
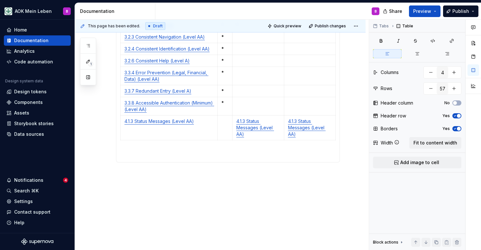
scroll to position [780, 0]
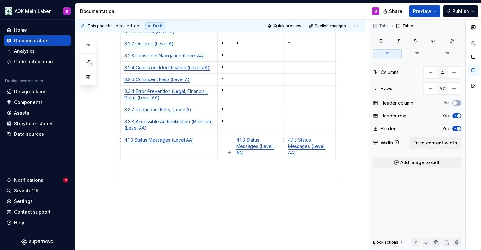
click at [268, 150] on td "4.1.3 Status Messages (Level AA)" at bounding box center [258, 146] width 51 height 25
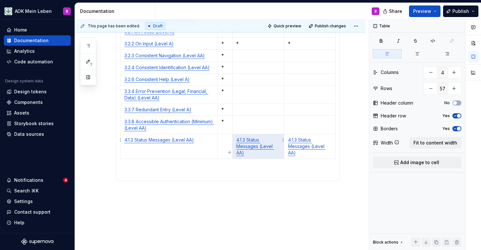
click at [268, 150] on td "4.1.3 Status Messages (Level AA)" at bounding box center [258, 146] width 51 height 25
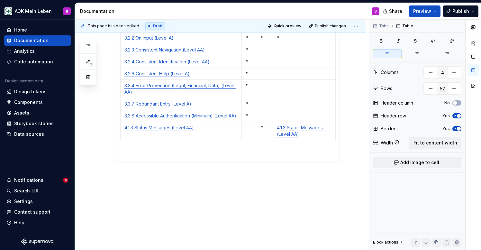
scroll to position [0, 0]
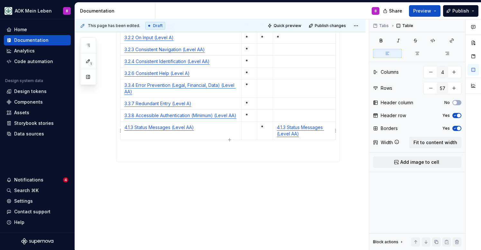
click at [307, 136] on p "4.1.3 Status Messages (Level AA)" at bounding box center [304, 130] width 55 height 13
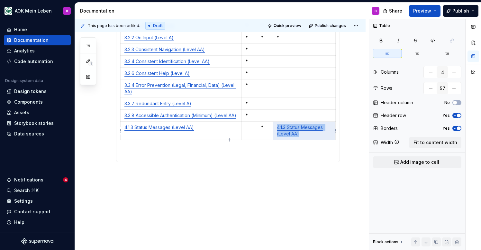
click at [307, 136] on p "4.1.3 Status Messages (Level AA)" at bounding box center [304, 130] width 55 height 13
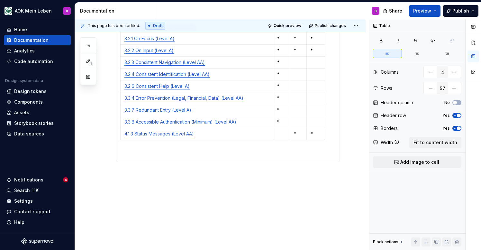
scroll to position [0, 0]
drag, startPoint x: 281, startPoint y: 113, endPoint x: 300, endPoint y: 162, distance: 52.3
click at [318, 135] on html "AOK Mein Leben B Home Documentation Analytics Code automation Design system dat…" at bounding box center [240, 125] width 481 height 250
click at [314, 137] on html "AOK Mein Leben B Home Documentation Analytics Code automation Design system dat…" at bounding box center [240, 125] width 481 height 250
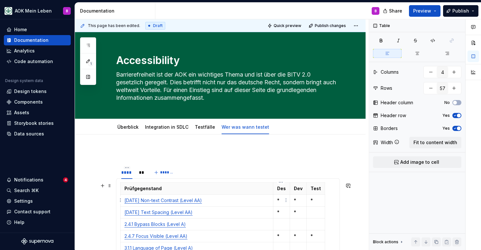
click at [278, 198] on p "*" at bounding box center [281, 200] width 9 height 6
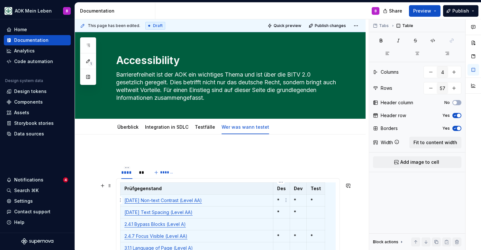
click at [278, 198] on p "*" at bounding box center [281, 200] width 9 height 6
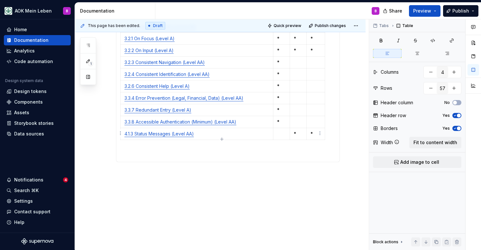
scroll to position [721, 0]
click at [316, 136] on p "*" at bounding box center [316, 134] width 10 height 6
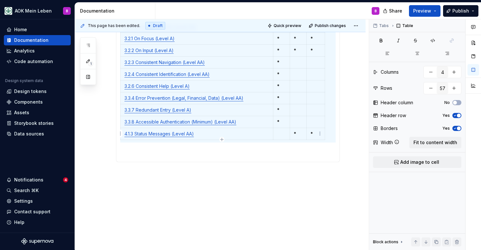
click at [316, 136] on p "*" at bounding box center [316, 134] width 10 height 6
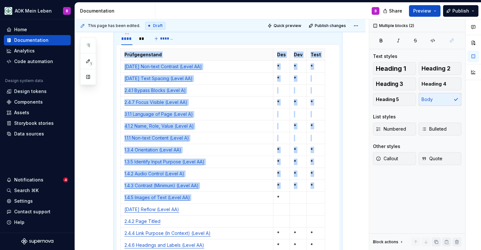
scroll to position [101, 0]
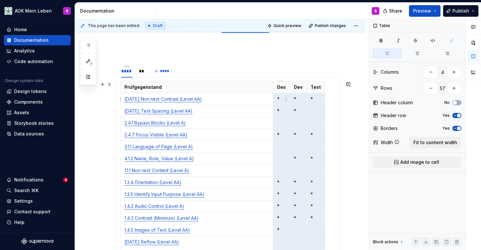
drag, startPoint x: 316, startPoint y: 136, endPoint x: 282, endPoint y: 100, distance: 50.3
click at [418, 55] on icon "button" at bounding box center [418, 53] width 4 height 3
click at [382, 43] on icon "button" at bounding box center [381, 40] width 5 height 5
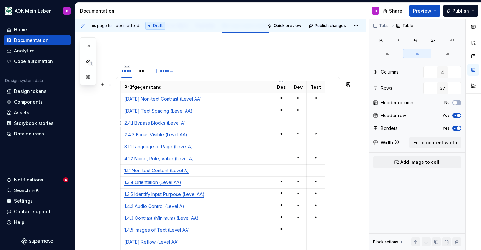
click at [280, 120] on p at bounding box center [281, 123] width 9 height 6
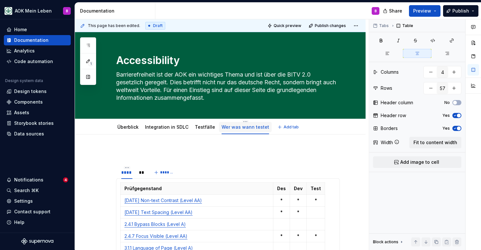
scroll to position [0, 0]
click at [455, 14] on button "Publish" at bounding box center [460, 11] width 35 height 12
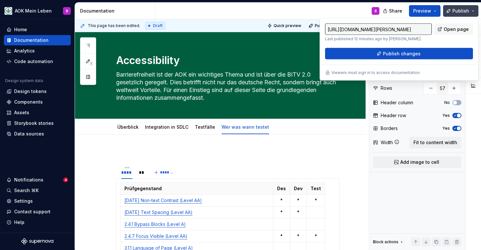
click at [456, 9] on span "Publish" at bounding box center [461, 11] width 17 height 6
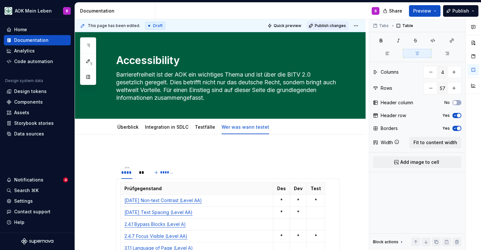
click at [326, 28] on button "Publish changes" at bounding box center [328, 25] width 42 height 9
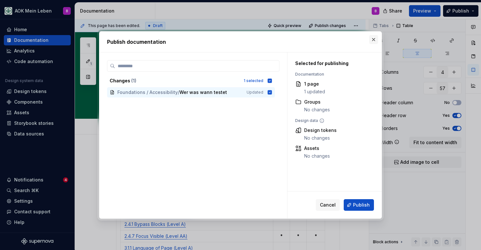
click at [373, 41] on button "button" at bounding box center [373, 39] width 9 height 9
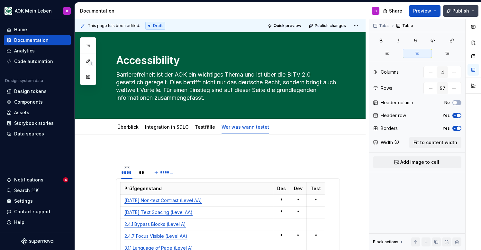
click at [451, 9] on button "Publish" at bounding box center [460, 11] width 35 height 12
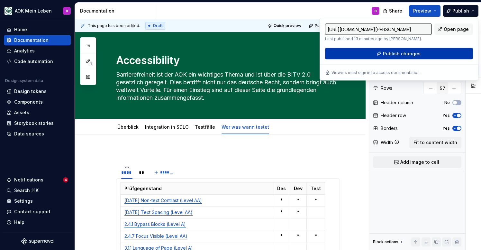
click at [399, 55] on span "Publish changes" at bounding box center [402, 53] width 38 height 6
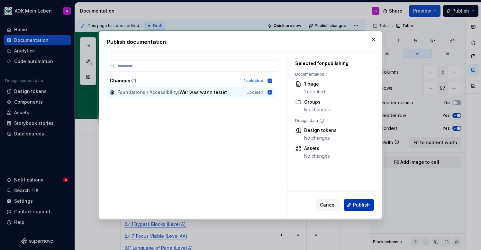
click at [357, 205] on span "Publish" at bounding box center [361, 205] width 17 height 6
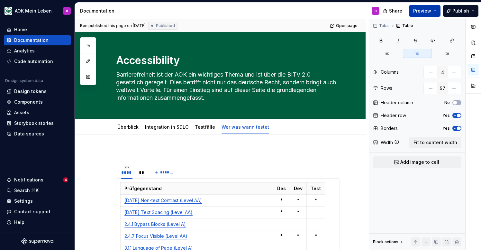
click at [429, 11] on span "Preview" at bounding box center [422, 11] width 18 height 6
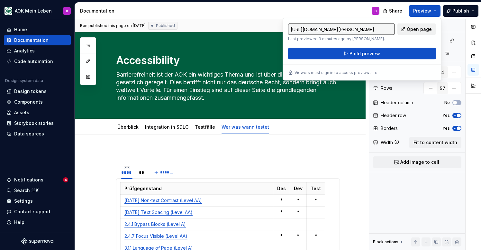
click at [410, 30] on span "Open page" at bounding box center [419, 29] width 25 height 6
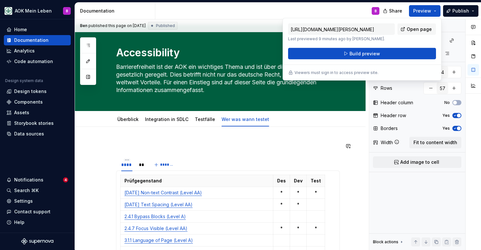
scroll to position [15, 0]
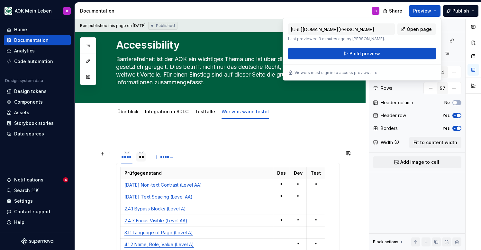
click at [140, 160] on div "**" at bounding box center [141, 157] width 4 height 6
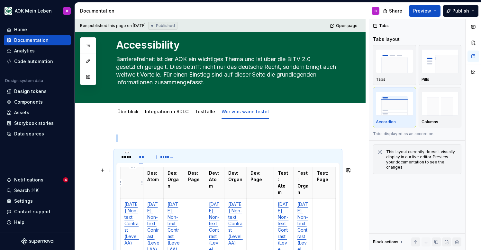
click at [123, 172] on th at bounding box center [132, 182] width 23 height 31
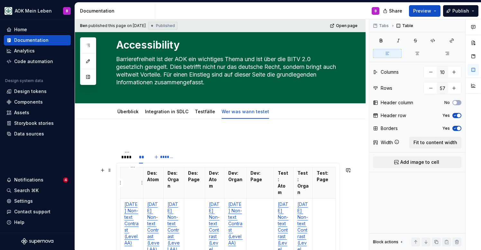
click at [121, 170] on th at bounding box center [132, 182] width 23 height 31
click at [111, 171] on span at bounding box center [109, 170] width 5 height 9
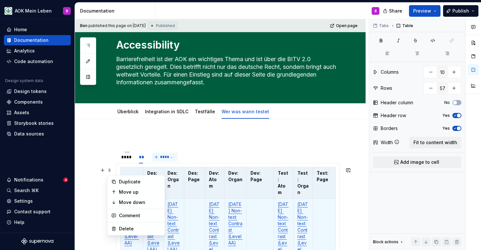
click at [169, 159] on span "*******" at bounding box center [167, 156] width 14 height 5
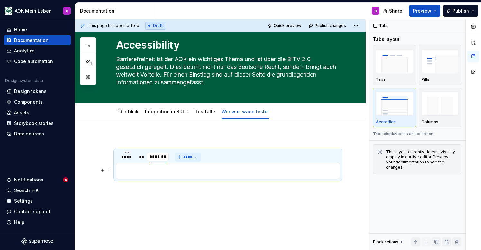
type textarea "*"
type input "****"
click at [162, 170] on p at bounding box center [227, 171] width 215 height 8
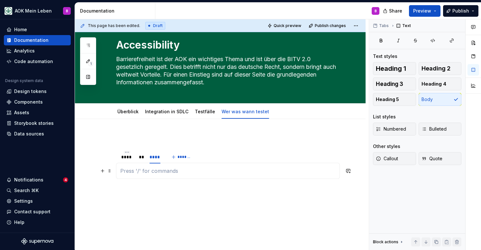
click at [159, 172] on p at bounding box center [227, 171] width 215 height 8
click at [139, 158] on div "**" at bounding box center [141, 157] width 4 height 6
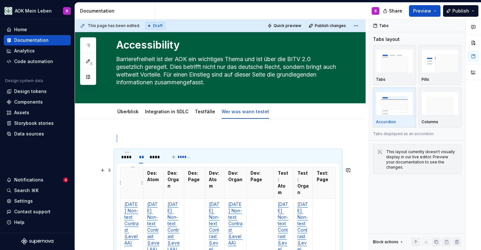
click at [124, 175] on th at bounding box center [132, 182] width 23 height 31
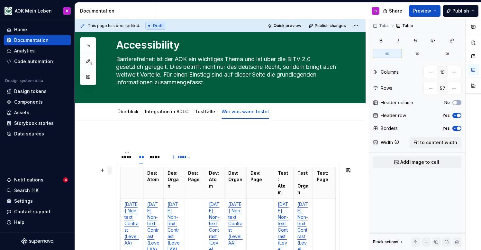
click at [110, 170] on span at bounding box center [109, 170] width 5 height 9
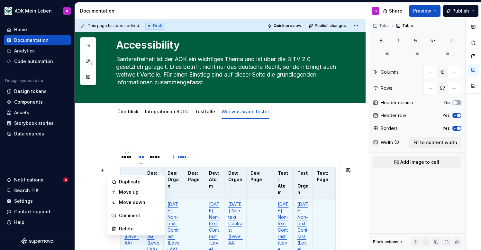
click at [126, 170] on p at bounding box center [131, 173] width 15 height 6
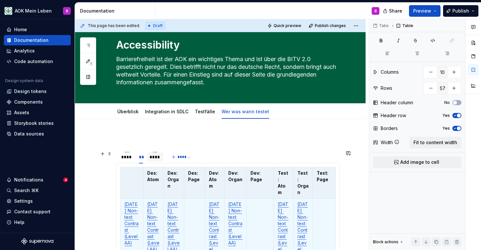
click at [151, 157] on div "****" at bounding box center [155, 157] width 11 height 6
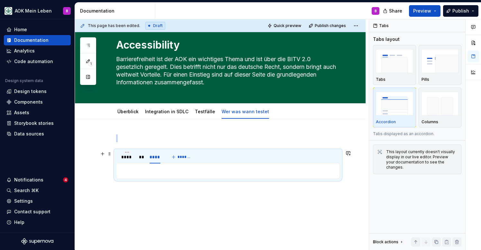
click at [146, 170] on p at bounding box center [227, 171] width 215 height 8
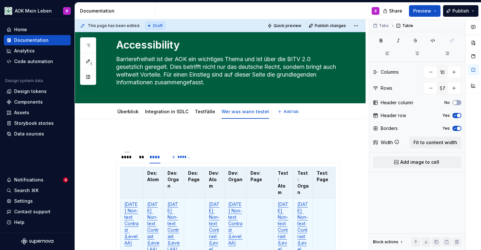
type textarea "*"
